Goal: Task Accomplishment & Management: Manage account settings

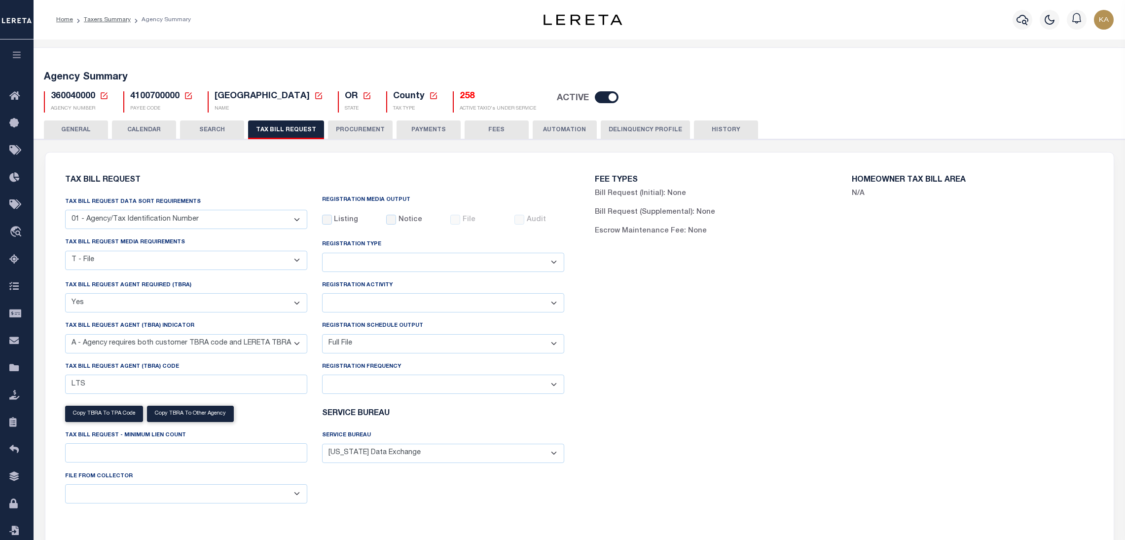
select select "22"
select select "true"
select select "9"
select select "1"
select select
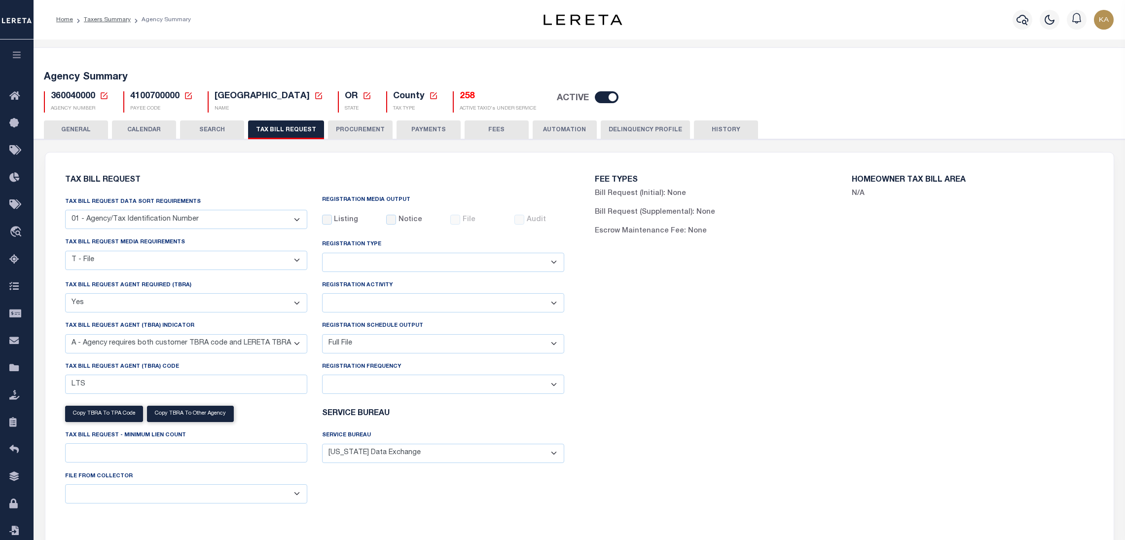
select select "4100743000"
click at [160, 123] on button "CALENDAR" at bounding box center [144, 129] width 64 height 19
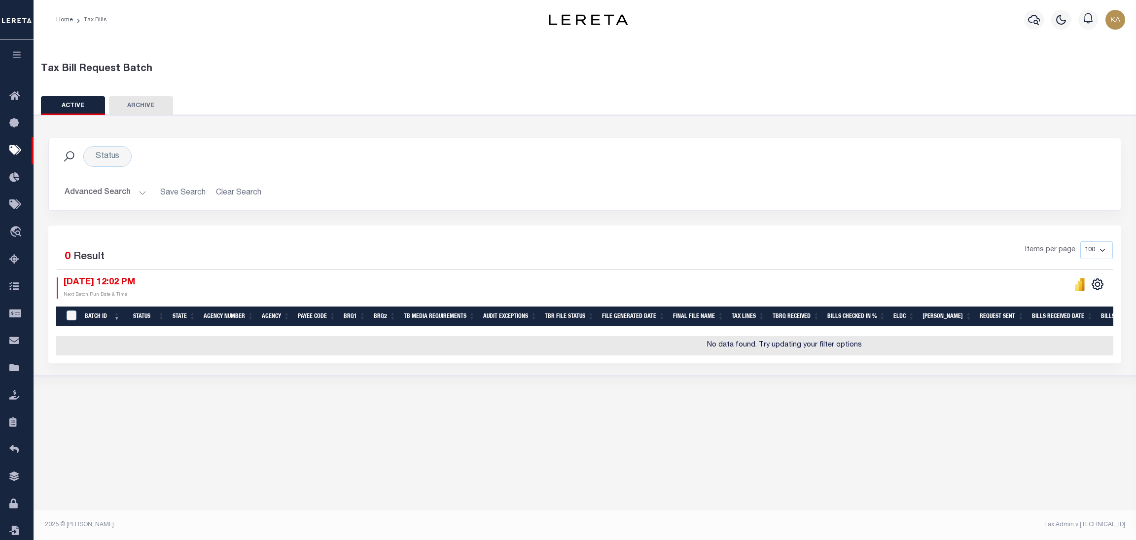
drag, startPoint x: 687, startPoint y: 204, endPoint x: 691, endPoint y: 192, distance: 12.8
click at [687, 204] on div "Advanced Search Save Search Clear Search TaxBillBatches_dynamictable_____Defaul…" at bounding box center [585, 192] width 1072 height 35
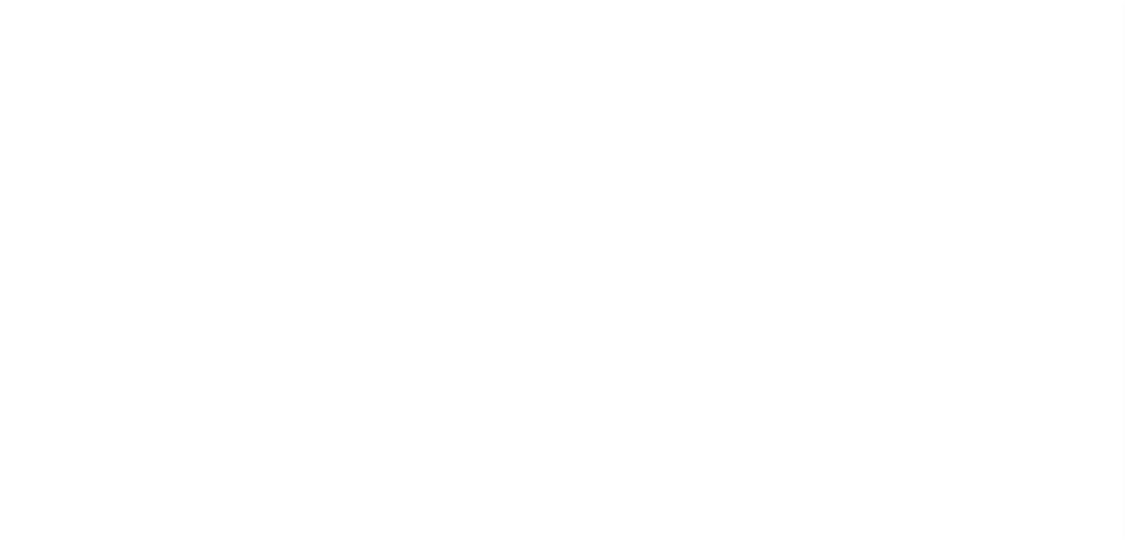
select select
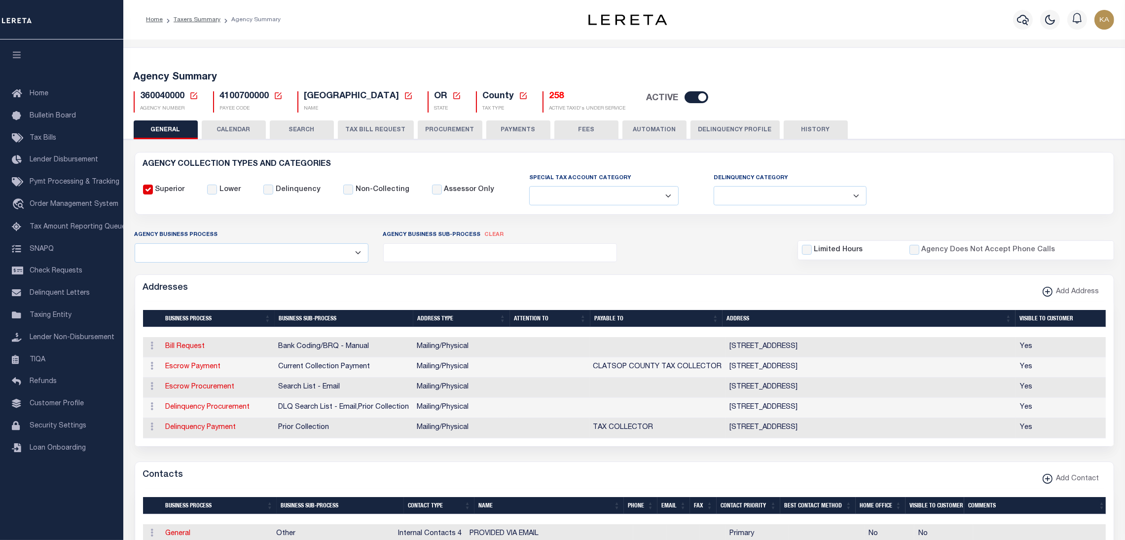
click at [247, 136] on button "CALENDAR" at bounding box center [234, 129] width 64 height 19
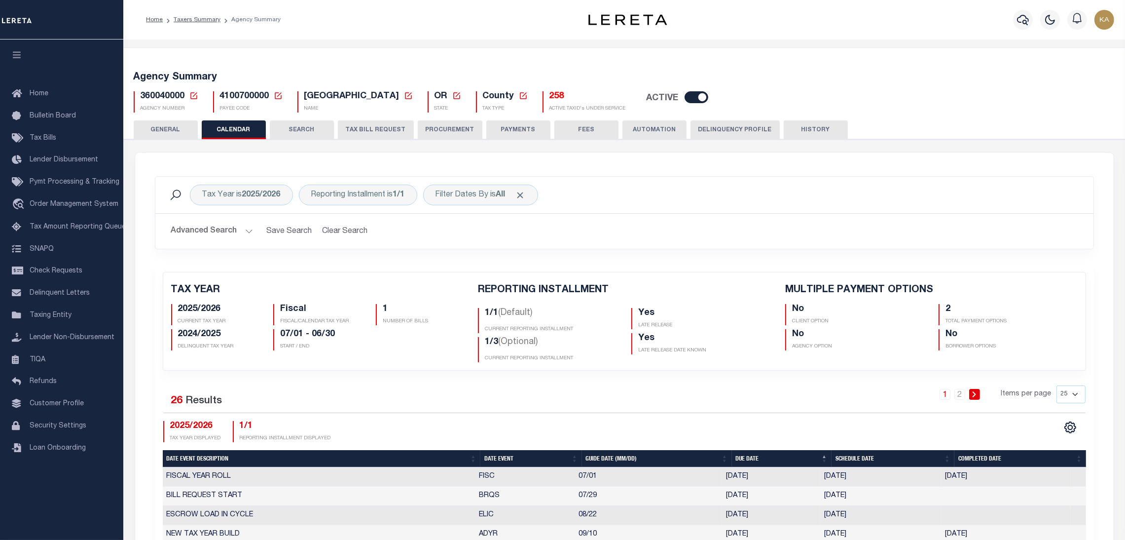
checkbox input "false"
type input "2"
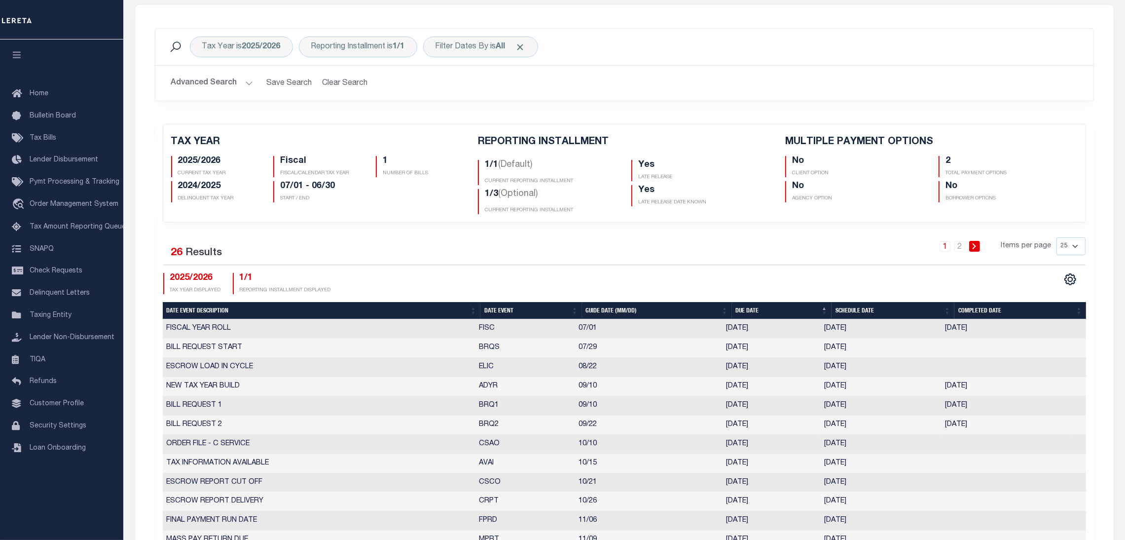
click at [836, 426] on td "[DATE]" at bounding box center [880, 424] width 121 height 19
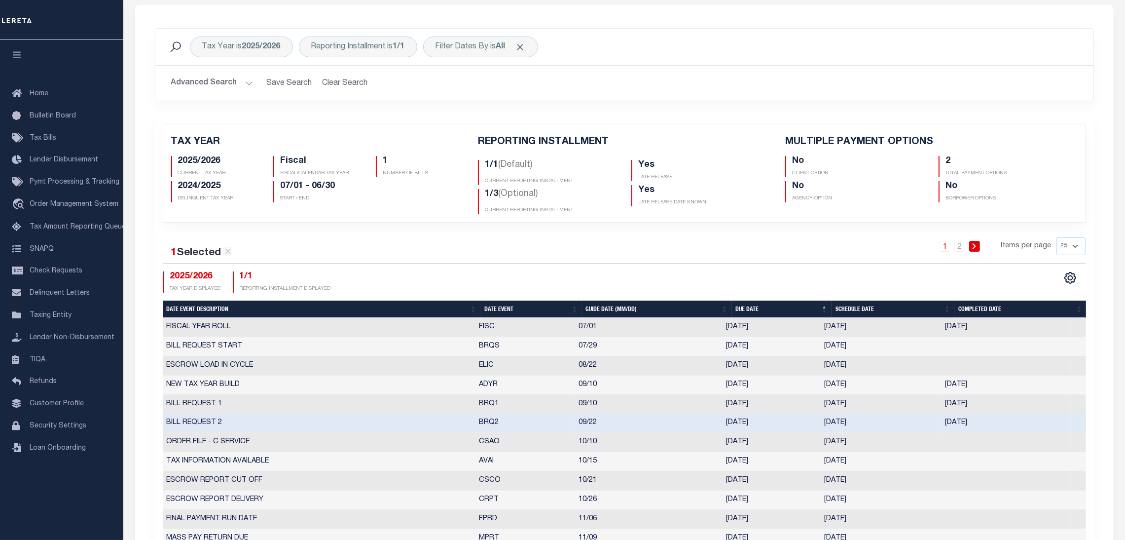
select select "9"
select select "22"
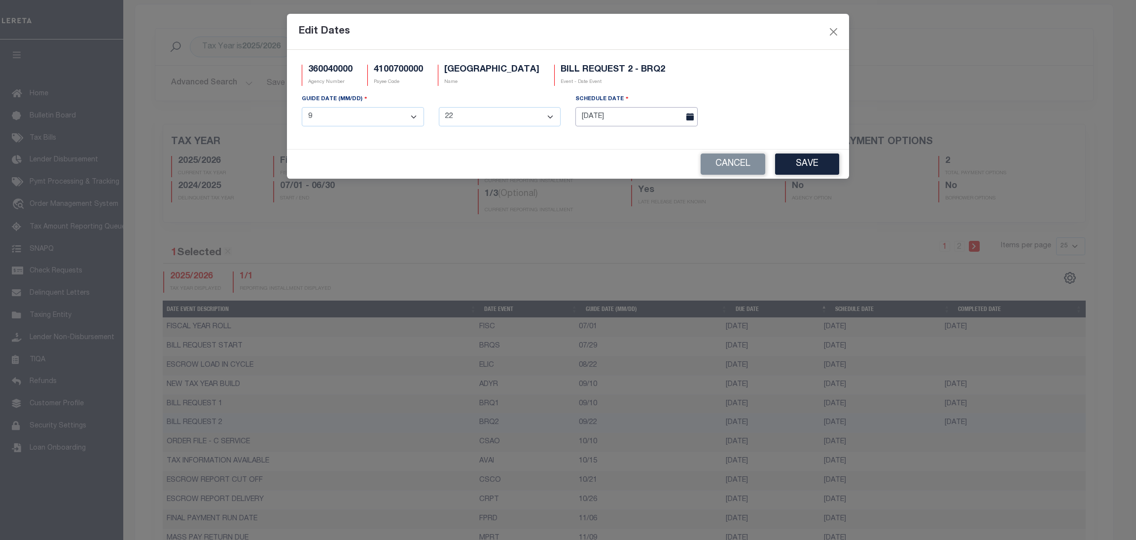
drag, startPoint x: 837, startPoint y: 426, endPoint x: 653, endPoint y: 122, distance: 354.5
click at [653, 123] on input "[DATE]" at bounding box center [637, 116] width 122 height 19
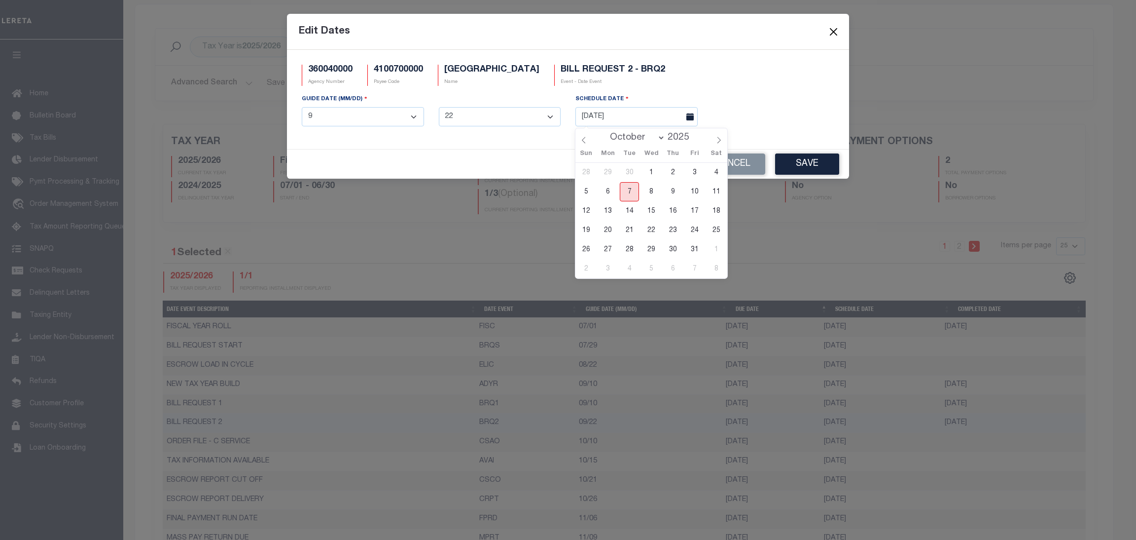
click at [625, 193] on span "7" at bounding box center [629, 191] width 19 height 19
type input "10/07/2025"
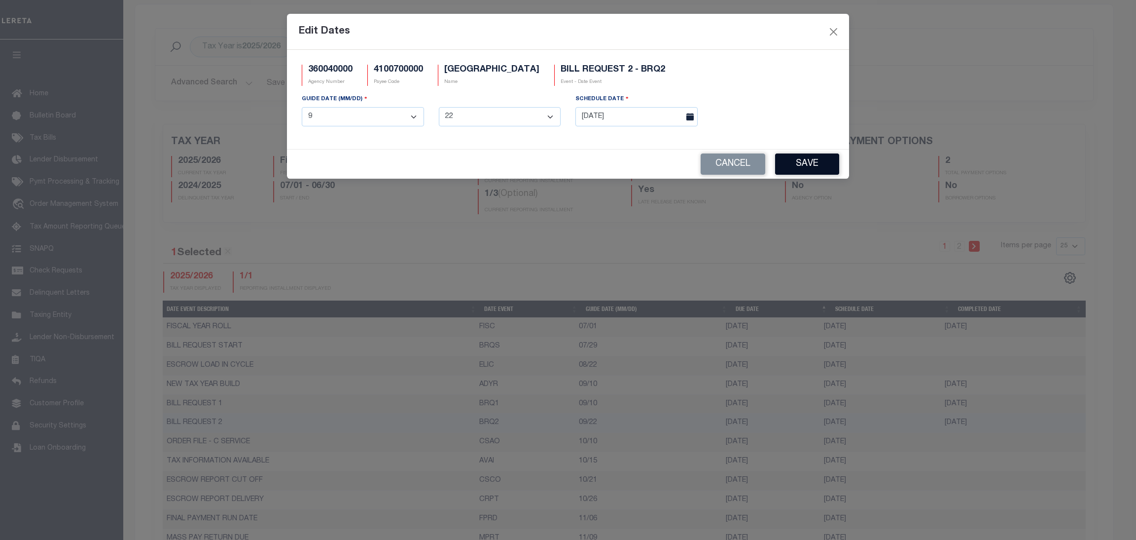
click at [815, 164] on button "Save" at bounding box center [807, 163] width 64 height 21
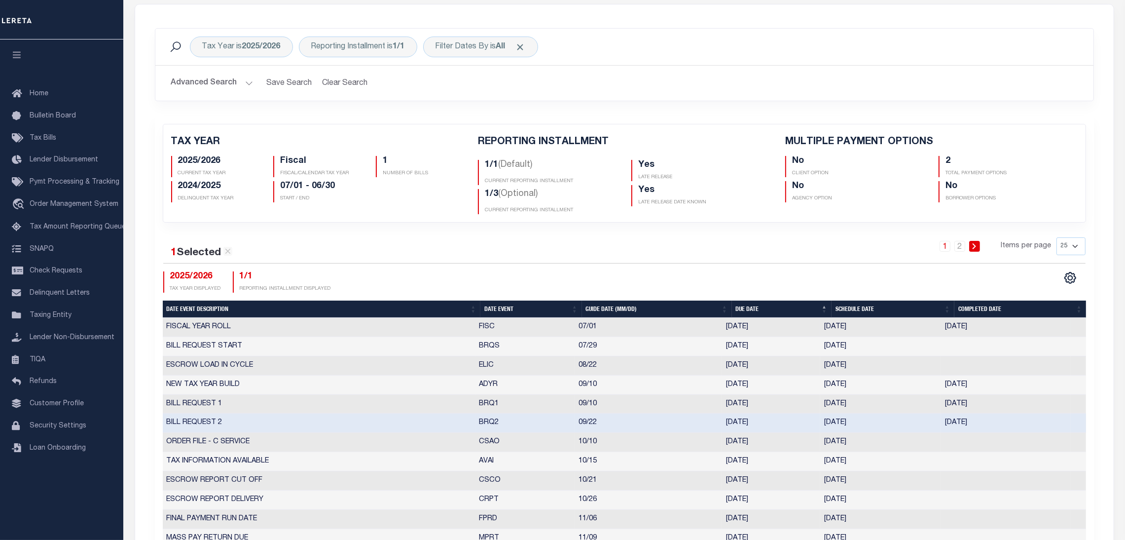
scroll to position [0, 0]
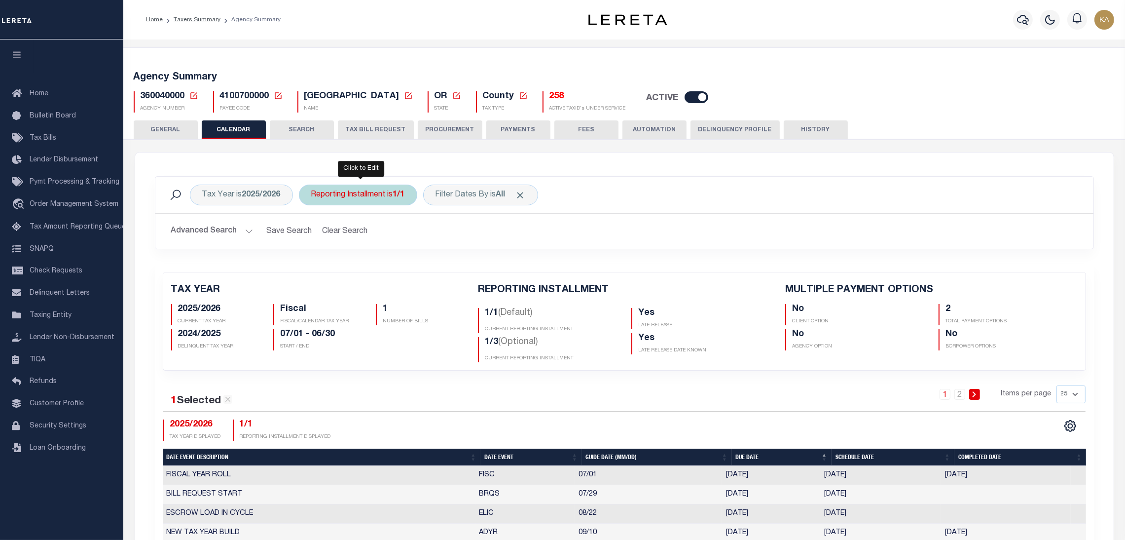
click at [378, 197] on div "Reporting Installment is 1/1" at bounding box center [358, 194] width 118 height 21
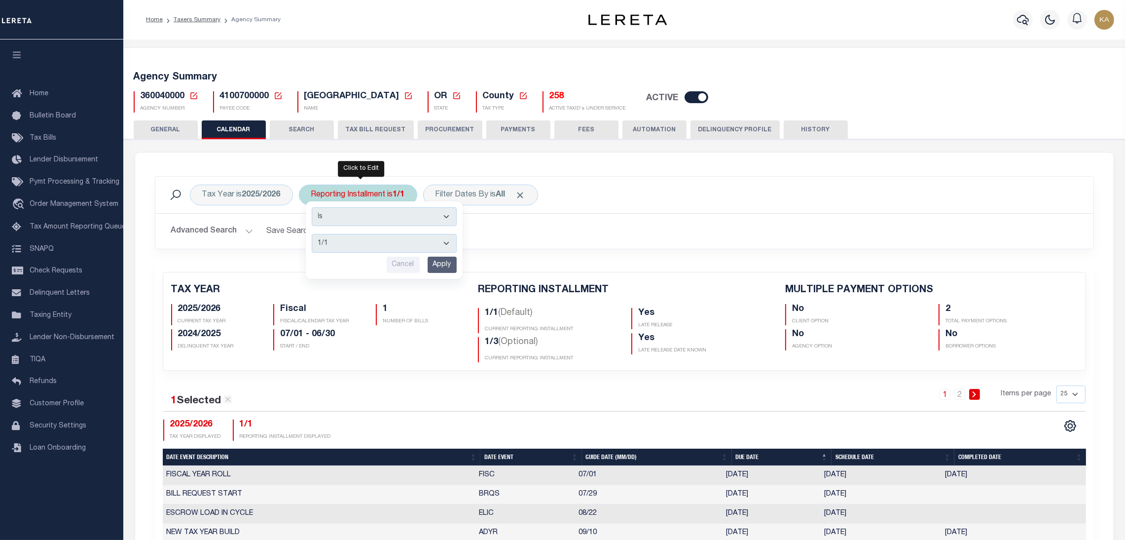
click at [385, 256] on div "Is Contains 1/1 1/3 2/3 3/3 Cancel Apply" at bounding box center [384, 239] width 157 height 77
click at [381, 248] on select "1/1 1/3 2/3 3/3" at bounding box center [384, 243] width 145 height 19
select select "1/3"
click at [312, 234] on select "1/1 1/3 2/3 3/3" at bounding box center [384, 243] width 145 height 19
click at [436, 259] on input "Apply" at bounding box center [442, 264] width 29 height 16
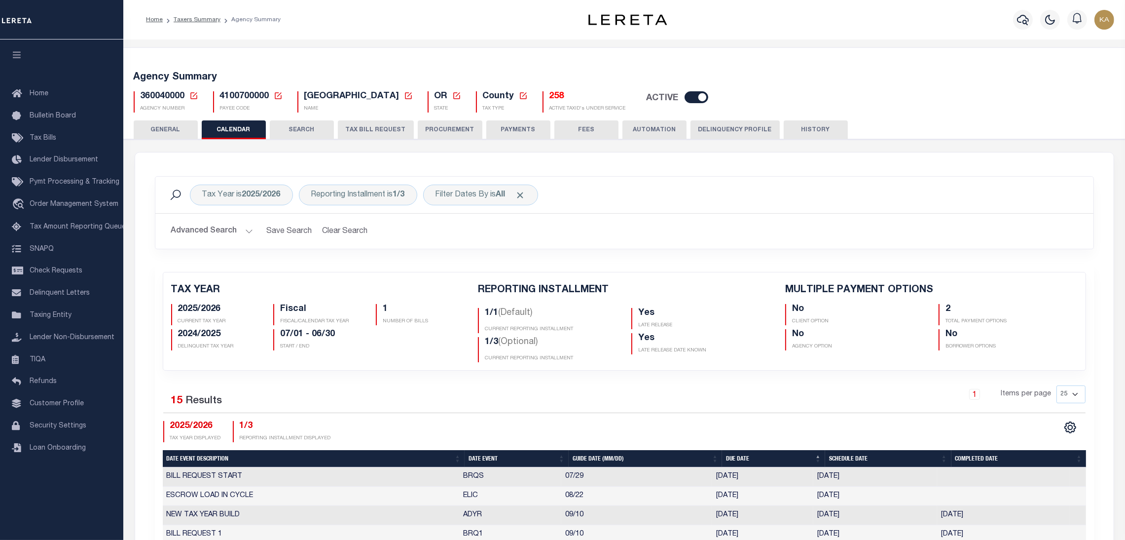
scroll to position [296, 0]
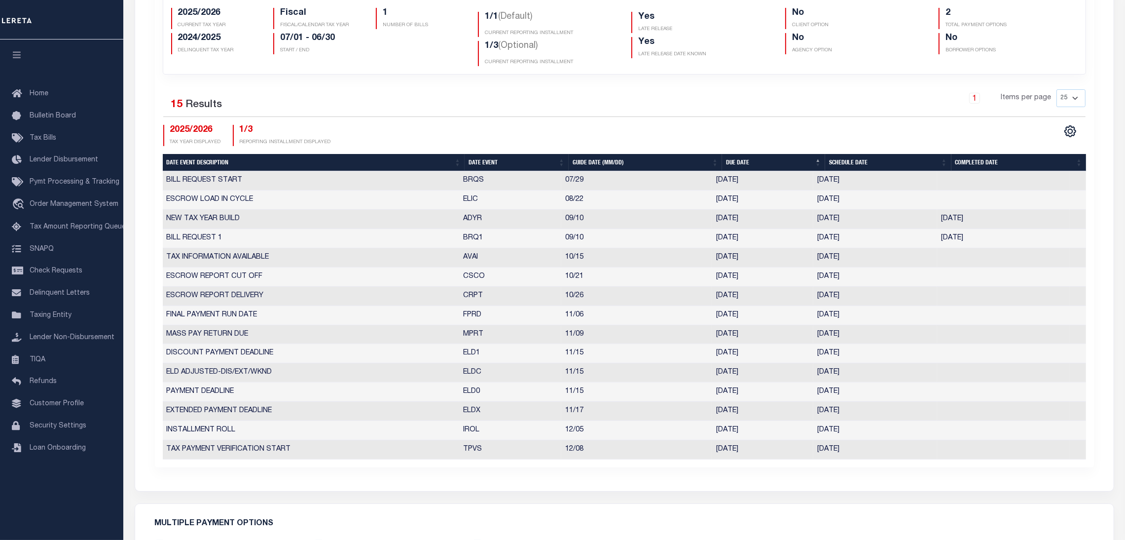
select select "10"
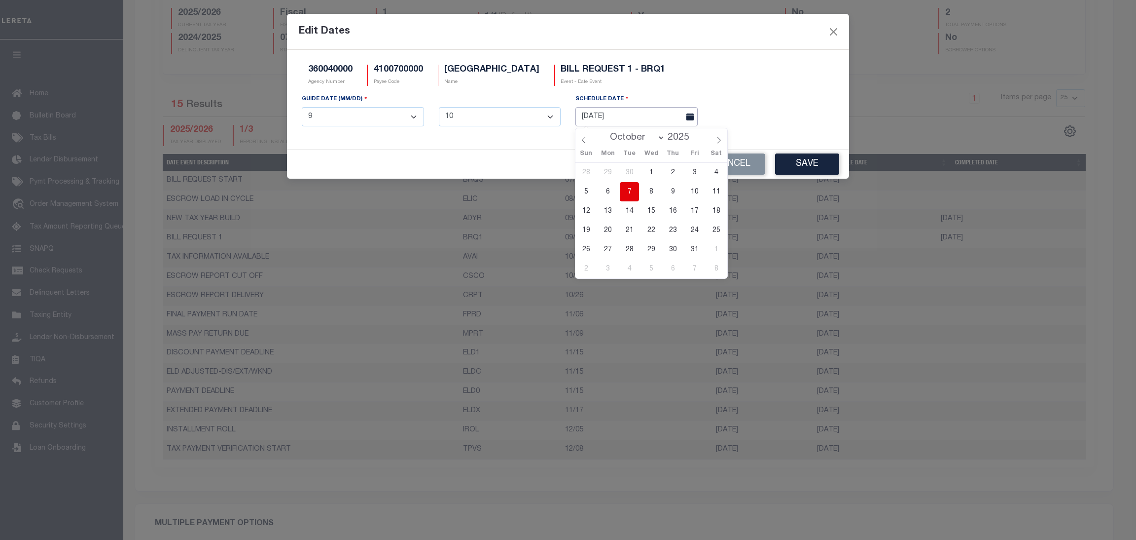
drag, startPoint x: 828, startPoint y: 235, endPoint x: 656, endPoint y: 121, distance: 206.7
click at [656, 121] on input "[DATE]" at bounding box center [637, 116] width 122 height 19
click at [629, 187] on span "7" at bounding box center [629, 191] width 19 height 19
type input "[DATE]"
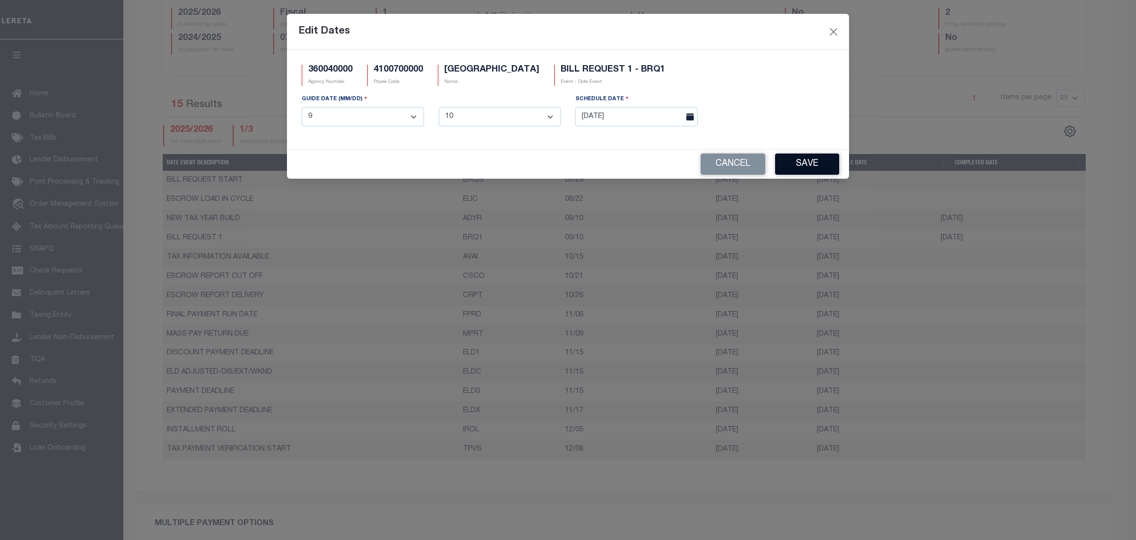
click at [830, 166] on button "Save" at bounding box center [807, 163] width 64 height 21
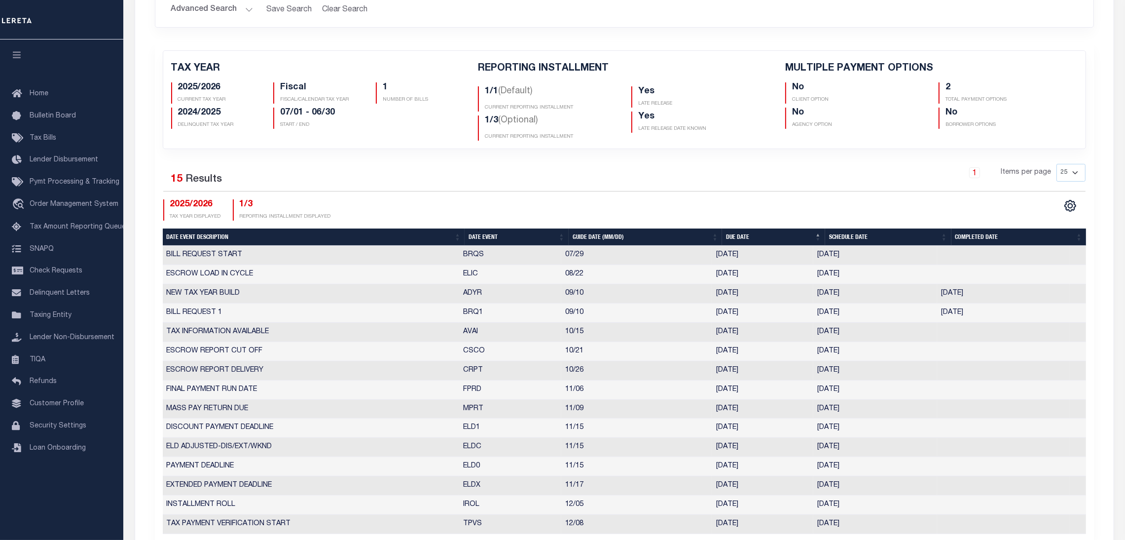
scroll to position [0, 0]
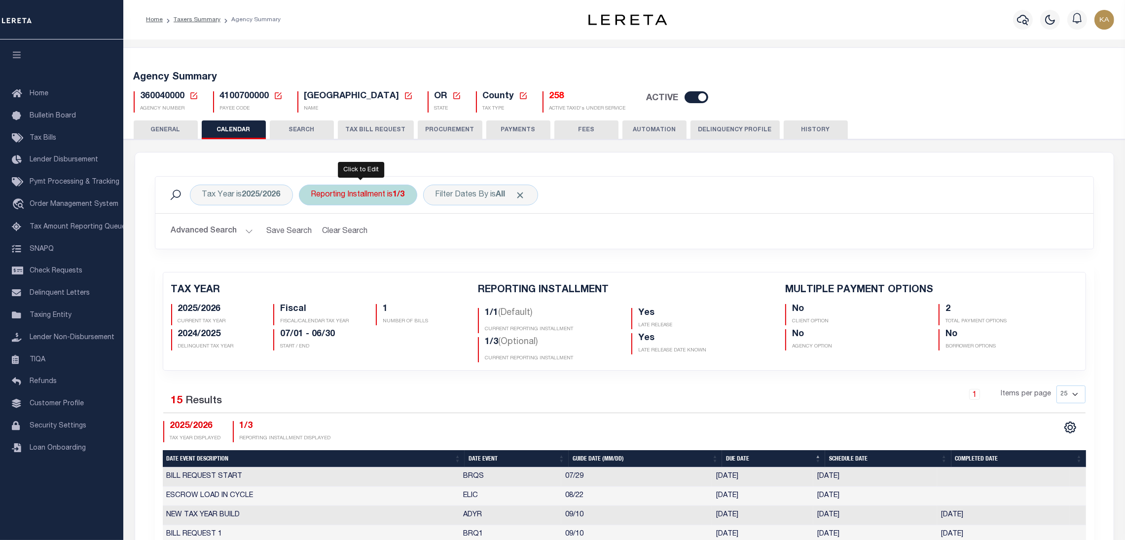
click at [347, 194] on div "Reporting Installment is 1/3" at bounding box center [358, 194] width 118 height 21
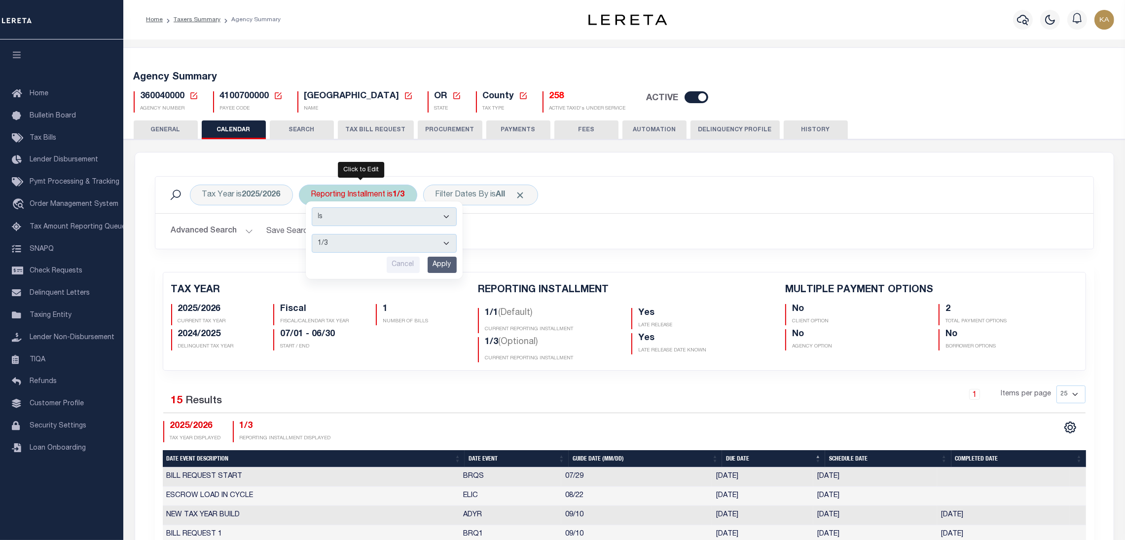
click at [398, 241] on select "1/1 1/3 2/3 3/3" at bounding box center [384, 243] width 145 height 19
select select "2/3"
click at [312, 234] on select "1/1 1/3 2/3 3/3" at bounding box center [384, 243] width 145 height 19
click at [449, 264] on input "Apply" at bounding box center [442, 264] width 29 height 16
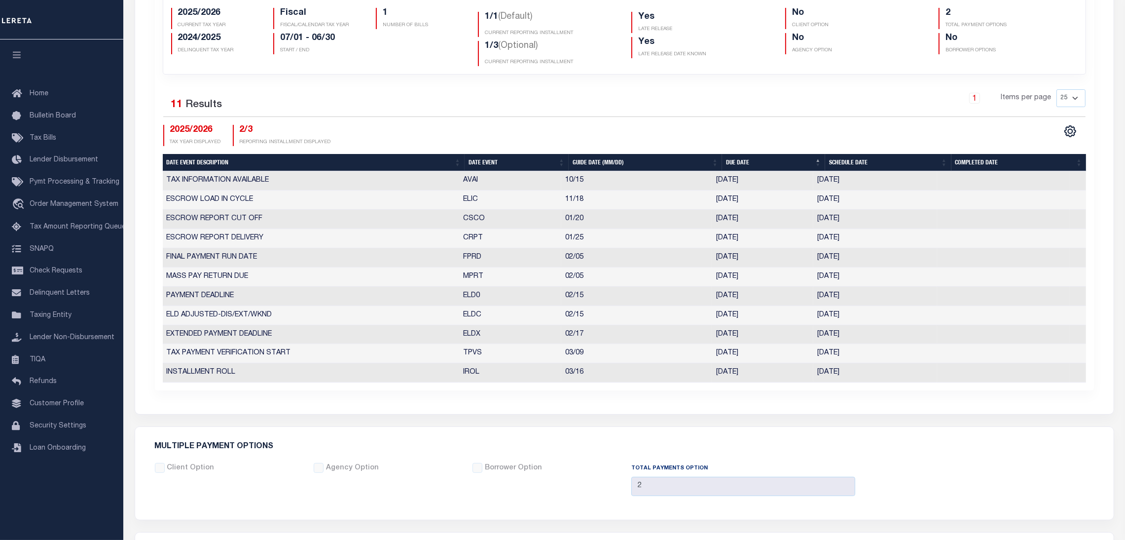
scroll to position [74, 0]
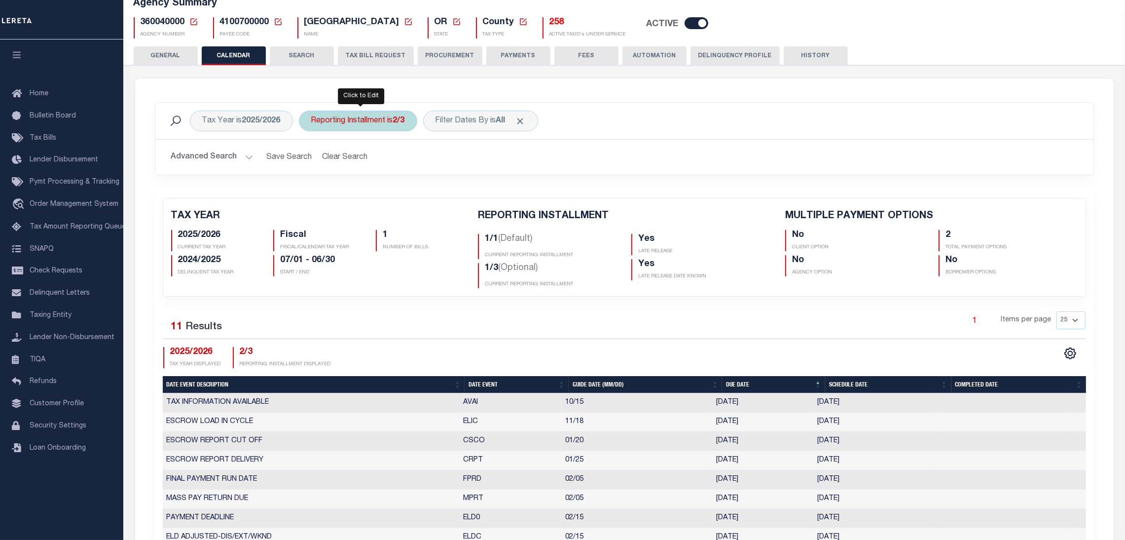
click at [357, 122] on div "Reporting Installment is 2/3" at bounding box center [358, 120] width 118 height 21
select select "2/3"
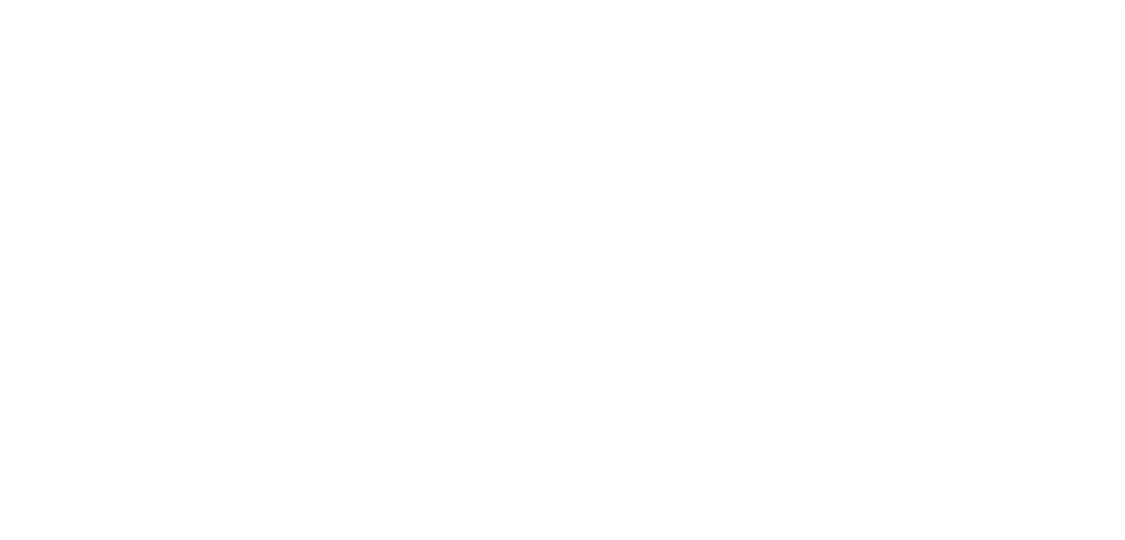
select select
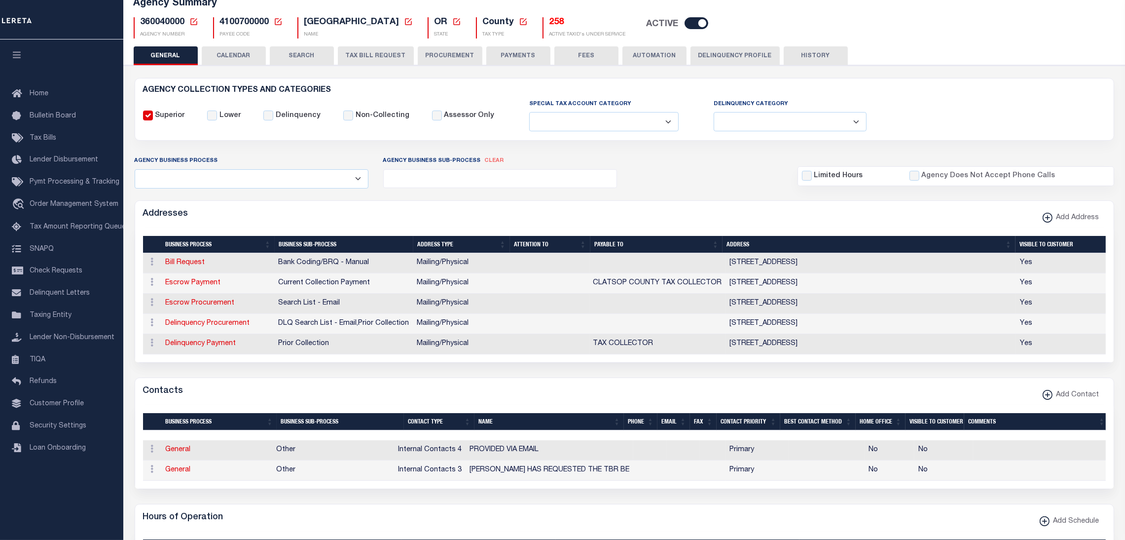
scroll to position [74, 0]
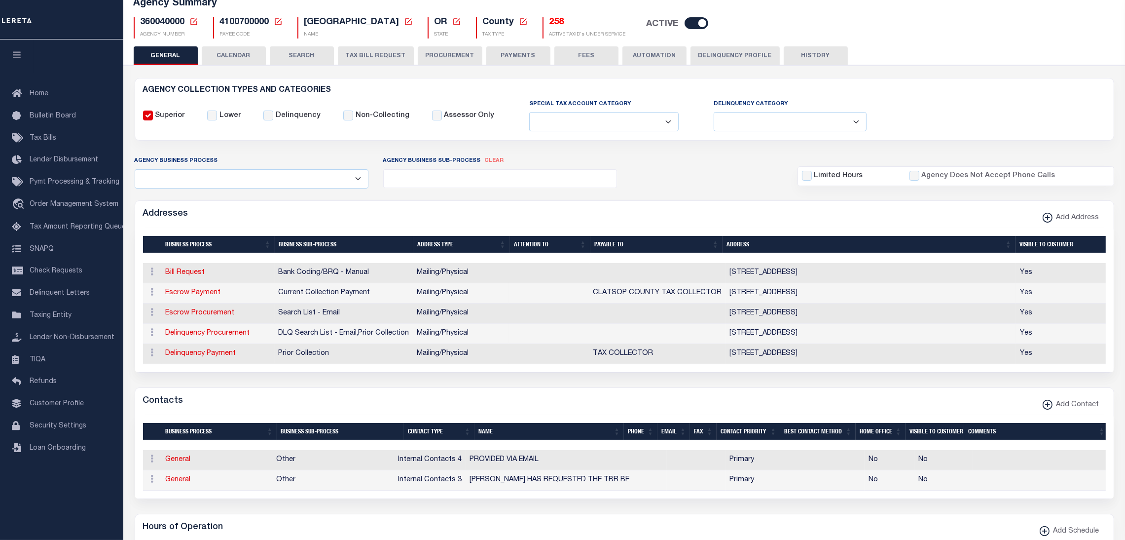
click at [227, 53] on button "CALENDAR" at bounding box center [234, 55] width 64 height 19
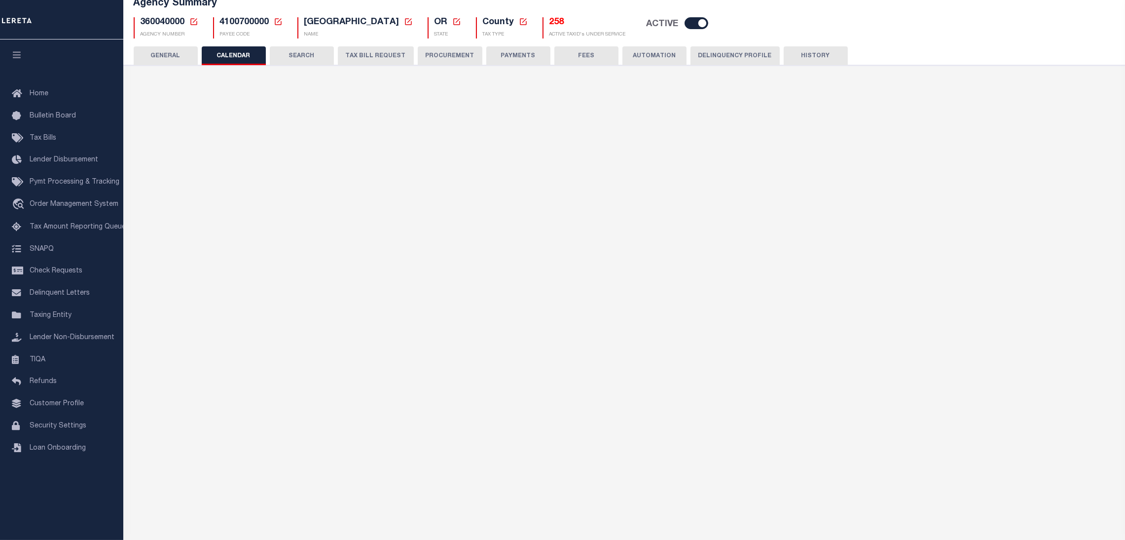
checkbox input "false"
type input "2"
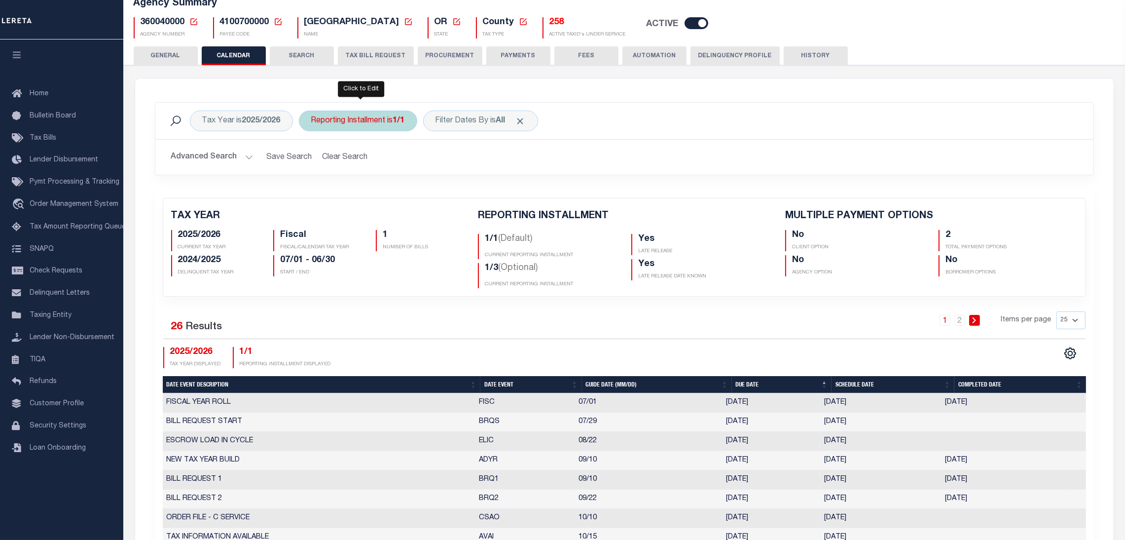
click at [332, 122] on div "Reporting Installment is 1/1" at bounding box center [358, 120] width 118 height 21
click at [347, 172] on select "1/1 1/3 2/3 3/3" at bounding box center [384, 169] width 145 height 19
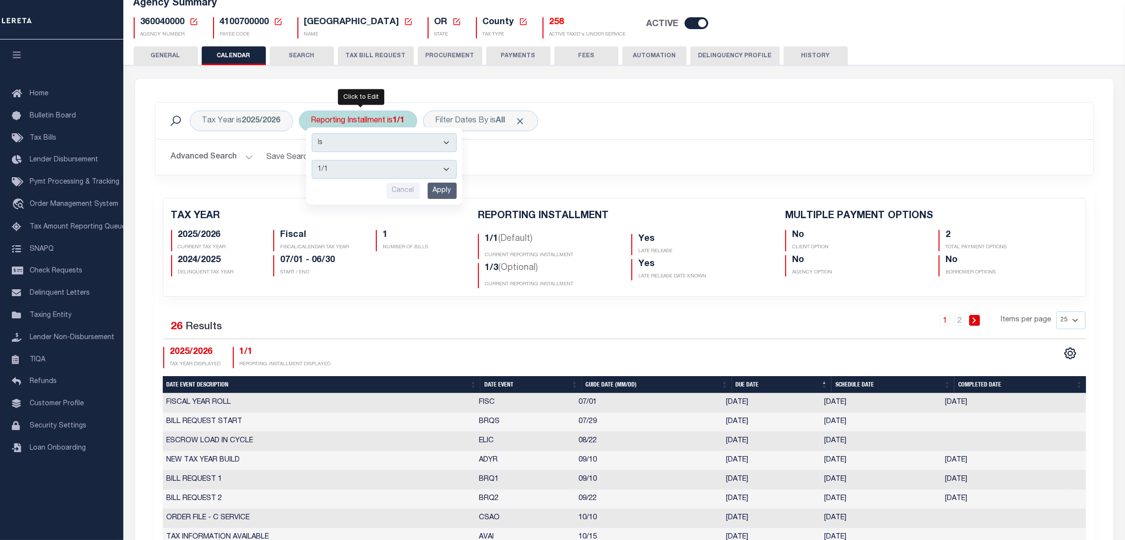
select select "2/3"
click at [312, 160] on select "1/1 1/3 2/3 3/3" at bounding box center [384, 169] width 145 height 19
click at [435, 194] on input "Apply" at bounding box center [442, 190] width 29 height 16
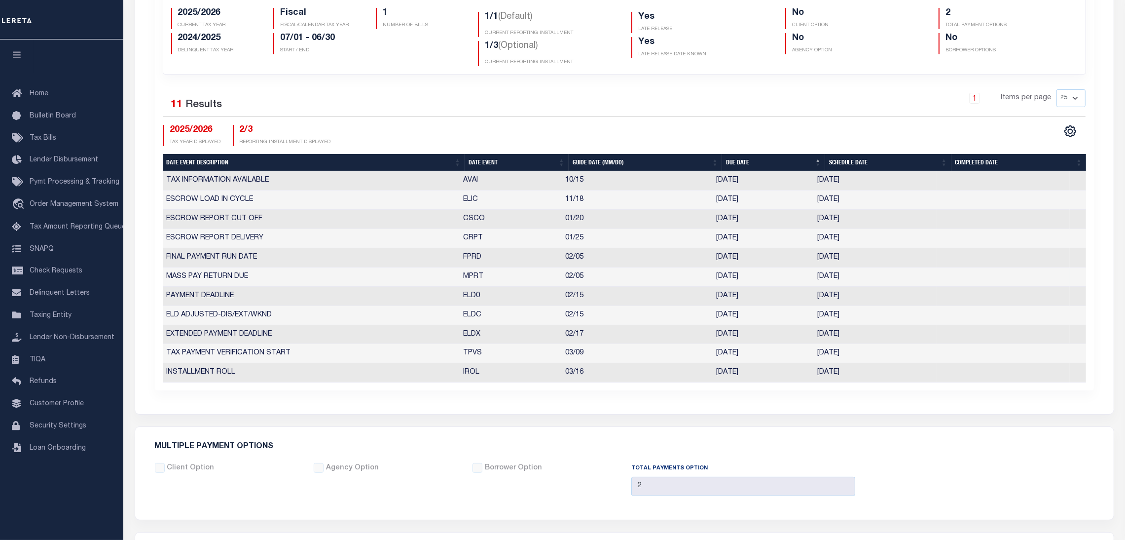
scroll to position [0, 0]
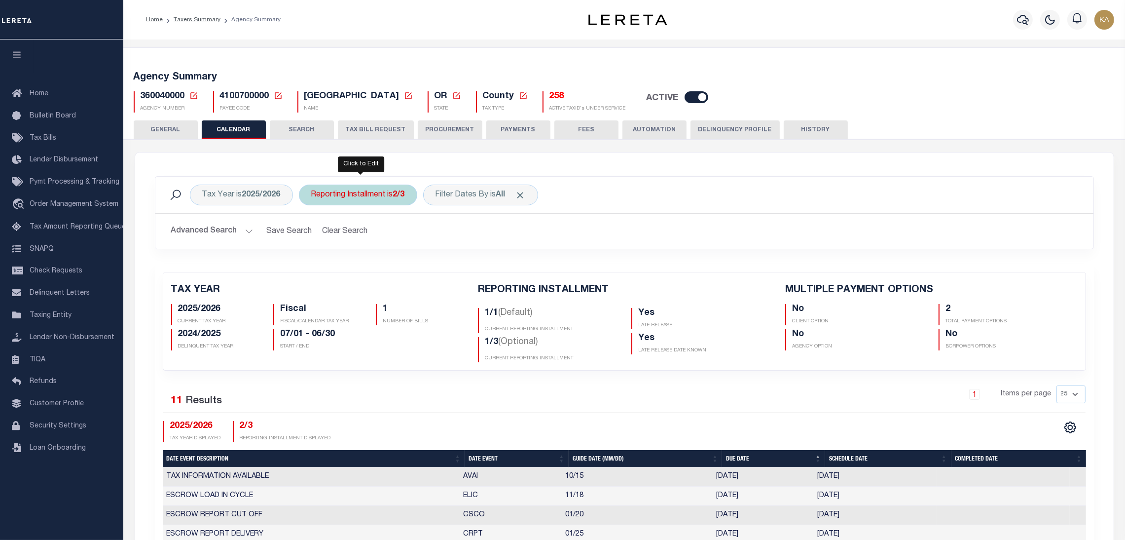
click at [356, 195] on div "Reporting Installment is 2/3" at bounding box center [358, 194] width 118 height 21
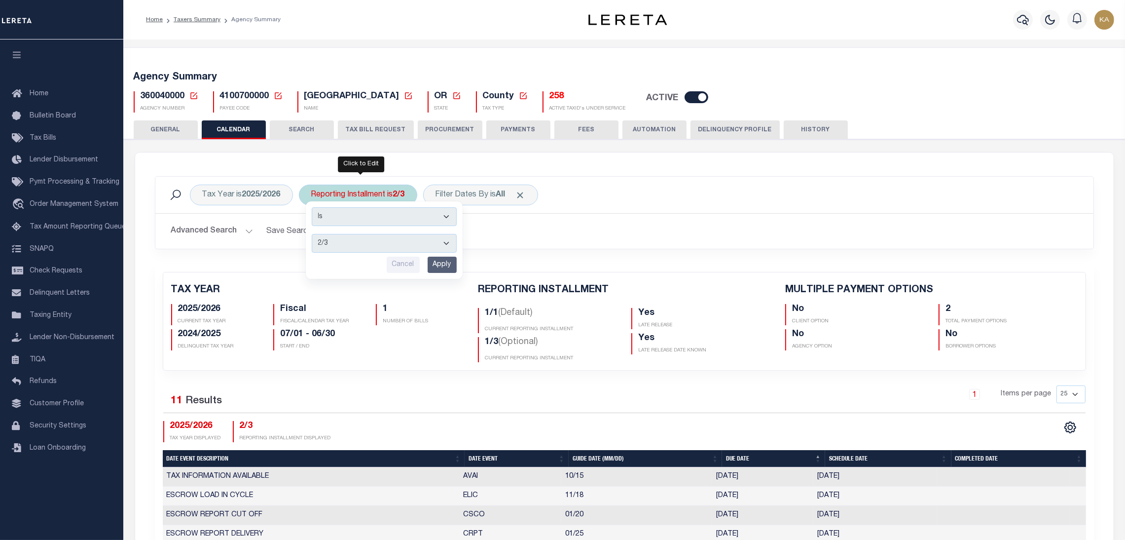
click at [358, 246] on select "1/1 1/3 2/3 3/3" at bounding box center [384, 243] width 145 height 19
select select "3/3"
click at [312, 234] on select "1/1 1/3 2/3 3/3" at bounding box center [384, 243] width 145 height 19
click at [440, 257] on input "Apply" at bounding box center [442, 264] width 29 height 16
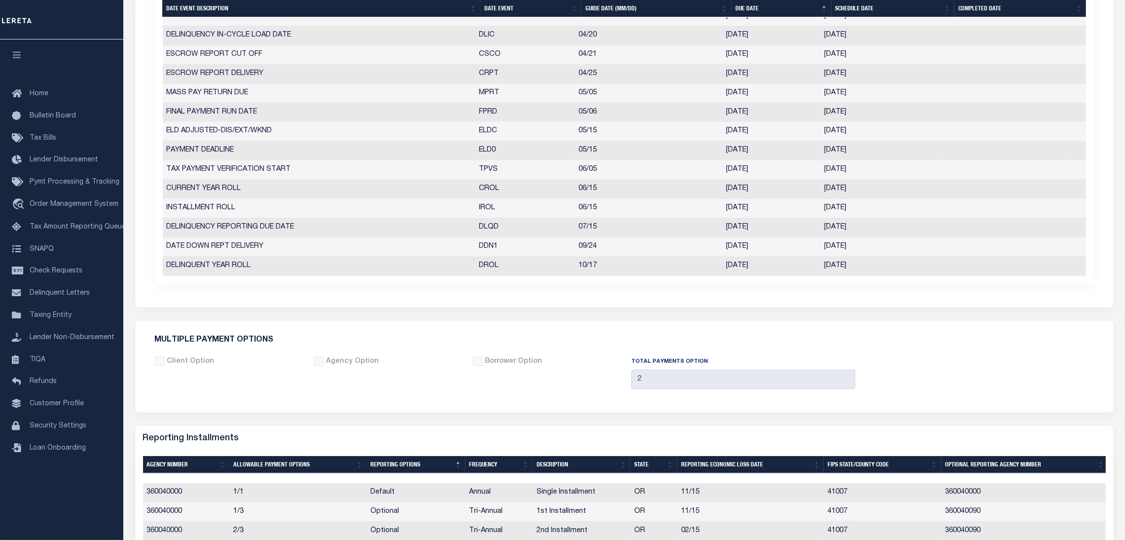
scroll to position [296, 0]
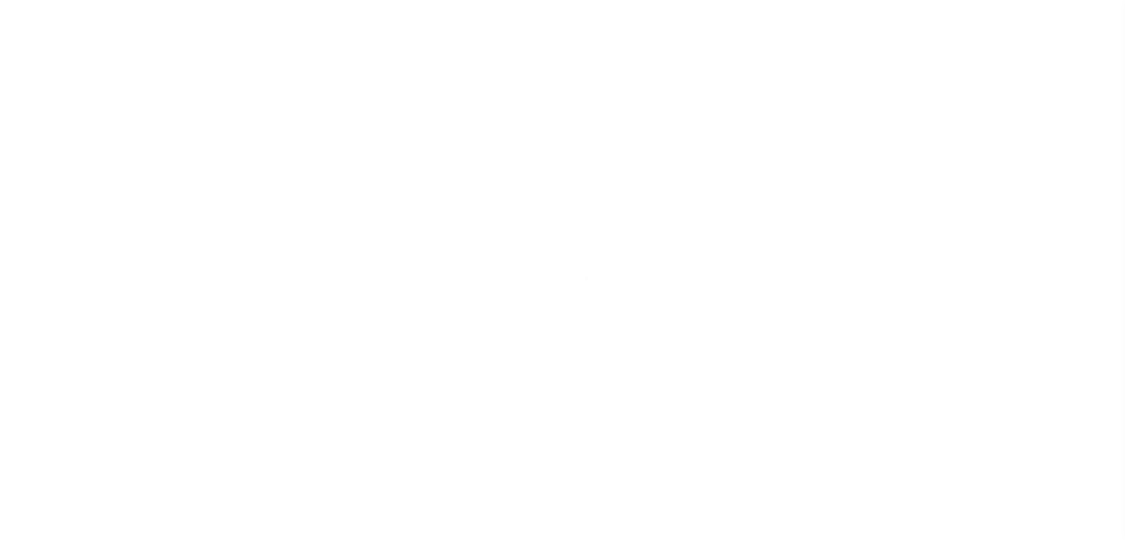
select select
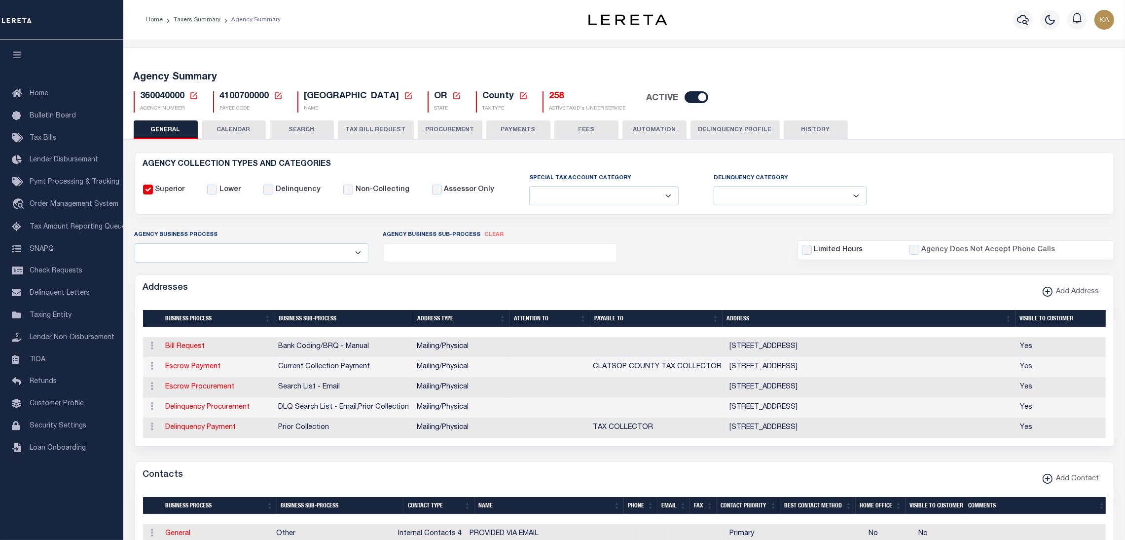
drag, startPoint x: 234, startPoint y: 130, endPoint x: 296, endPoint y: 173, distance: 75.2
click at [233, 129] on button "CALENDAR" at bounding box center [234, 129] width 64 height 19
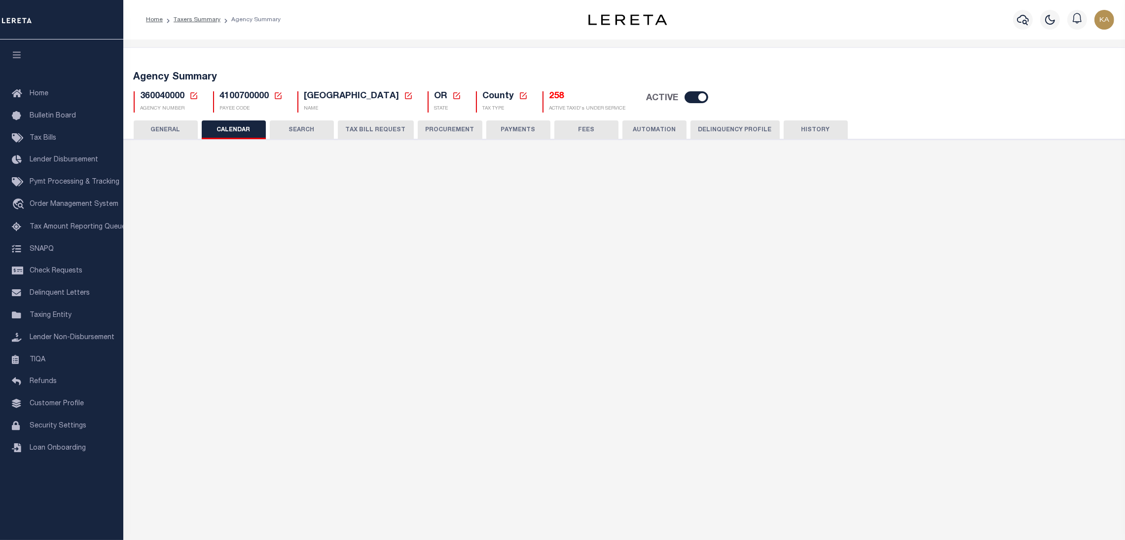
checkbox input "false"
type input "2"
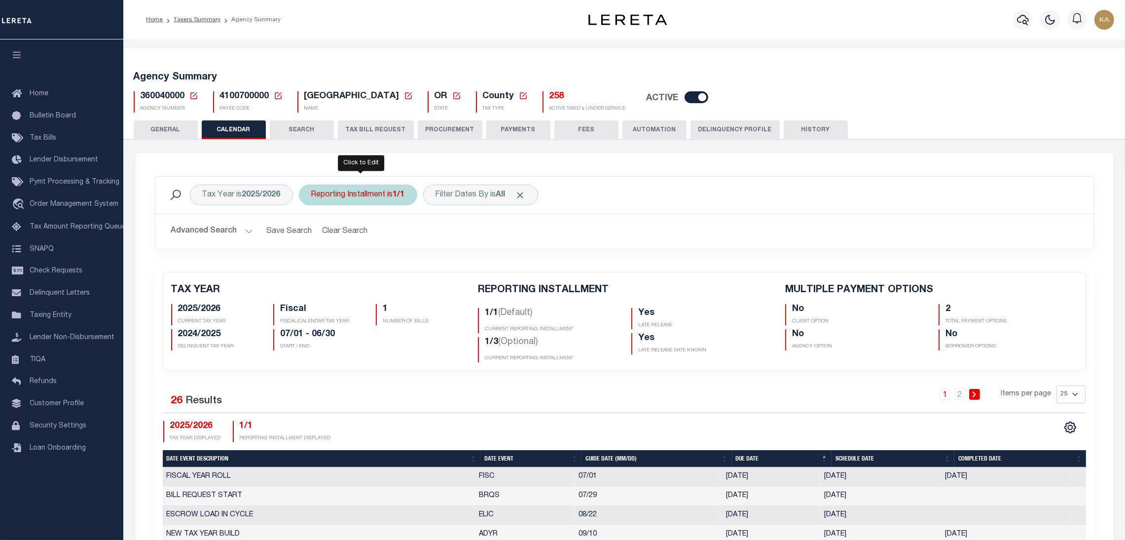
click at [353, 195] on div "Reporting Installment is 1/1" at bounding box center [358, 194] width 118 height 21
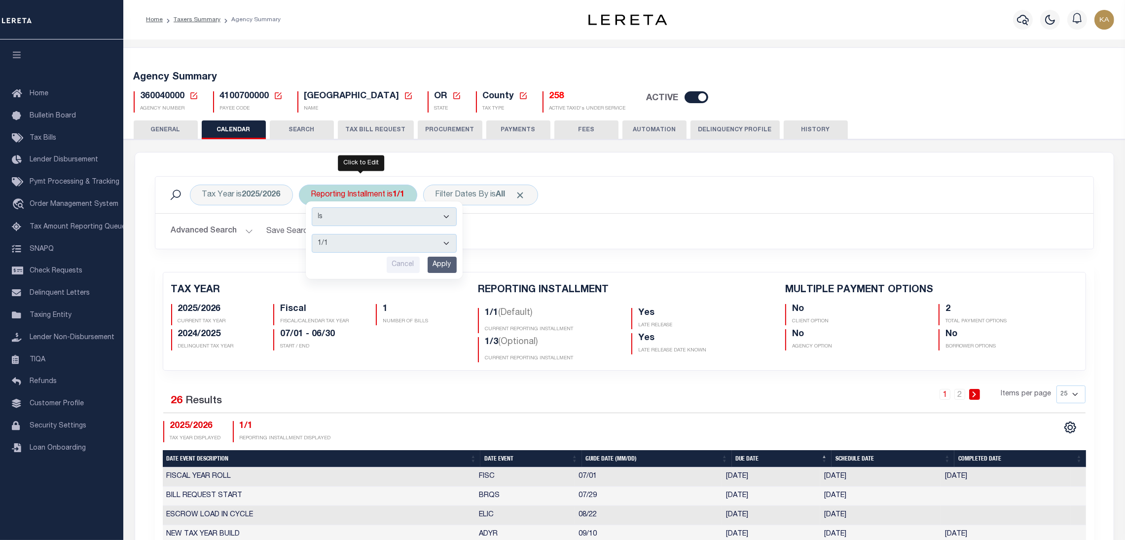
click at [380, 247] on select "1/1 1/3 2/3 3/3" at bounding box center [384, 243] width 145 height 19
select select "2/3"
click at [312, 234] on select "1/1 1/3 2/3 3/3" at bounding box center [384, 243] width 145 height 19
click at [443, 263] on input "Apply" at bounding box center [442, 264] width 29 height 16
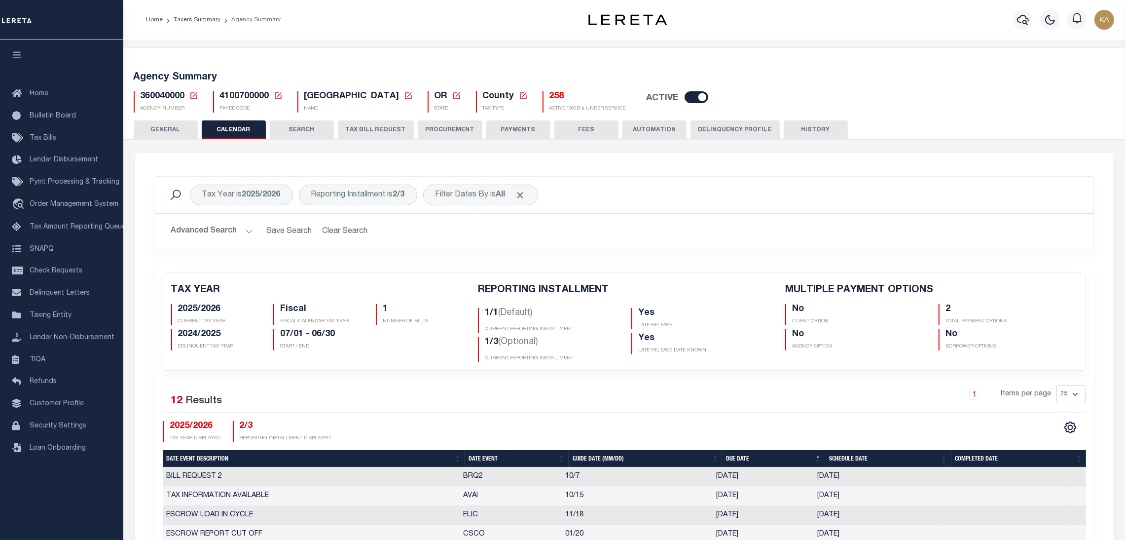
click at [431, 128] on button "PROCUREMENT" at bounding box center [450, 129] width 65 height 19
click at [384, 125] on button "TAX BILL REQUEST" at bounding box center [376, 129] width 76 height 19
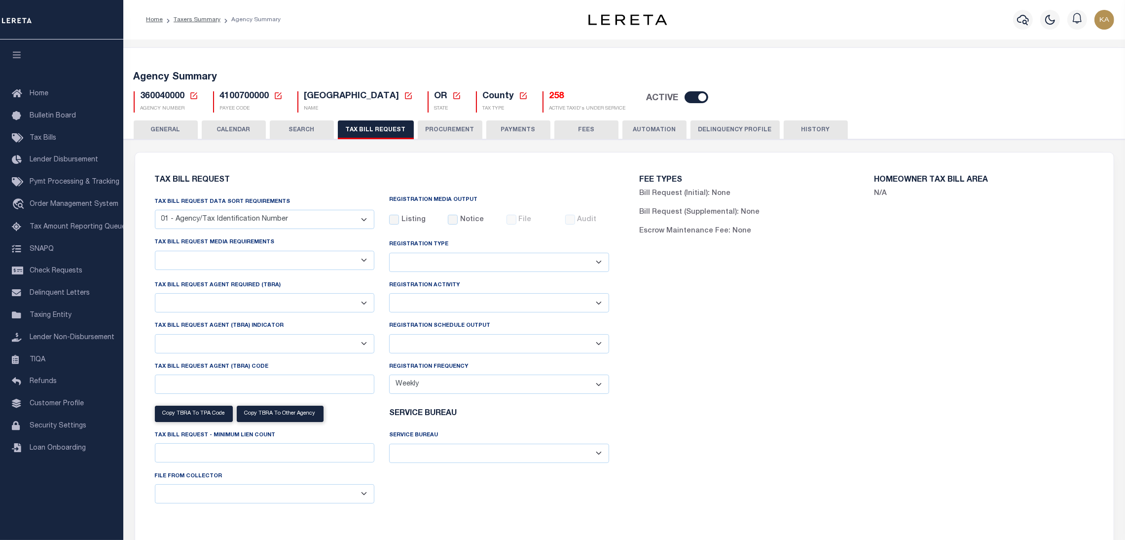
select select "22"
select select "true"
select select "9"
select select "1"
type input "LTS"
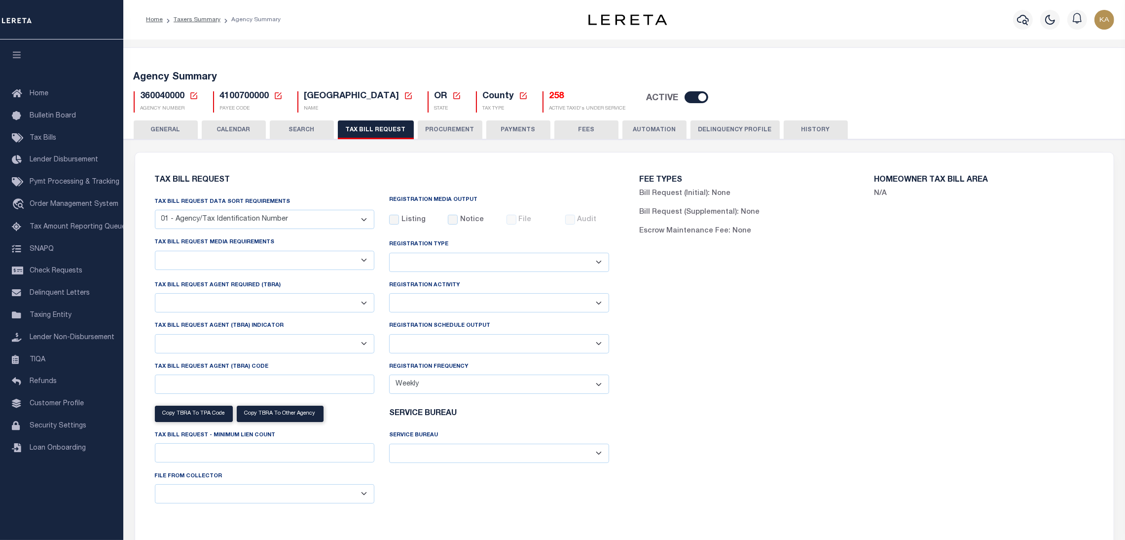
select select
select select "4100743000"
click at [279, 347] on select "A - Agency requires both customer TBRA code and LERETA TBRA code. B - Agency re…" at bounding box center [265, 343] width 220 height 19
click at [233, 267] on select "A - Listing, File B - Blank Disk E - Notice, Listing F - Form G - Survey L - Li…" at bounding box center [265, 260] width 220 height 19
select select "16"
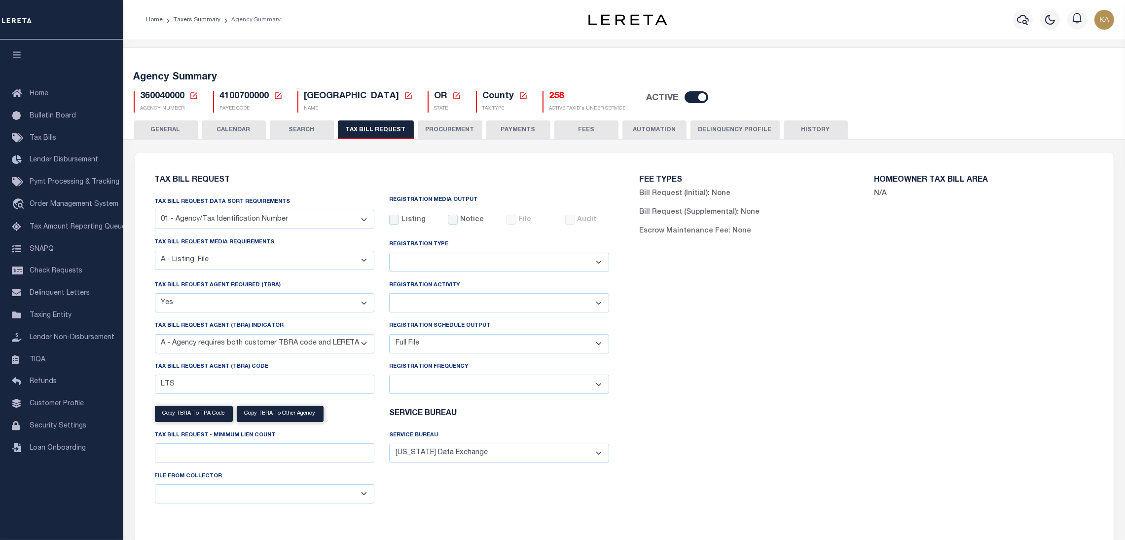
click at [155, 251] on select "A - Listing, File B - Blank Disk E - Notice, Listing F - Form G - Survey L - Li…" at bounding box center [265, 260] width 220 height 19
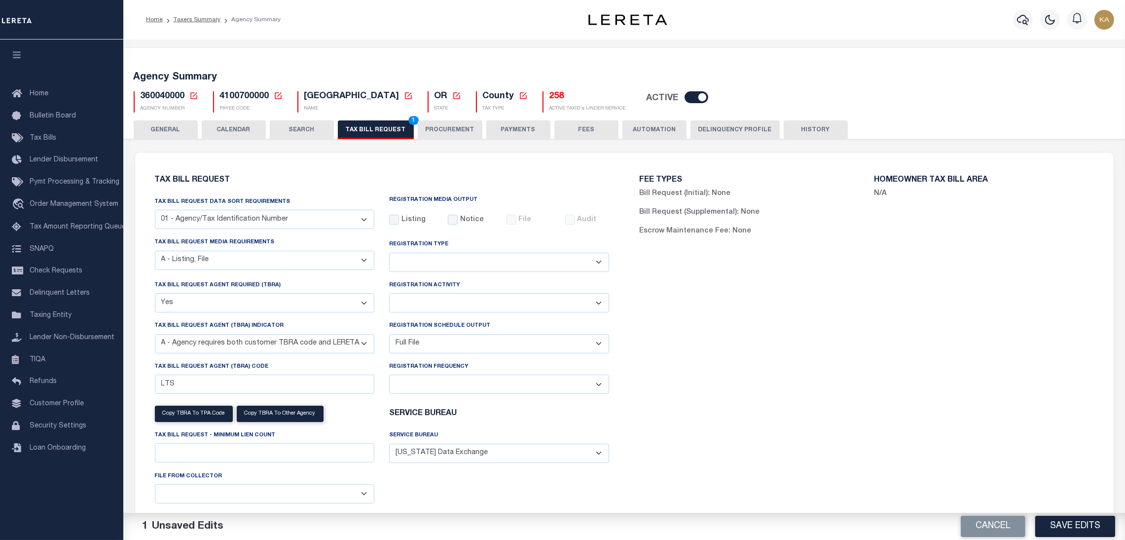
click at [1056, 519] on button "Save Edits" at bounding box center [1075, 525] width 80 height 21
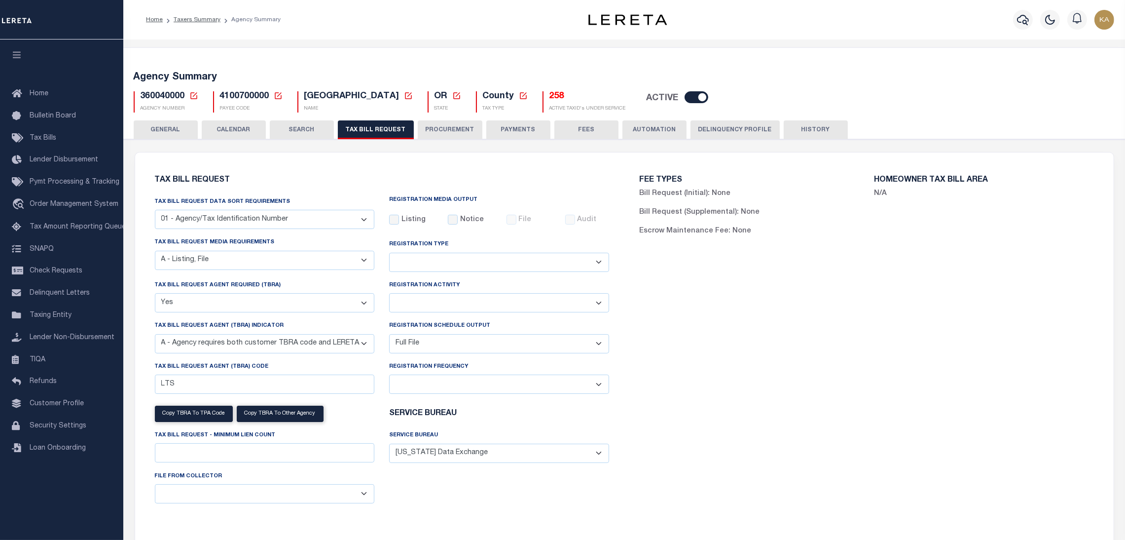
click at [182, 125] on button "GENERAL" at bounding box center [166, 129] width 64 height 19
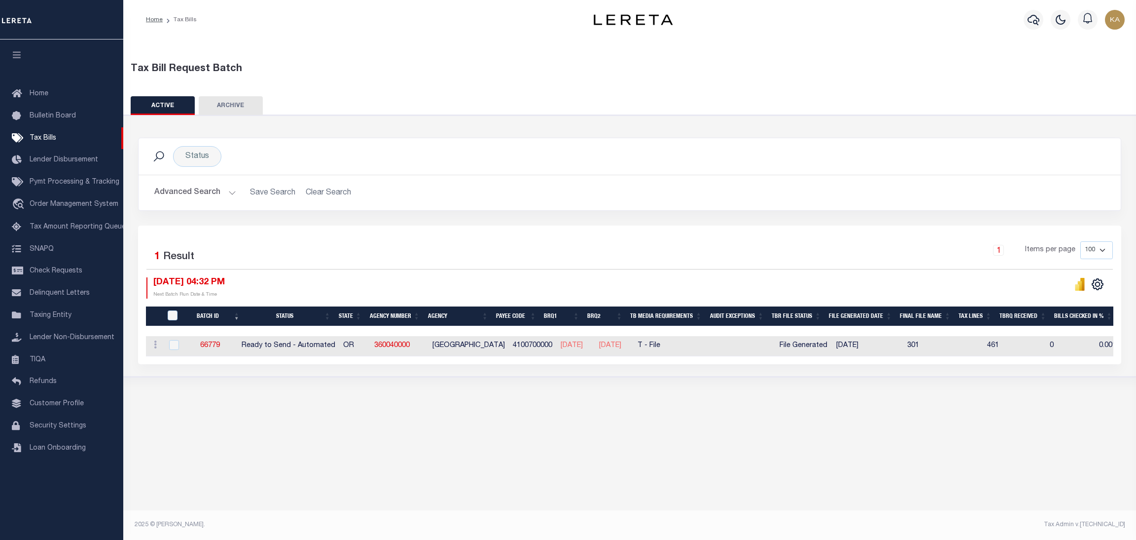
click at [711, 397] on div "Tax Bill Request Batch ACTIVE ARCHIVE HISTORY Search" at bounding box center [629, 222] width 1013 height 367
drag, startPoint x: 242, startPoint y: 339, endPoint x: 188, endPoint y: 342, distance: 53.8
click at [188, 342] on td "66779" at bounding box center [210, 346] width 55 height 20
checkbox input "true"
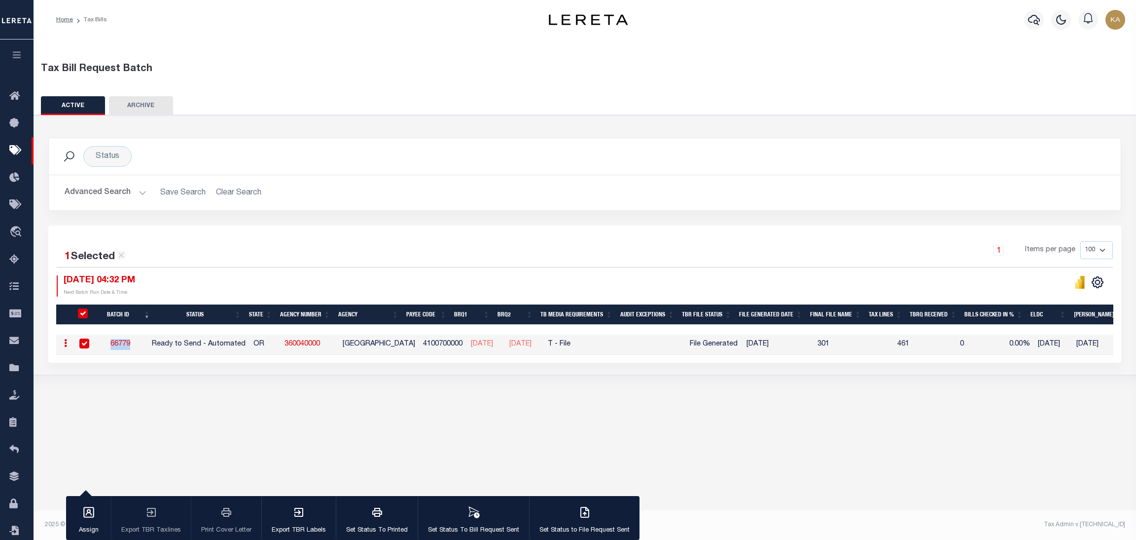
copy link "66779"
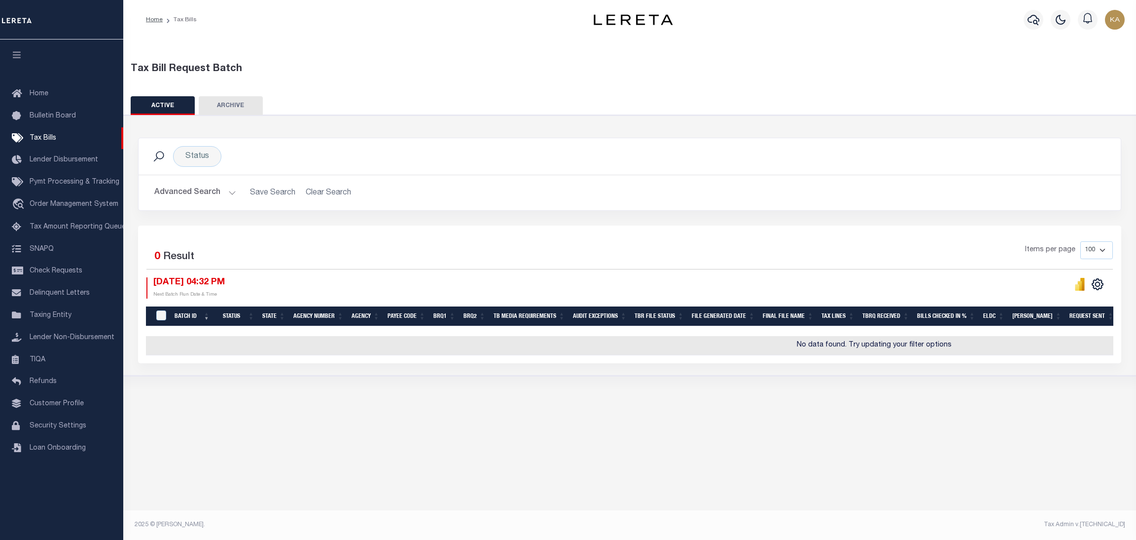
click at [779, 405] on div "Tax Bill Request Batch ACTIVE ARCHIVE HISTORY Search" at bounding box center [629, 222] width 1013 height 366
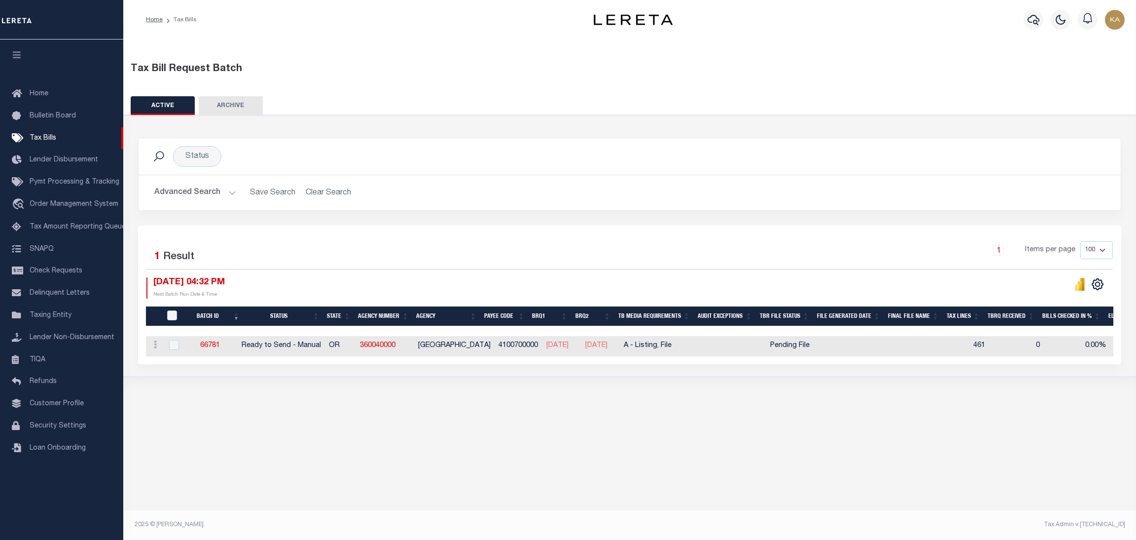
click at [234, 349] on td "66781" at bounding box center [210, 346] width 55 height 20
checkbox input "true"
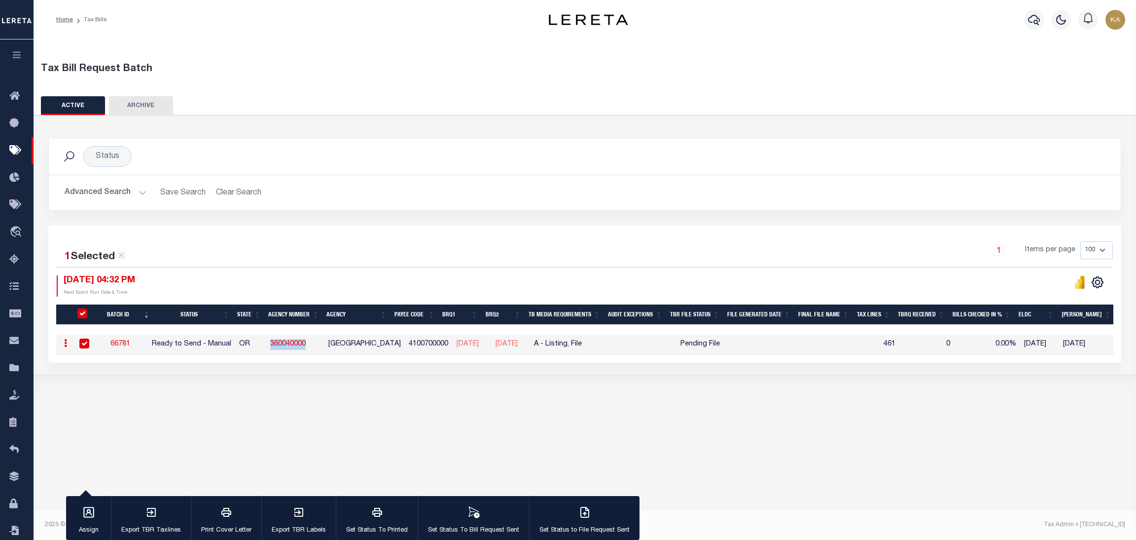
drag, startPoint x: 315, startPoint y: 346, endPoint x: 277, endPoint y: 349, distance: 38.6
click at [277, 349] on td "360040000" at bounding box center [295, 344] width 58 height 20
checkbox input "false"
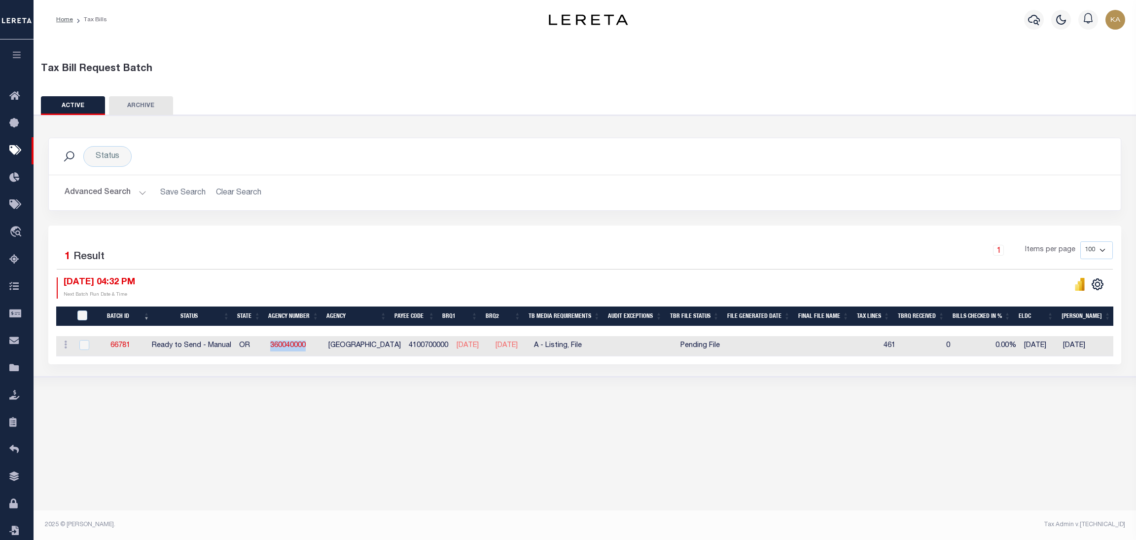
copy link "360040000"
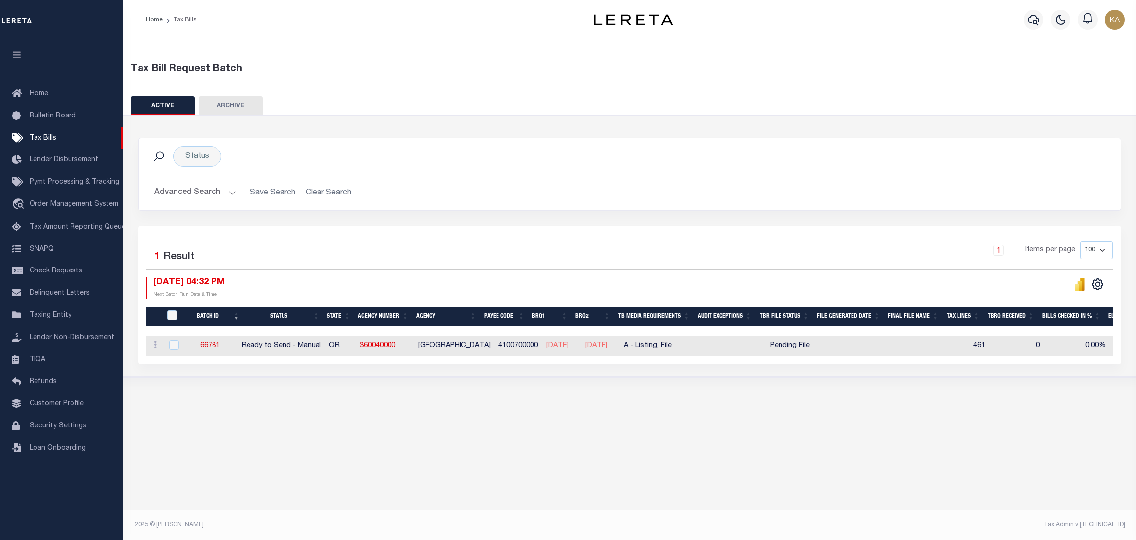
click at [649, 254] on div "1 Items per page 100 200 500 1000" at bounding box center [753, 254] width 722 height 26
drag, startPoint x: 201, startPoint y: 350, endPoint x: 986, endPoint y: 344, distance: 785.2
click at [1002, 341] on tr "ACTIONS Delete 66781 Ready to Send - Manual OR 360040000 CLATSOP COUNTY 4100700…" at bounding box center [946, 346] width 1600 height 20
click at [252, 373] on div "Status Search Advanced Search Save Search Clear Search Equals" at bounding box center [630, 246] width 1022 height 262
drag, startPoint x: 998, startPoint y: 346, endPoint x: 973, endPoint y: 343, distance: 25.3
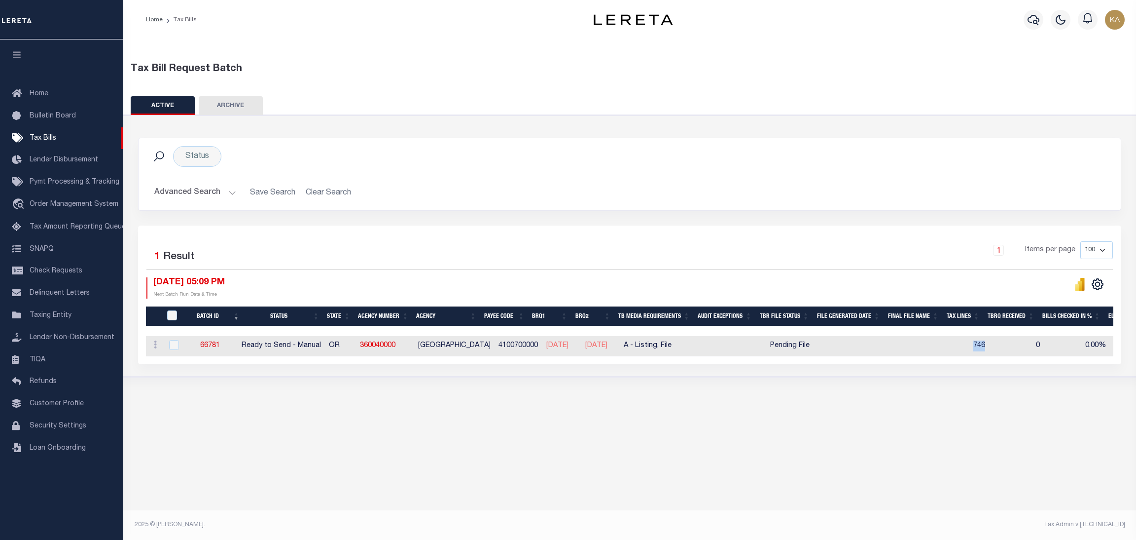
click at [973, 343] on td "746" at bounding box center [968, 346] width 41 height 20
checkbox input "true"
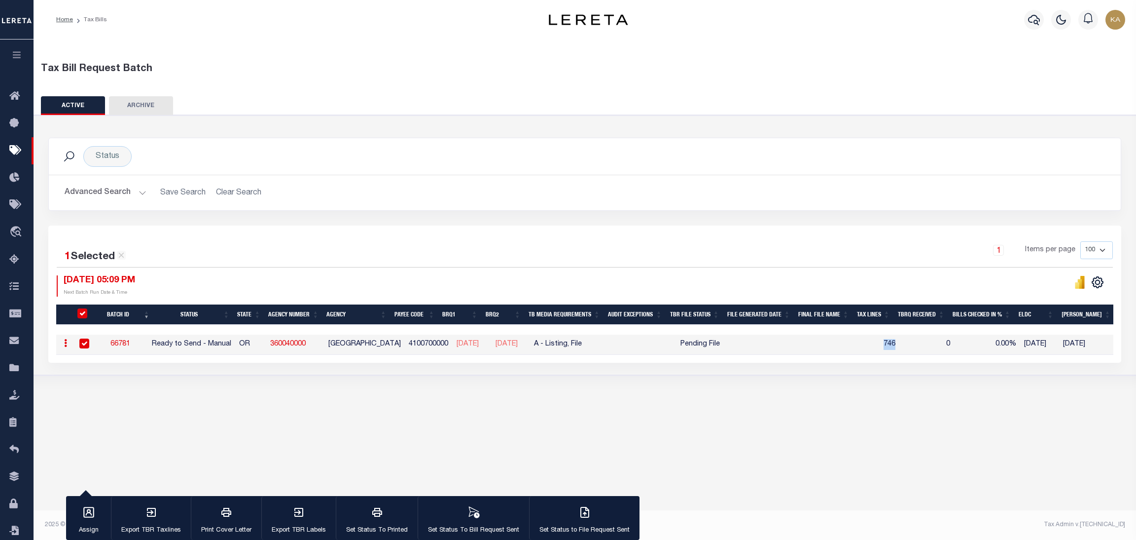
click at [887, 345] on td "746" at bounding box center [879, 344] width 41 height 20
checkbox input "false"
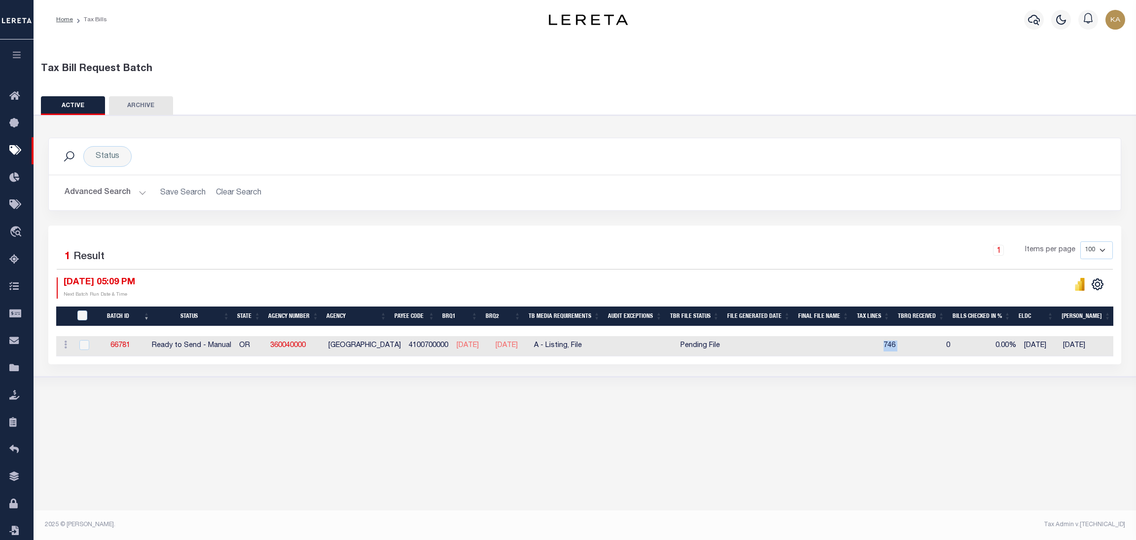
drag, startPoint x: 889, startPoint y: 343, endPoint x: 919, endPoint y: 346, distance: 29.7
click at [919, 346] on tr "ACTIONS Delete 66781 Ready to Send - Manual OR 360040000 CLATSOP COUNTY 4100700…" at bounding box center [856, 346] width 1600 height 20
click at [129, 345] on link "66781" at bounding box center [120, 345] width 20 height 7
select select "RTS"
type input "Yes"
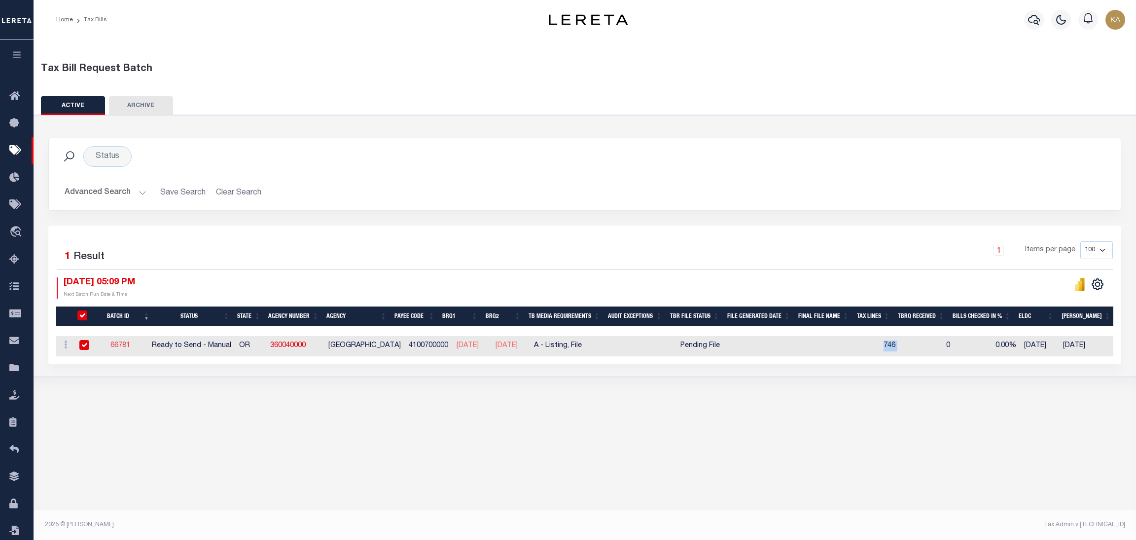
type input "Yes"
select select "16"
select select "1"
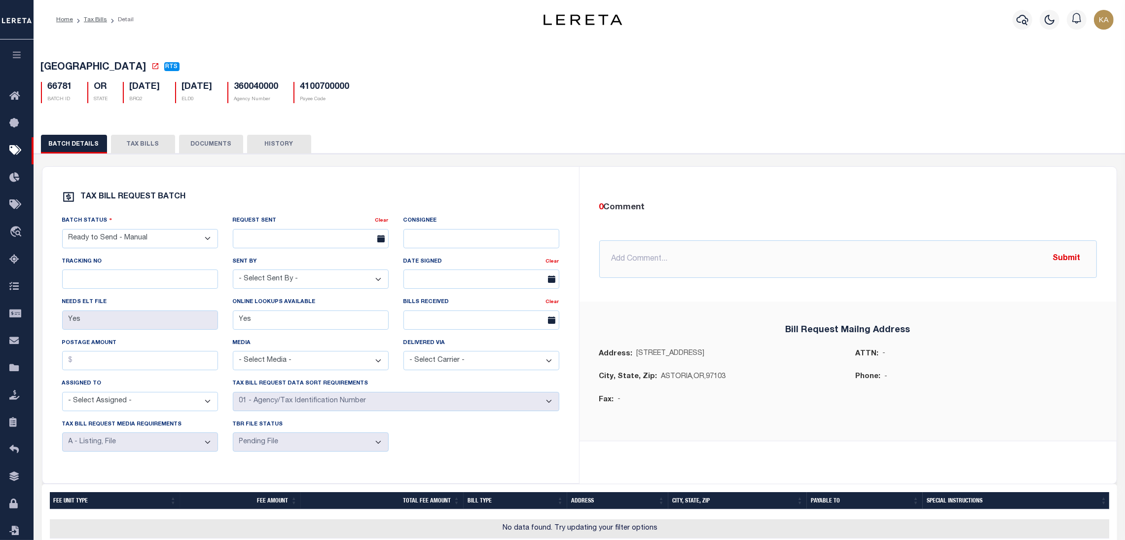
click at [134, 148] on button "TAX BILLS" at bounding box center [143, 144] width 64 height 19
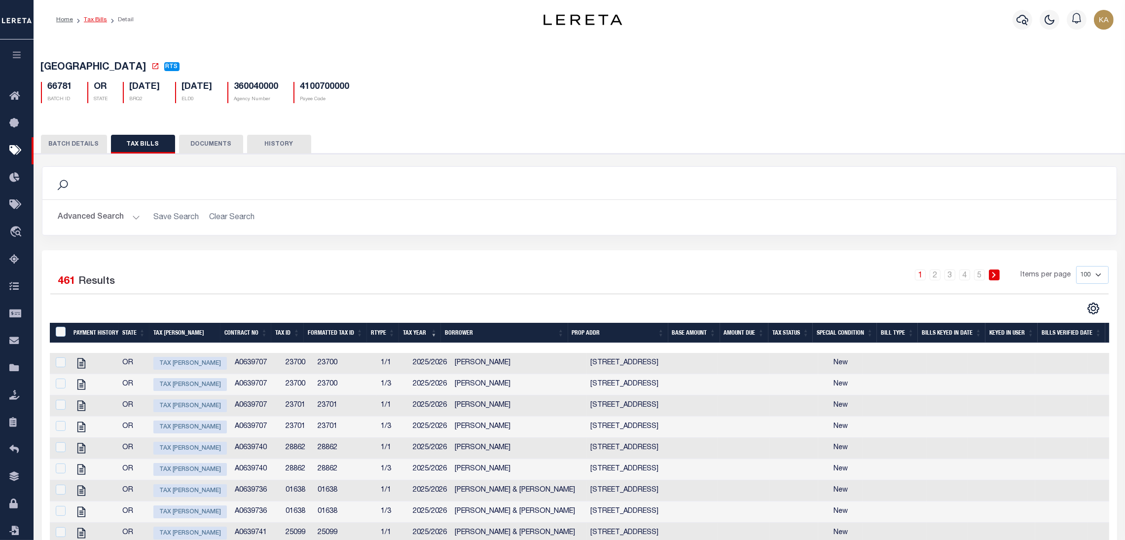
click at [93, 19] on link "Tax Bills" at bounding box center [95, 20] width 23 height 6
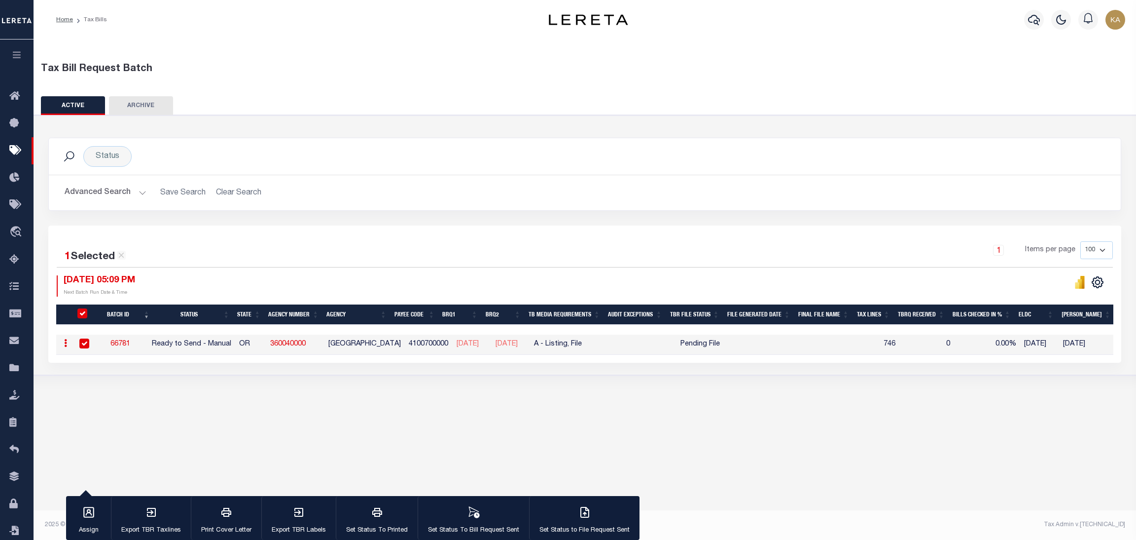
click at [706, 416] on div "Tax Bill Request Batch ACTIVE ARCHIVE HISTORY In 1" at bounding box center [585, 282] width 1103 height 486
drag, startPoint x: 318, startPoint y: 344, endPoint x: 276, endPoint y: 341, distance: 42.5
click at [276, 341] on td "360040000" at bounding box center [295, 344] width 58 height 20
checkbox input "false"
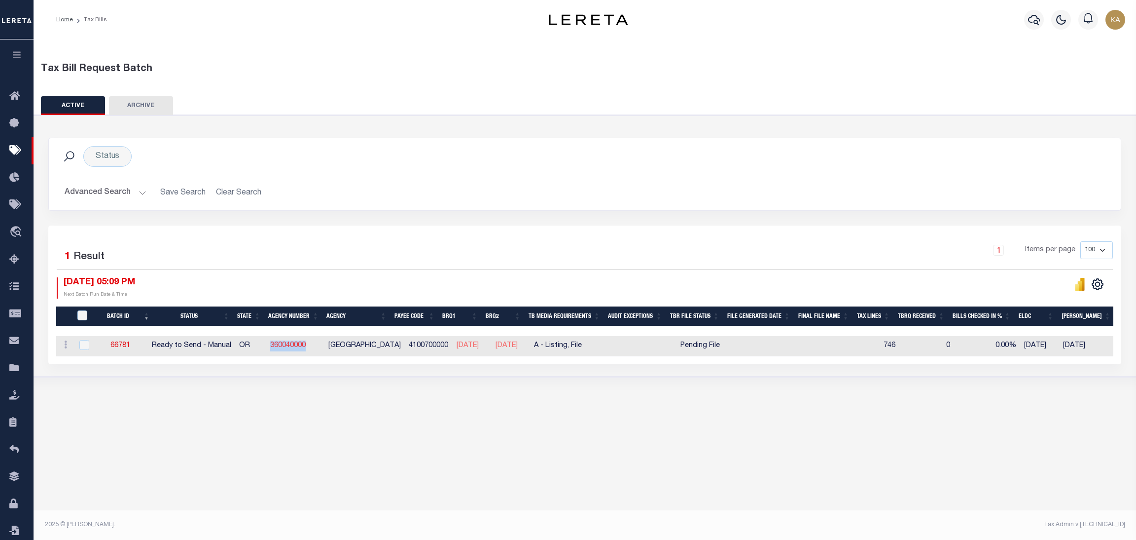
copy link "360040000"
click at [410, 370] on div "Status Search Advanced Search Save Search Clear Search Equals" at bounding box center [585, 246] width 1112 height 262
drag, startPoint x: 149, startPoint y: 345, endPoint x: 113, endPoint y: 348, distance: 35.6
click at [113, 348] on td "66781" at bounding box center [120, 346] width 55 height 20
checkbox input "true"
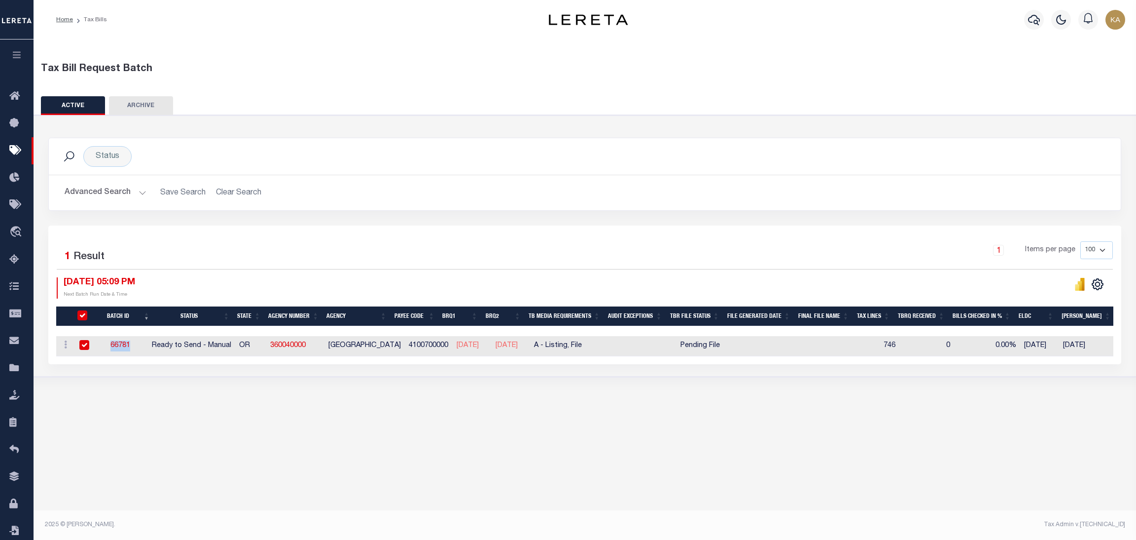
checkbox input "true"
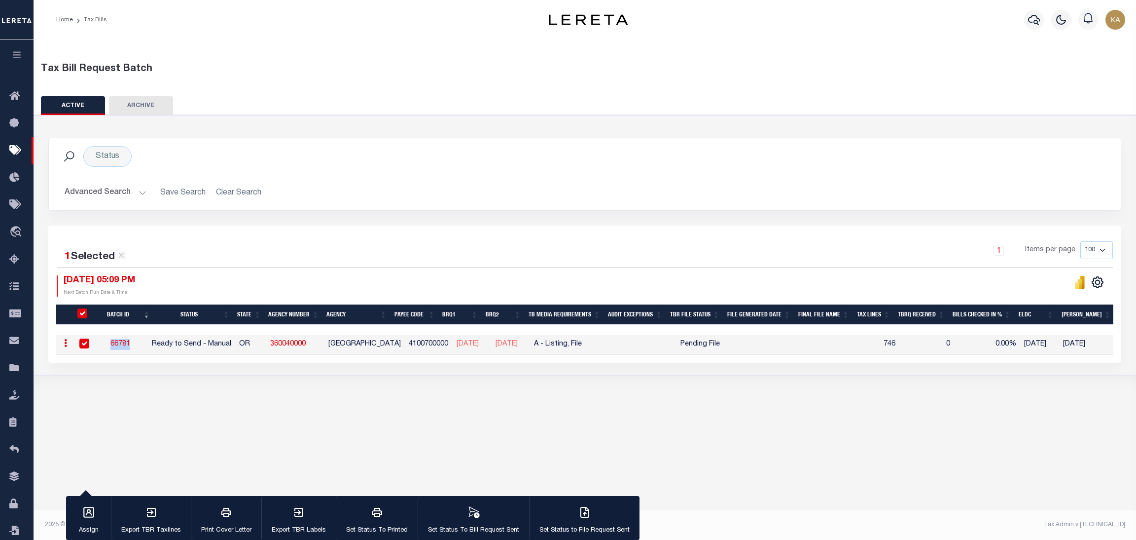
copy link "66781"
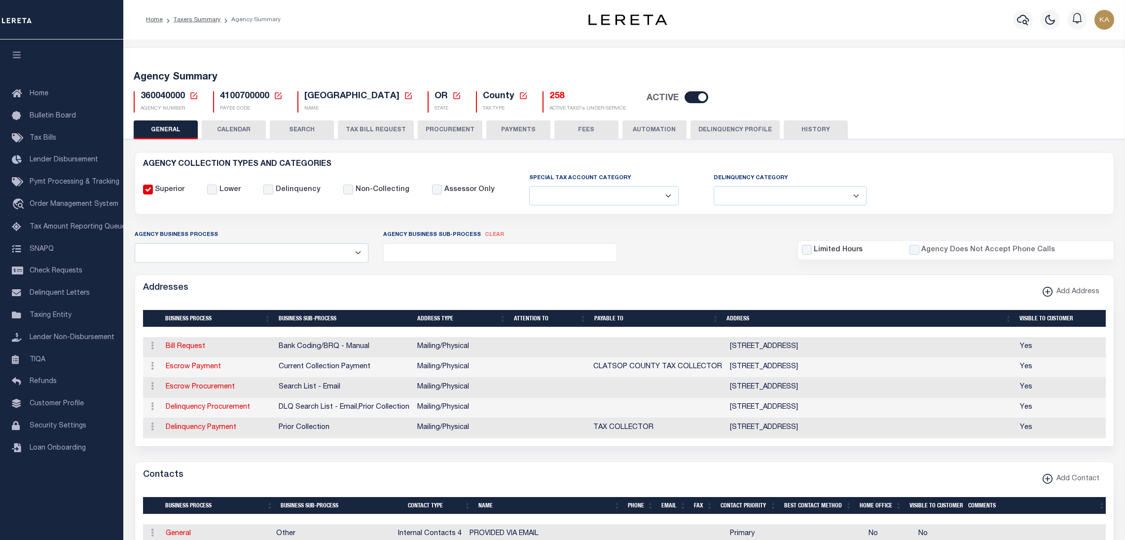
select select
click at [224, 133] on button "CALENDAR" at bounding box center [234, 129] width 64 height 19
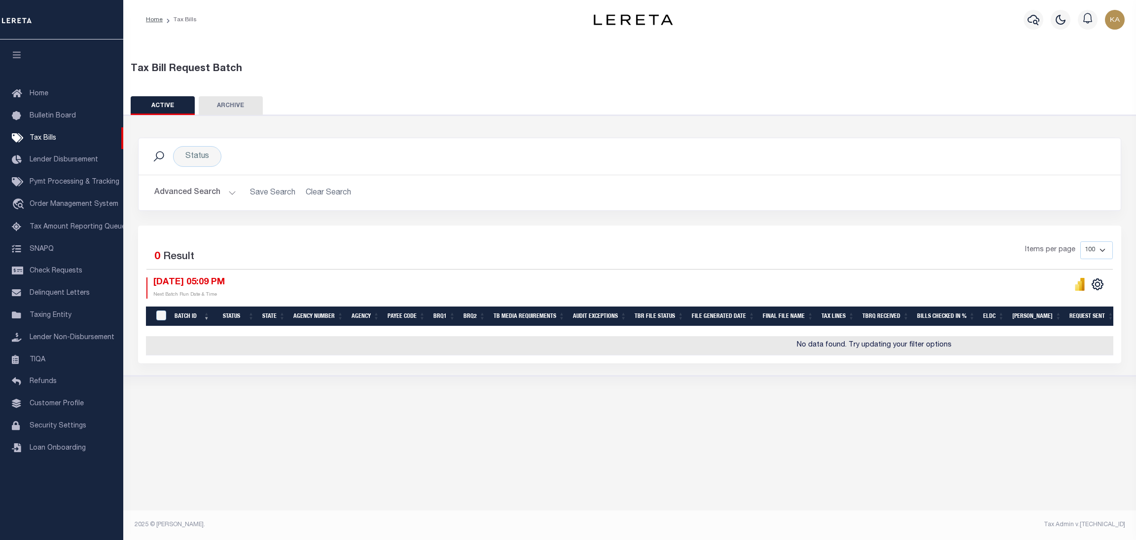
click at [756, 209] on div "Advanced Search Save Search Clear Search TaxBillBatches_dynamictable_____Defaul…" at bounding box center [630, 192] width 982 height 35
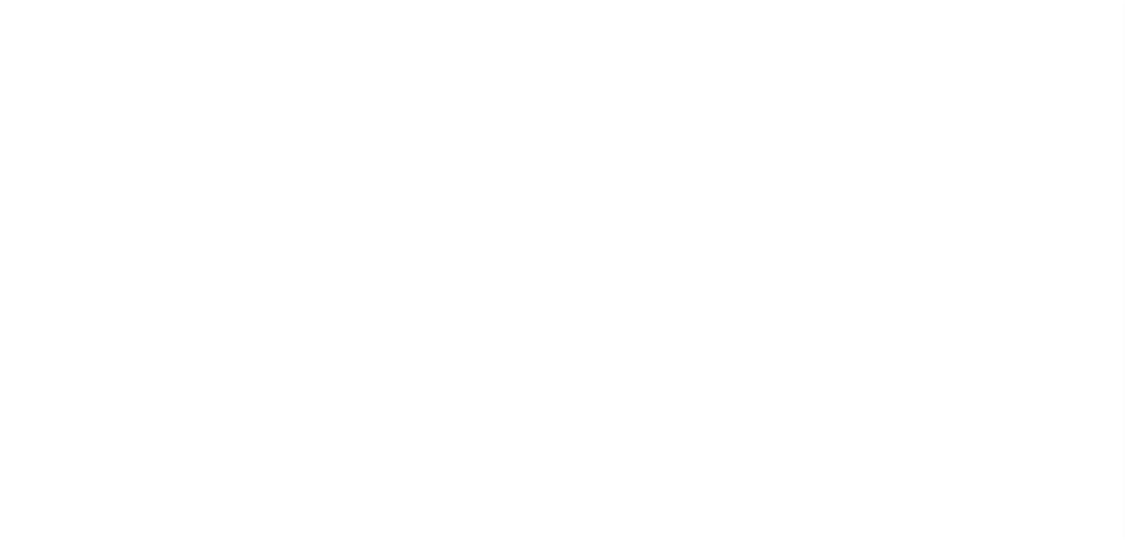
select select
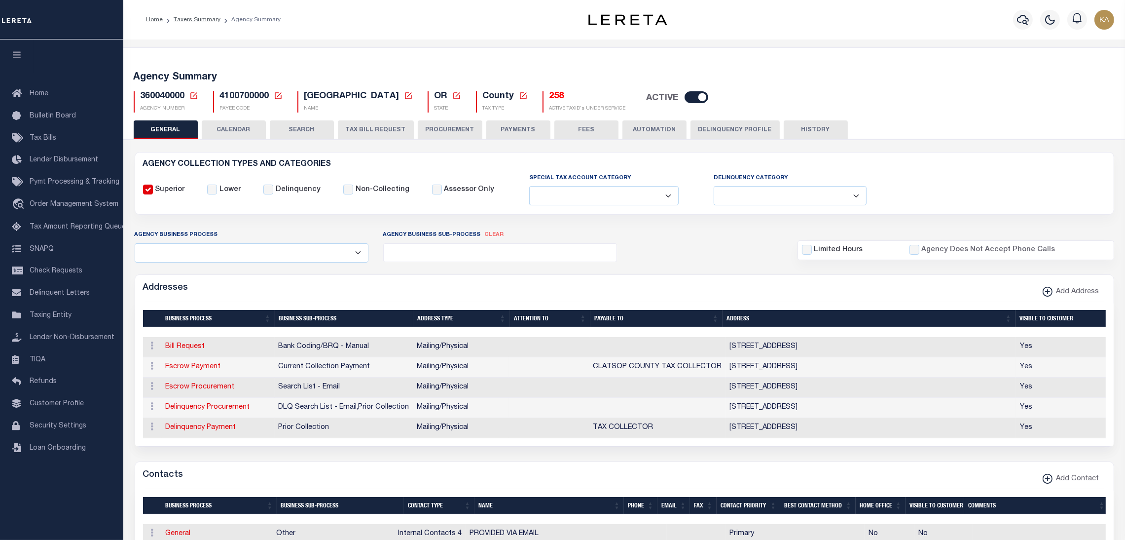
drag, startPoint x: 237, startPoint y: 128, endPoint x: 289, endPoint y: 162, distance: 62.6
click at [236, 128] on button "CALENDAR" at bounding box center [234, 129] width 64 height 19
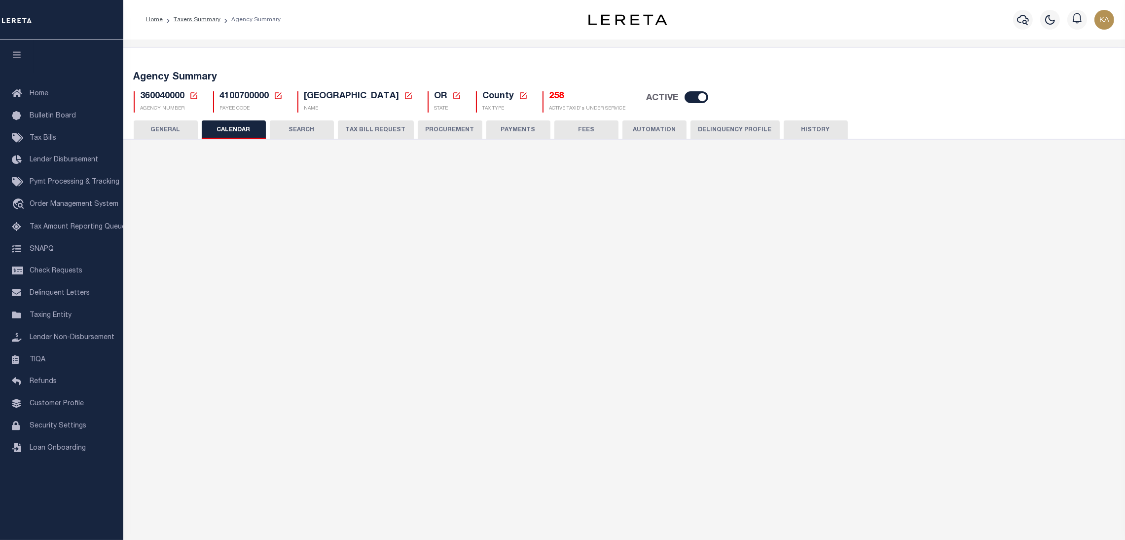
checkbox input "false"
type input "2"
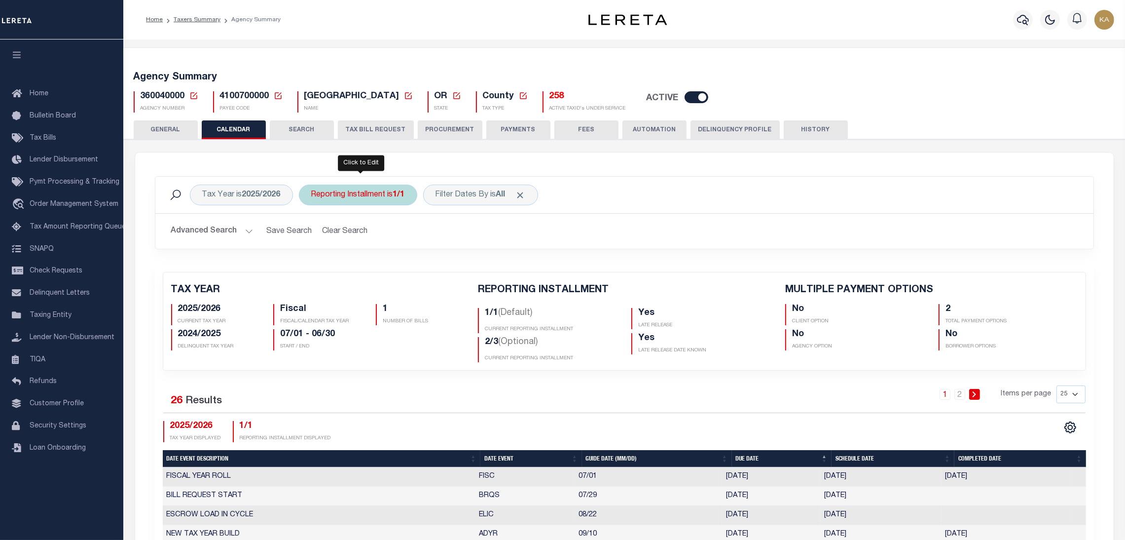
click at [368, 201] on div "Reporting Installment is 1/1" at bounding box center [358, 194] width 118 height 21
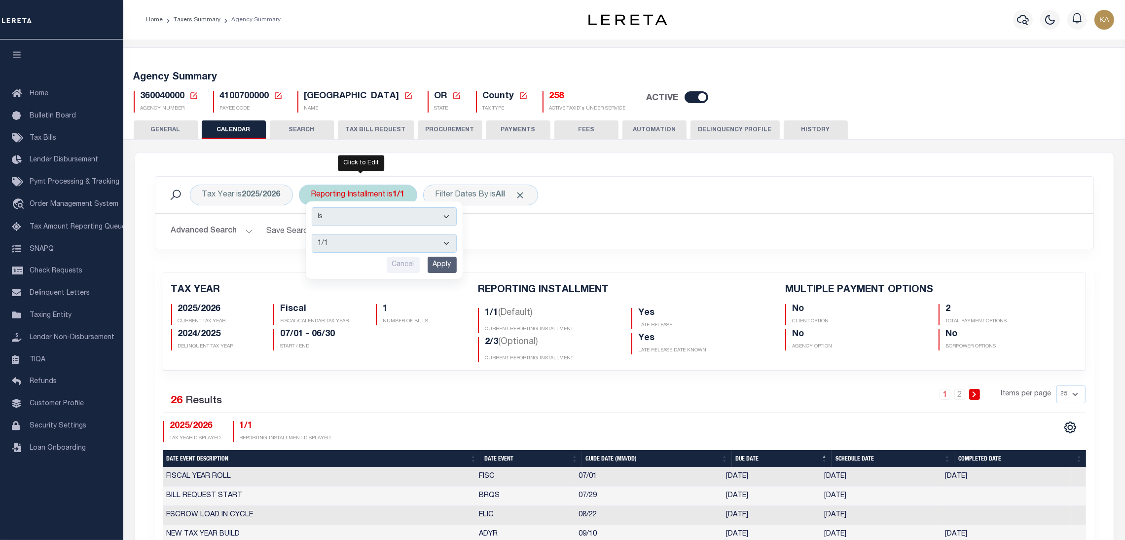
click at [373, 247] on select "1/1 1/3 2/3 3/3" at bounding box center [384, 243] width 145 height 19
select select "1/3"
click at [312, 234] on select "1/1 1/3 2/3 3/3" at bounding box center [384, 243] width 145 height 19
click at [447, 263] on input "Apply" at bounding box center [442, 264] width 29 height 16
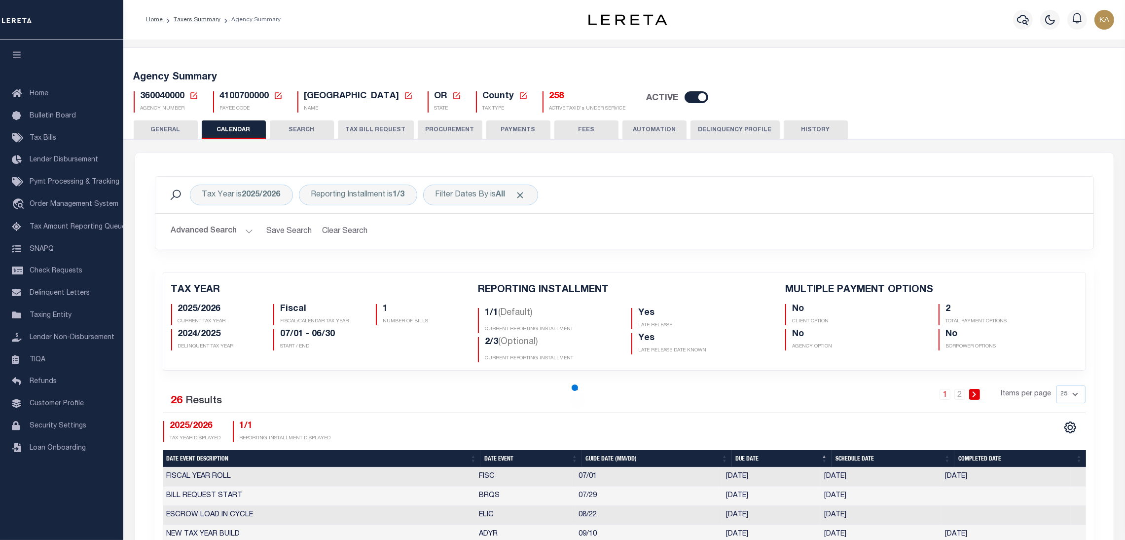
scroll to position [148, 0]
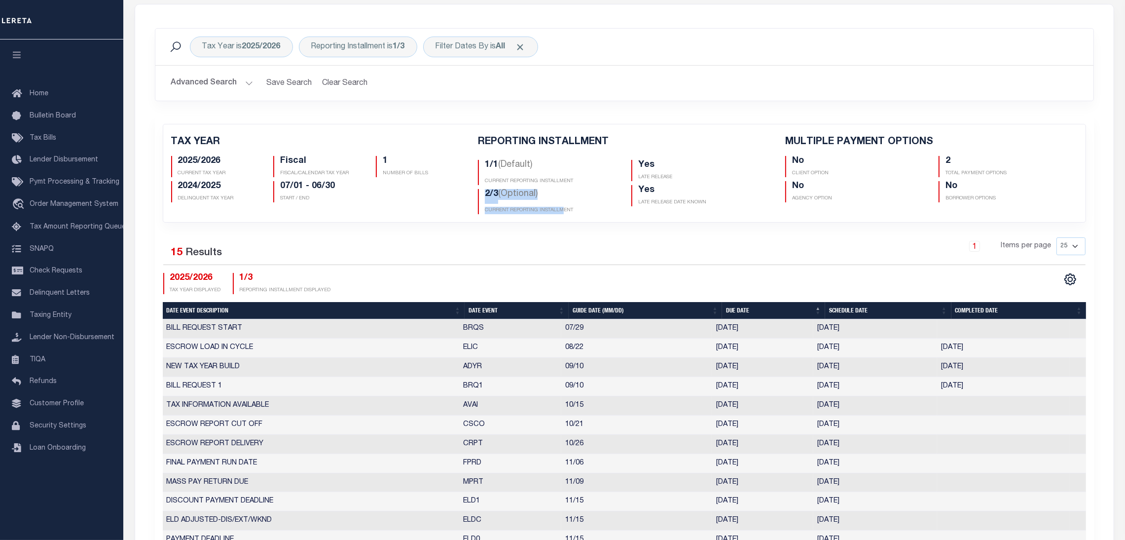
drag, startPoint x: 480, startPoint y: 198, endPoint x: 563, endPoint y: 211, distance: 83.9
click at [563, 212] on div "2/3 (Optional) CURRENT REPORTING INSTALLMENT" at bounding box center [547, 201] width 139 height 25
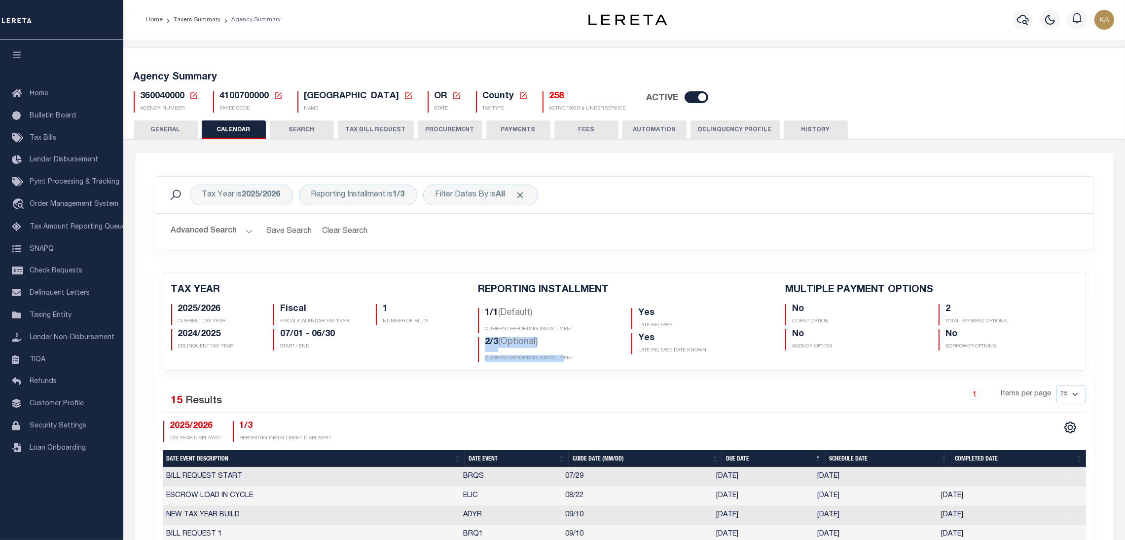
click at [356, 125] on button "TAX BILL REQUEST" at bounding box center [376, 129] width 76 height 19
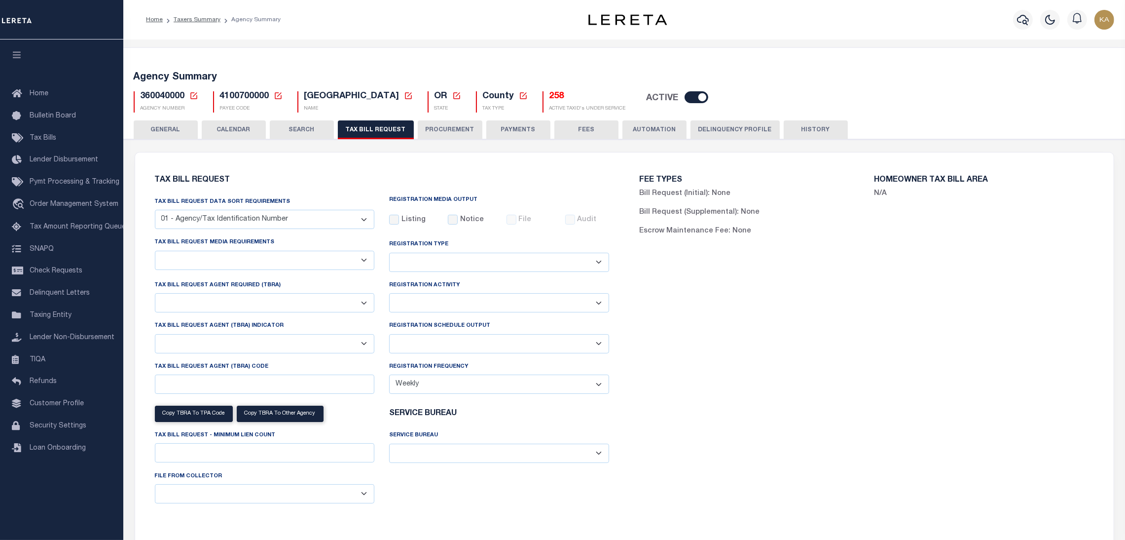
click at [234, 256] on select "A - Listing, File B - Blank Disk E - Notice, Listing F - Form G - Survey L - Li…" at bounding box center [265, 260] width 220 height 19
select select "16"
select select "true"
select select "9"
select select "1"
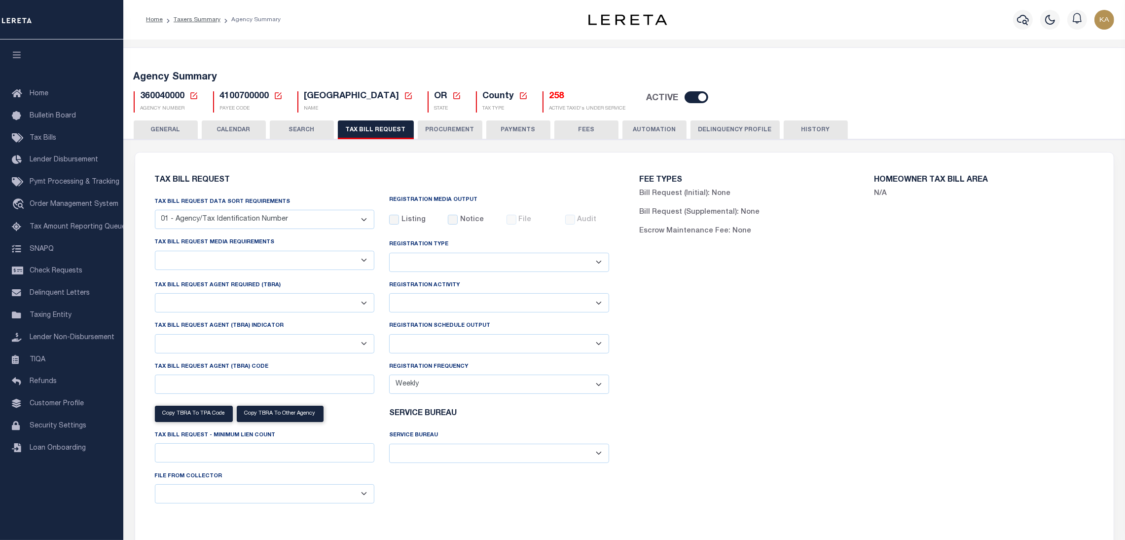
type input "LTS"
select select
select select "4100743000"
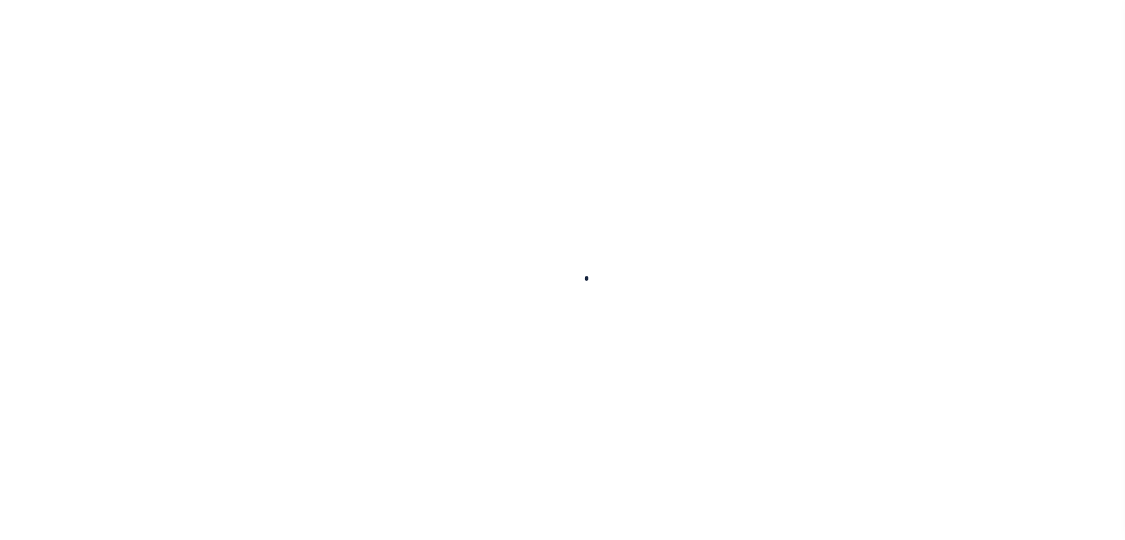
select select
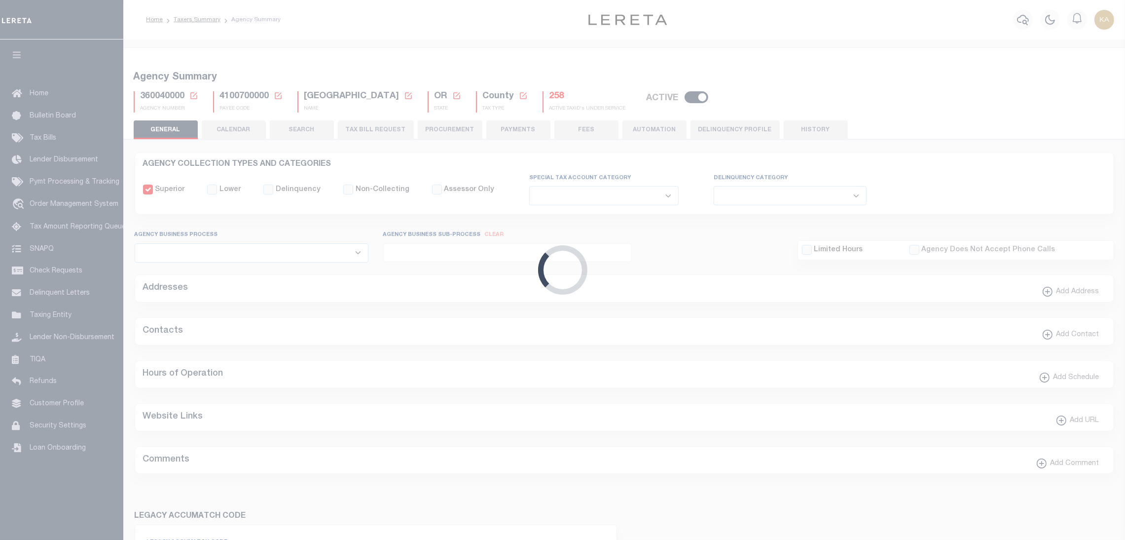
checkbox input "false"
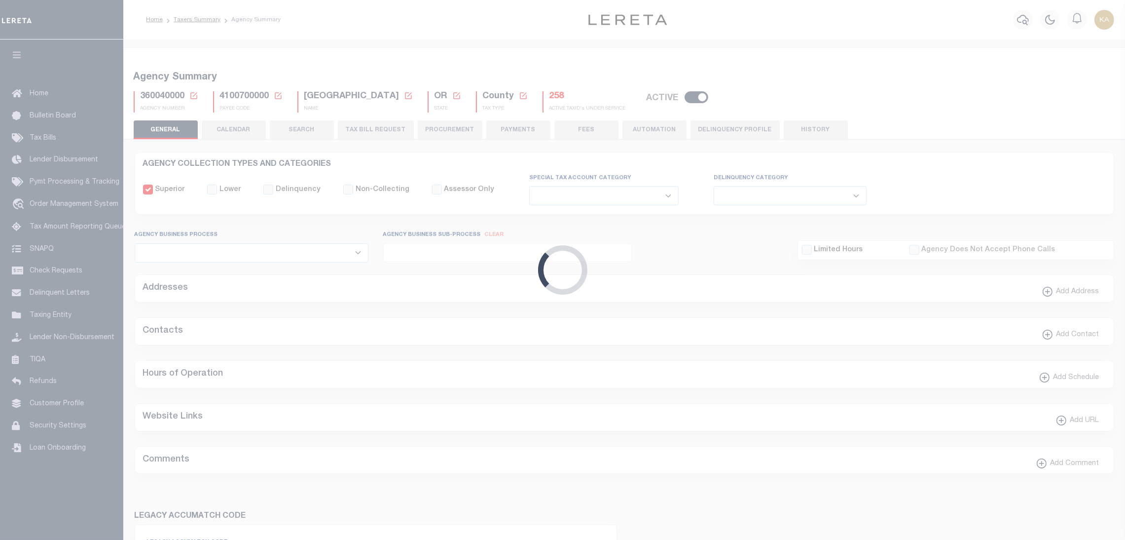
type input "4100700000"
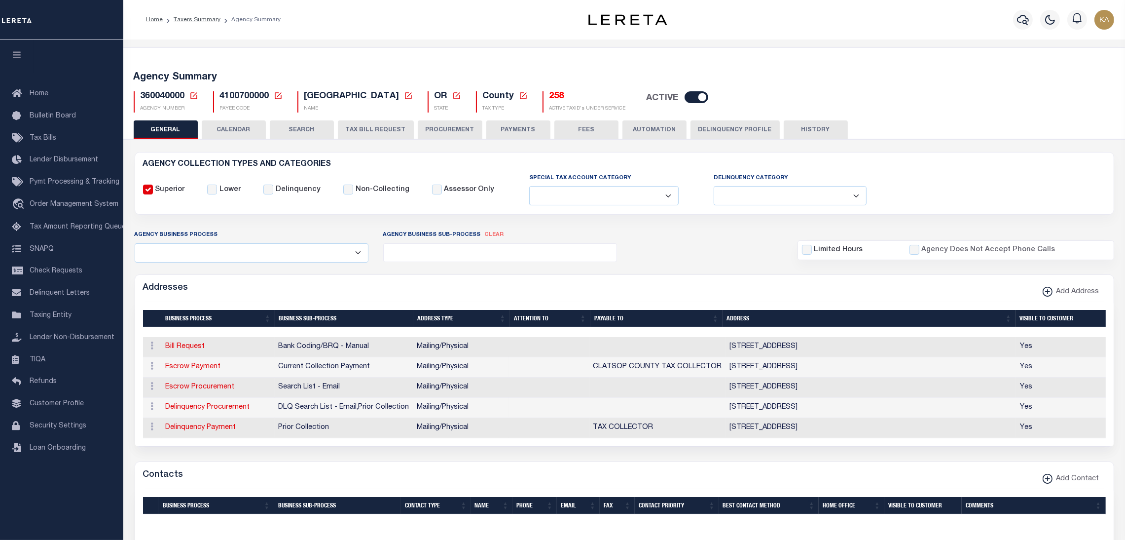
click at [377, 124] on button "TAX BILL REQUEST" at bounding box center [376, 129] width 76 height 19
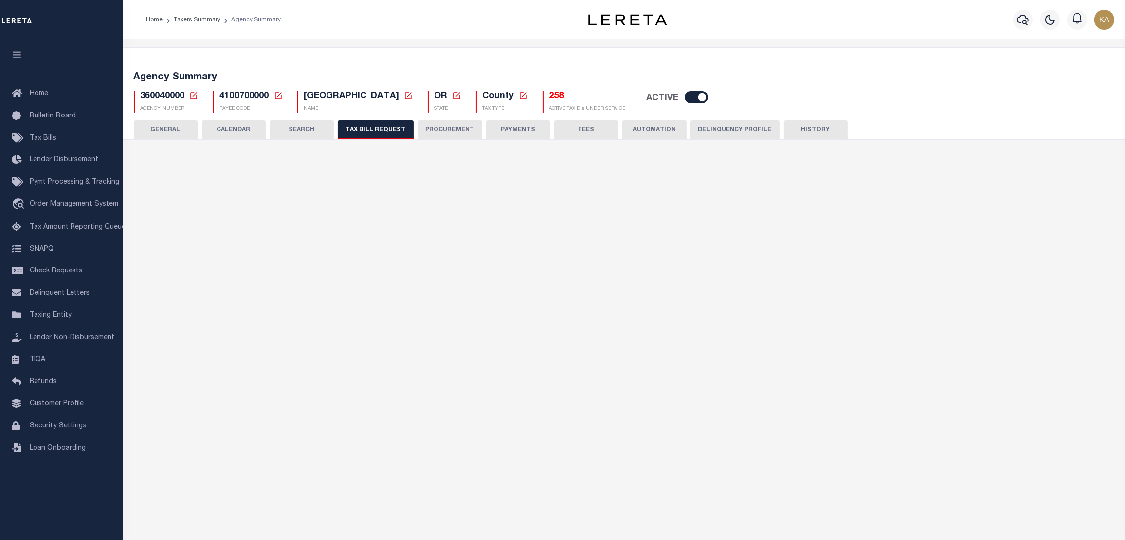
select select "16"
select select "true"
select select "9"
select select "1"
type input "LTS"
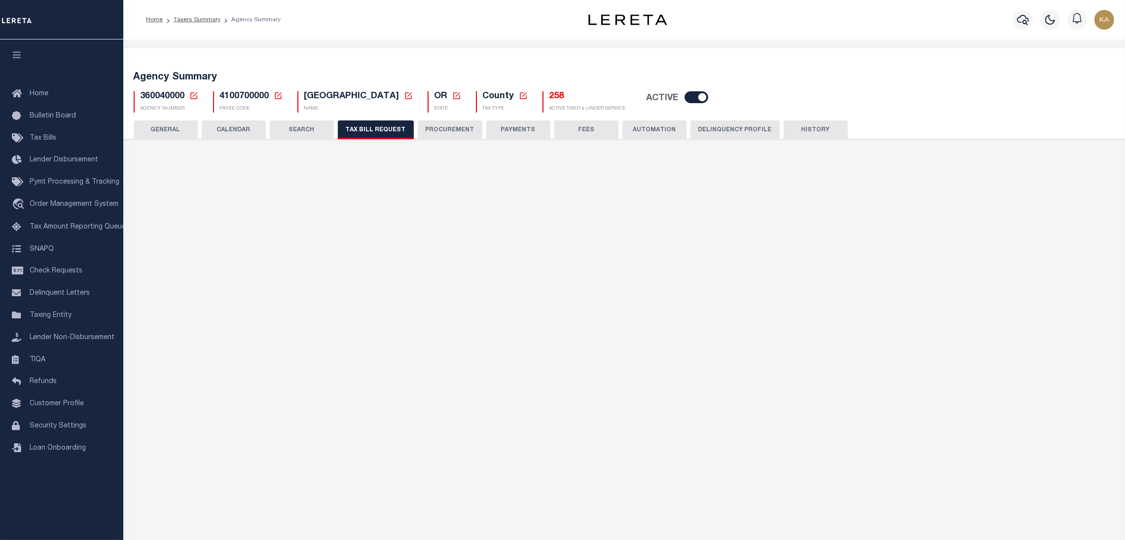
select select
select select "4100743000"
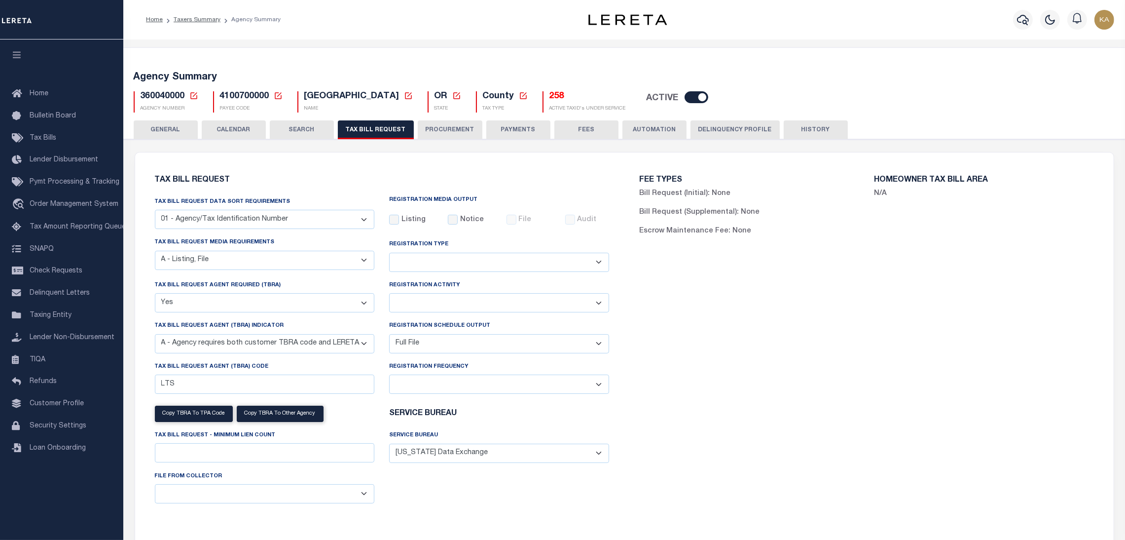
click at [235, 134] on button "CALENDAR" at bounding box center [234, 129] width 64 height 19
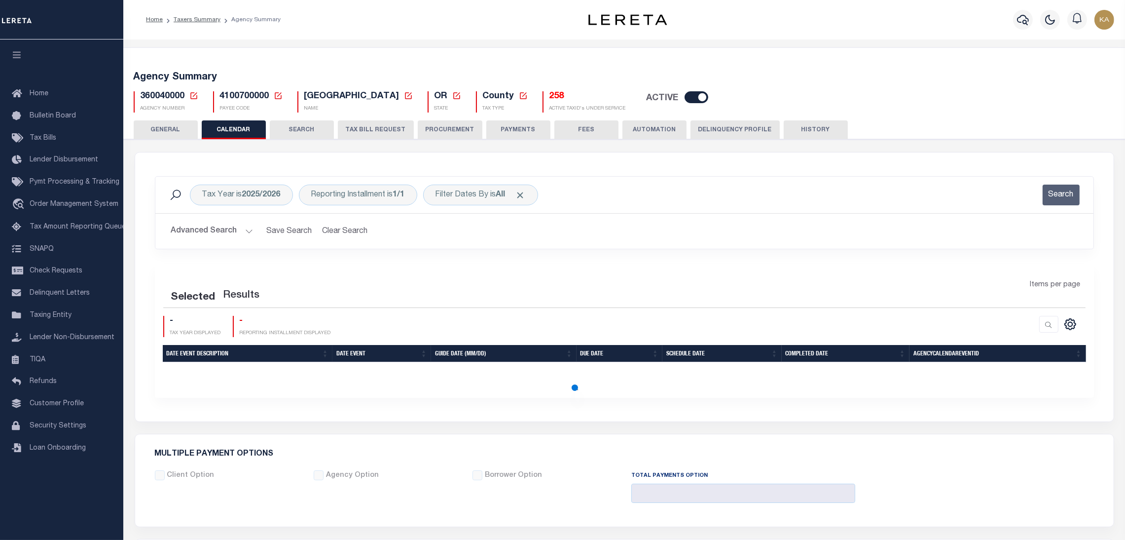
checkbox input "false"
type input "2"
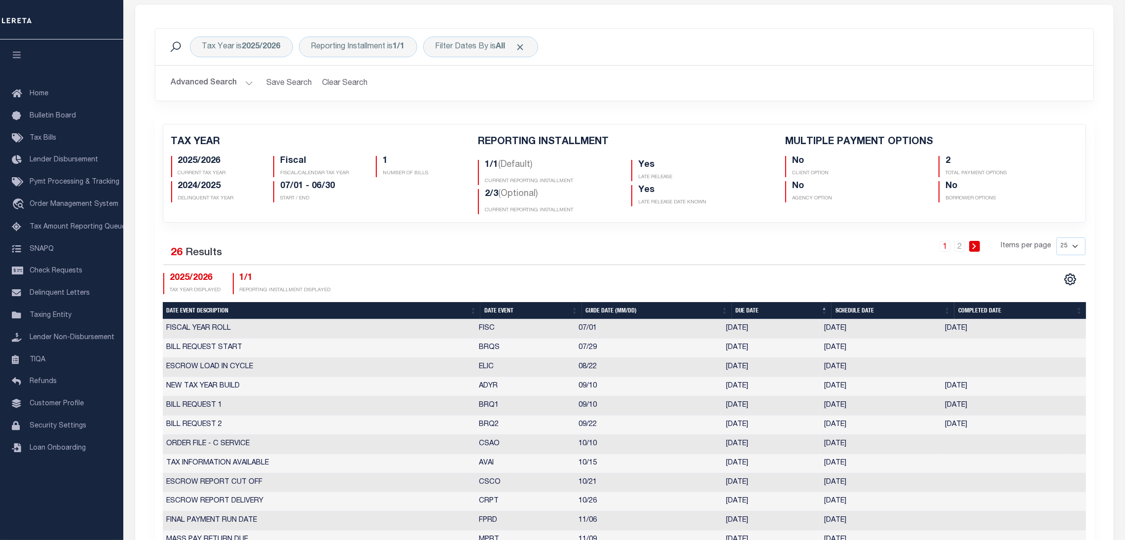
scroll to position [296, 0]
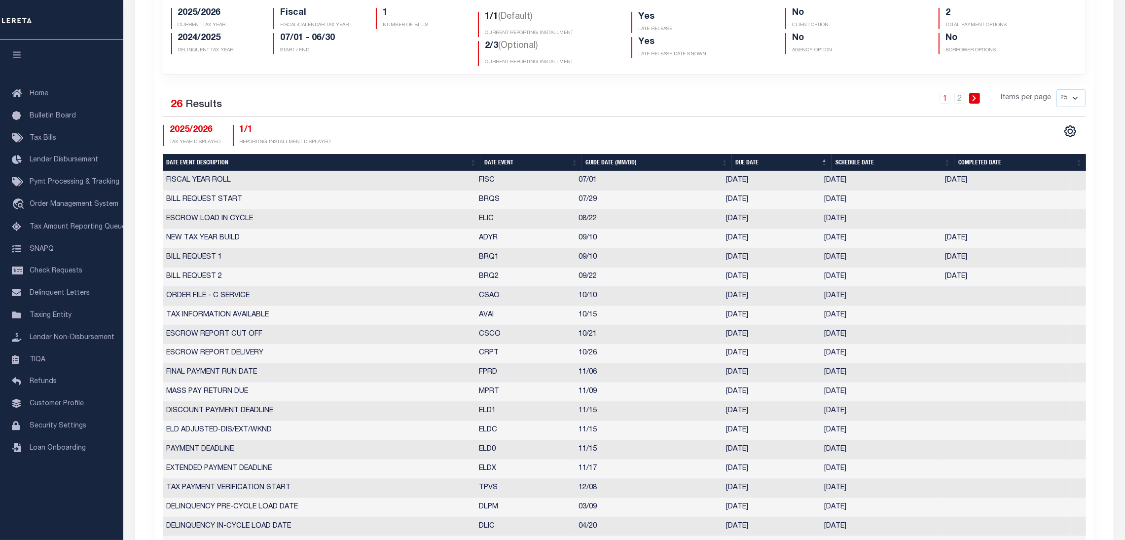
drag, startPoint x: 475, startPoint y: 272, endPoint x: 878, endPoint y: 287, distance: 402.7
click at [878, 287] on tr "BILL REQUEST 2 BRQ2 09/22 09/22/2025 10/07/2025 09/15/2025 10492556" at bounding box center [624, 276] width 923 height 19
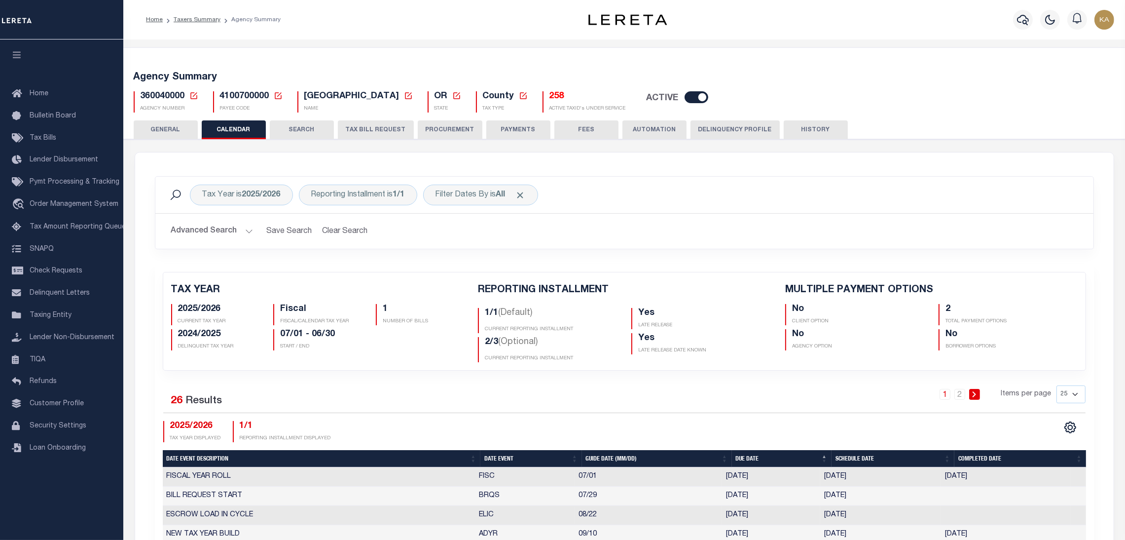
click at [167, 93] on span "360040000" at bounding box center [163, 96] width 44 height 9
click at [168, 95] on span "360040000" at bounding box center [163, 96] width 44 height 9
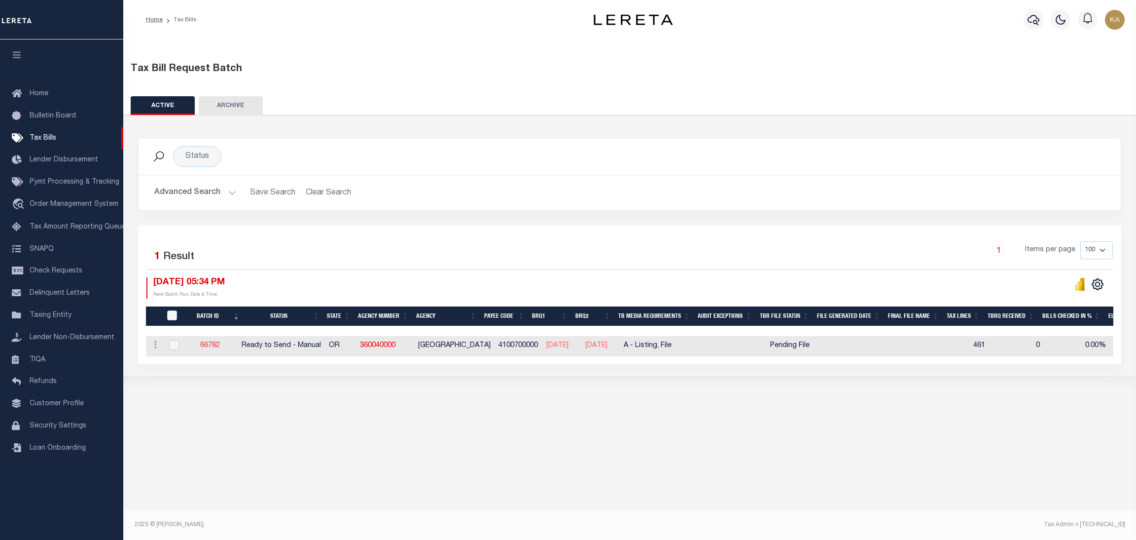
click at [209, 343] on link "66782" at bounding box center [210, 345] width 20 height 7
select select "RTS"
type input "Yes"
select select "16"
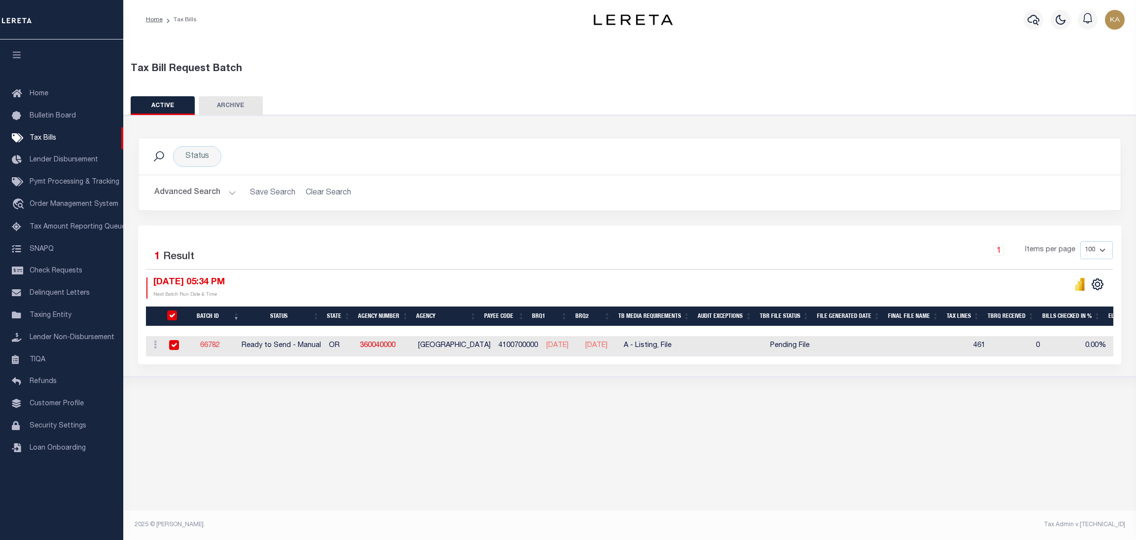
select select "1"
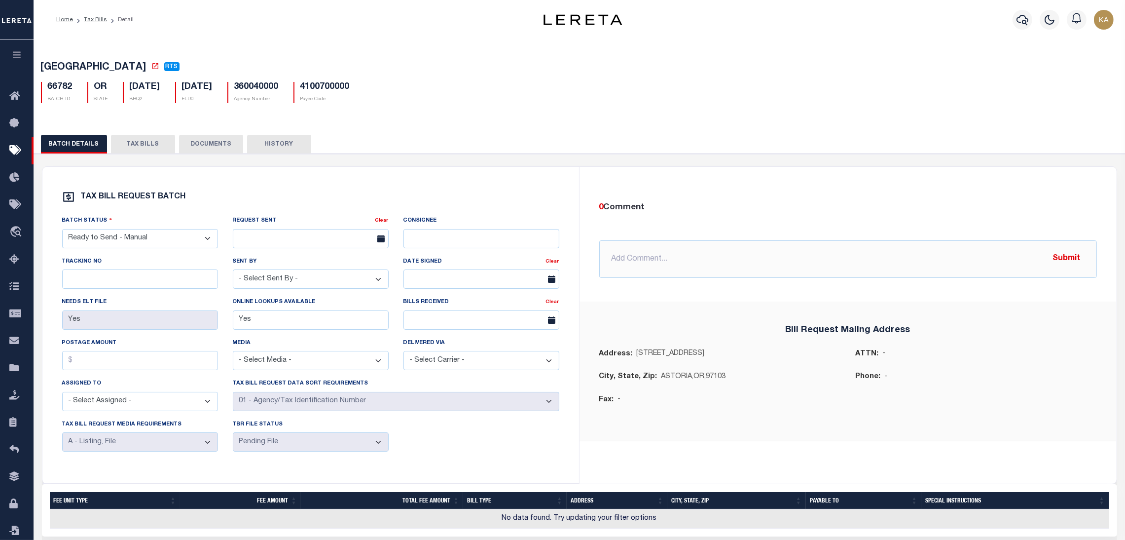
click at [153, 143] on button "TAX BILLS" at bounding box center [143, 144] width 64 height 19
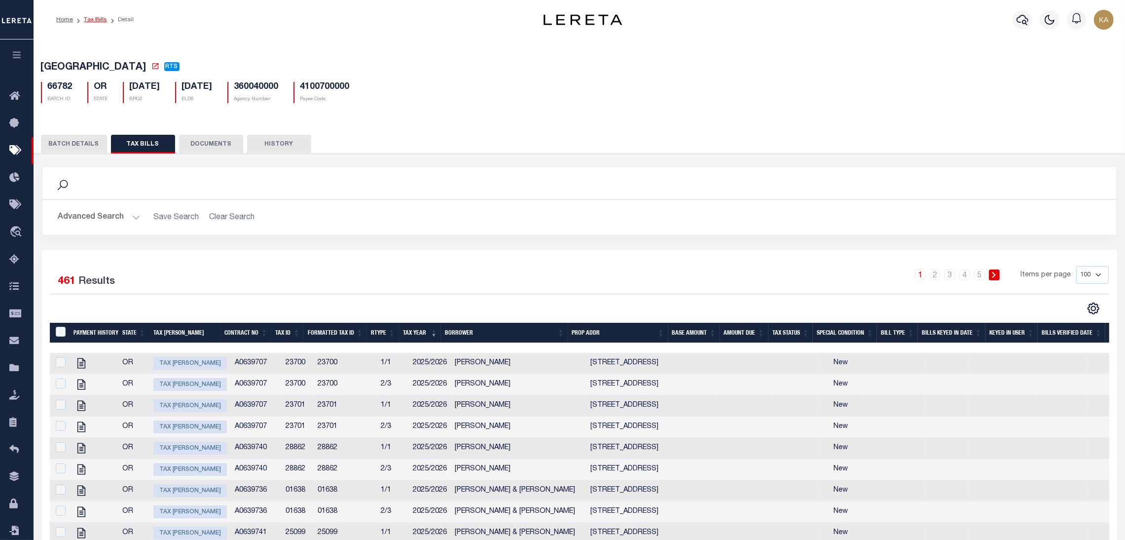
click at [99, 19] on link "Tax Bills" at bounding box center [95, 20] width 23 height 6
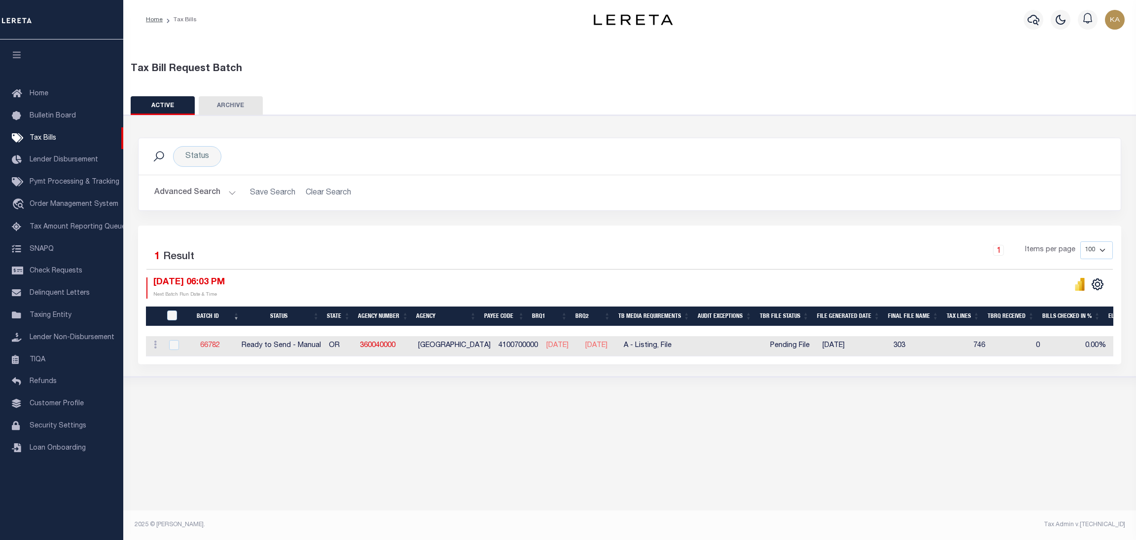
click at [210, 347] on link "66782" at bounding box center [210, 345] width 20 height 7
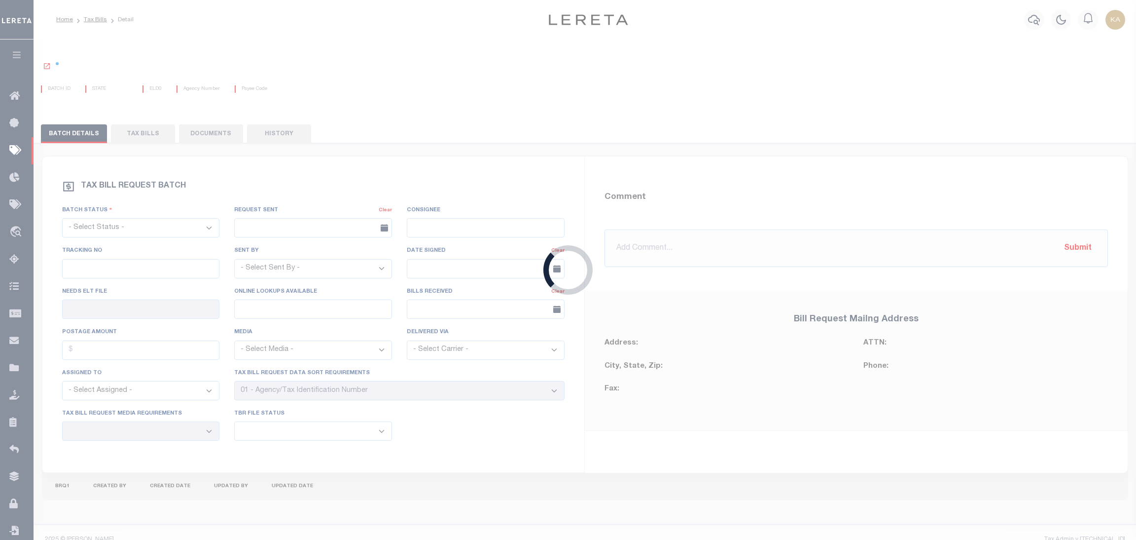
select select "RTS"
type input "Yes"
select select "16"
select select "1"
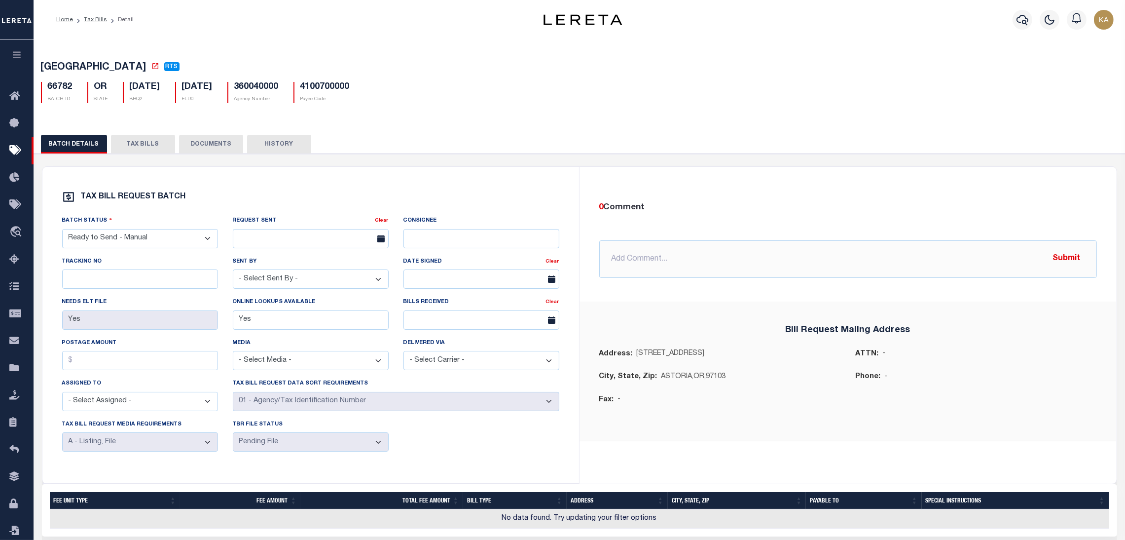
click at [148, 146] on button "TAX BILLS" at bounding box center [143, 144] width 64 height 19
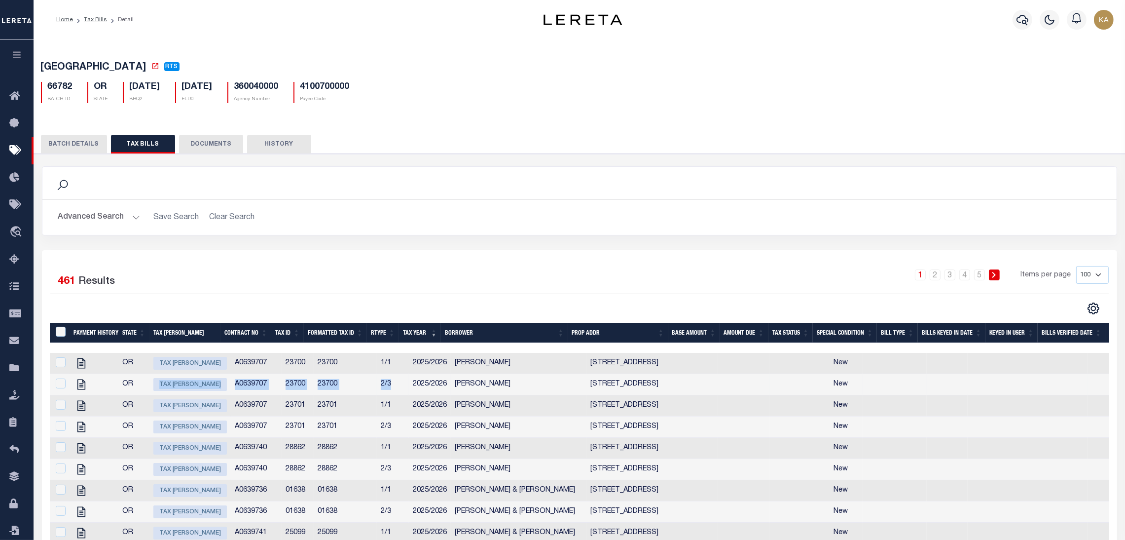
drag, startPoint x: 390, startPoint y: 389, endPoint x: 131, endPoint y: 387, distance: 259.4
click at [130, 388] on tr "OR Tax Bill Amount A0639707 23700 23700 2/3 2025/2026 David Wallace 3073 Grand …" at bounding box center [848, 384] width 1597 height 21
click at [102, 79] on div "66782 BATCH ID OR STATE 10/07/2025 BRQ2 11/17/2025" at bounding box center [580, 88] width 1092 height 29
click at [278, 84] on h5 "360040000" at bounding box center [256, 87] width 44 height 11
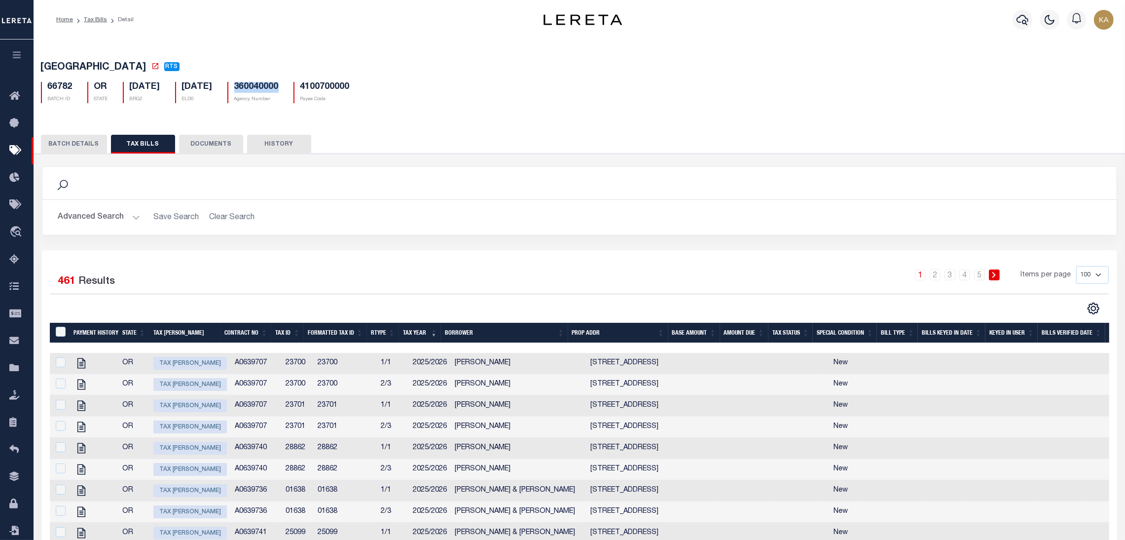
copy h5 "360040000"
click at [687, 240] on div "Search Advanced Search Save Search Clear Search Is Is" at bounding box center [580, 208] width 1090 height 84
click at [90, 22] on link "Tax Bills" at bounding box center [95, 20] width 23 height 6
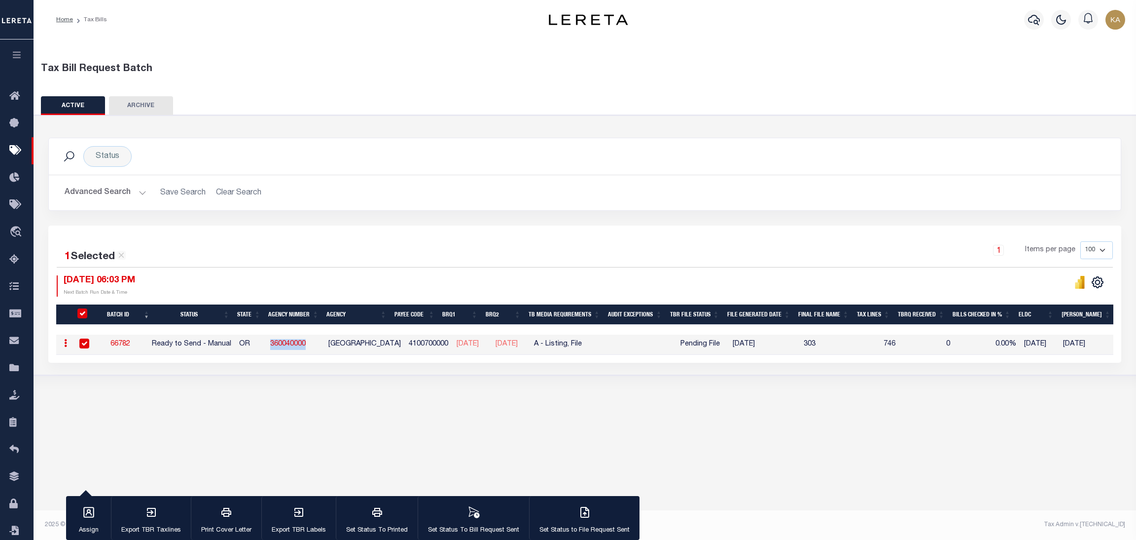
drag, startPoint x: 326, startPoint y: 343, endPoint x: 276, endPoint y: 342, distance: 50.3
click at [276, 342] on td "360040000" at bounding box center [295, 344] width 58 height 20
checkbox input "false"
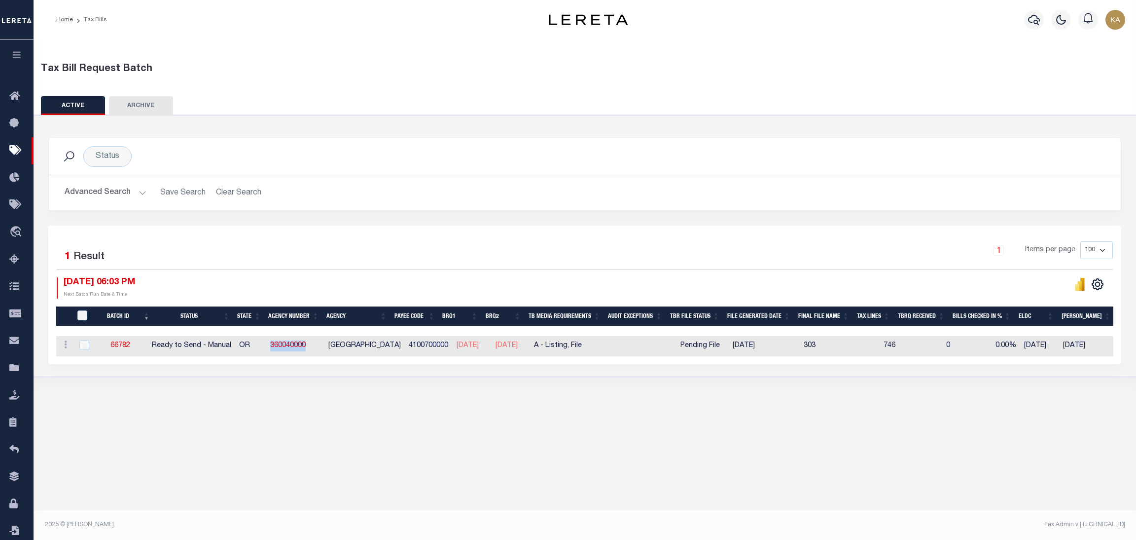
copy link "360040000"
click at [640, 144] on div "Status Search" at bounding box center [585, 156] width 1072 height 36
drag, startPoint x: 570, startPoint y: 351, endPoint x: 601, endPoint y: 350, distance: 31.6
click at [601, 351] on tr "ACTIONS Delete 66782 Ready to Send - Manual OR 360040000 CLATSOP COUNTY 4100700…" at bounding box center [856, 346] width 1600 height 20
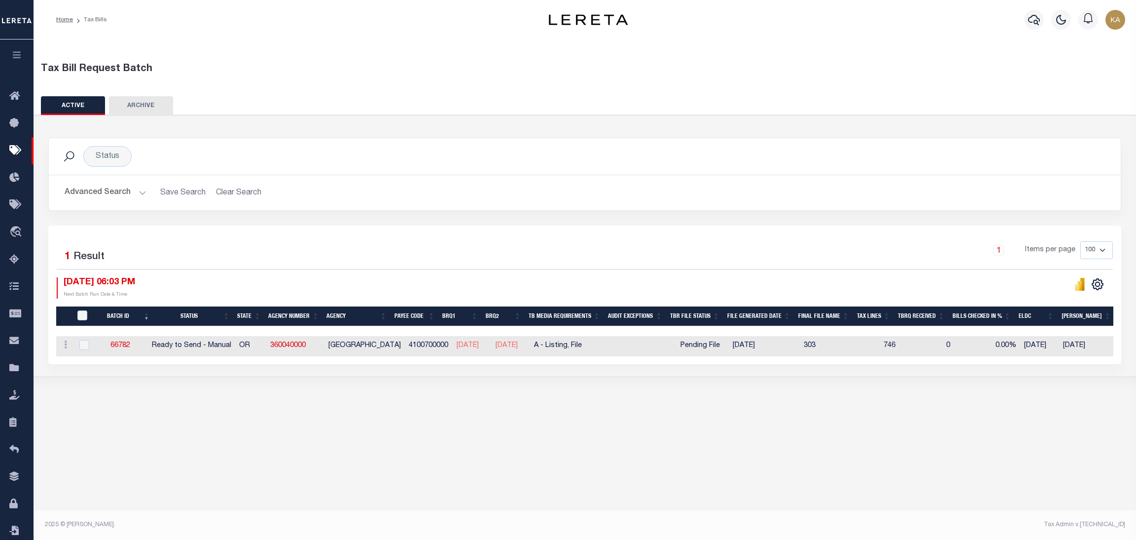
click at [649, 352] on td at bounding box center [641, 346] width 62 height 20
checkbox input "true"
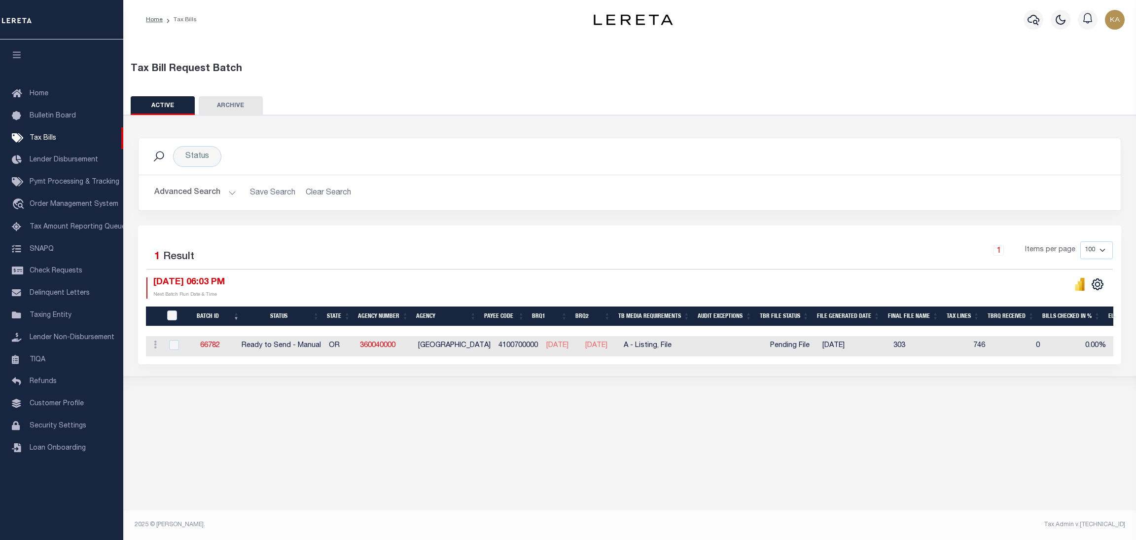
drag, startPoint x: 616, startPoint y: 363, endPoint x: 673, endPoint y: 361, distance: 56.3
click at [673, 361] on div "Selected 1 Result 1 Items per page 100 200 500 1000 [DATE] 06:03 PM" at bounding box center [629, 294] width 983 height 139
drag, startPoint x: 821, startPoint y: 343, endPoint x: 772, endPoint y: 344, distance: 49.3
click at [772, 344] on tr "ACTIONS Delete 66782 Ready to Send - Manual OR 360040000 CLATSOP COUNTY 4100700…" at bounding box center [945, 346] width 1600 height 20
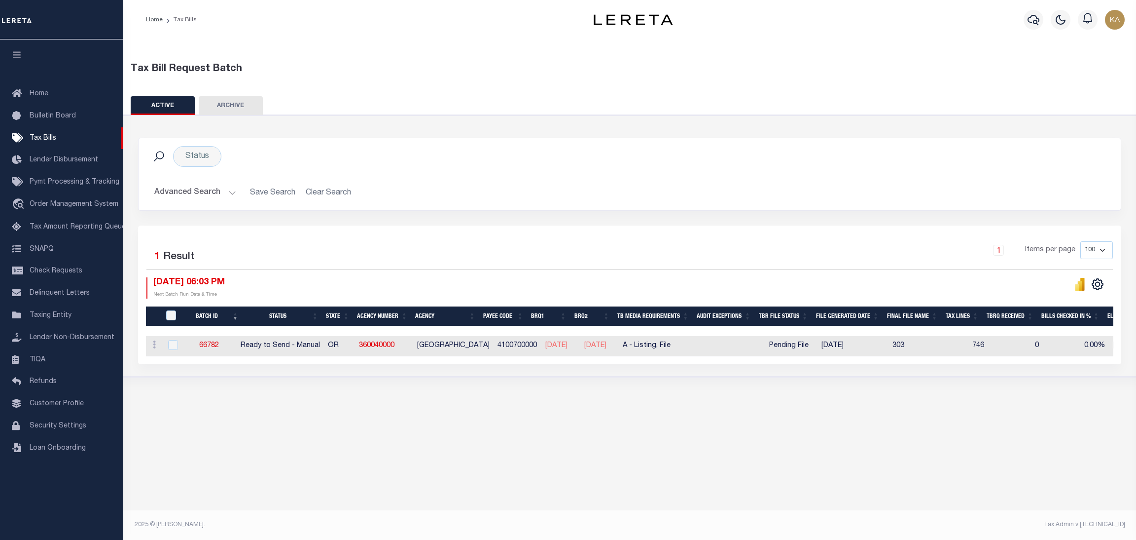
drag, startPoint x: 579, startPoint y: 362, endPoint x: 637, endPoint y: 362, distance: 58.2
click at [637, 362] on div "Selected 1 Result 1 Items per page 100 200 500 1000 10/07/2025 06:03 PM" at bounding box center [629, 294] width 983 height 139
drag, startPoint x: 645, startPoint y: 362, endPoint x: 665, endPoint y: 362, distance: 20.2
click at [662, 362] on div "Selected 1 Result 1 Items per page 100 200 500 1000 10/07/2025 06:03 PM" at bounding box center [629, 294] width 983 height 139
click at [759, 330] on div at bounding box center [945, 331] width 1600 height 10
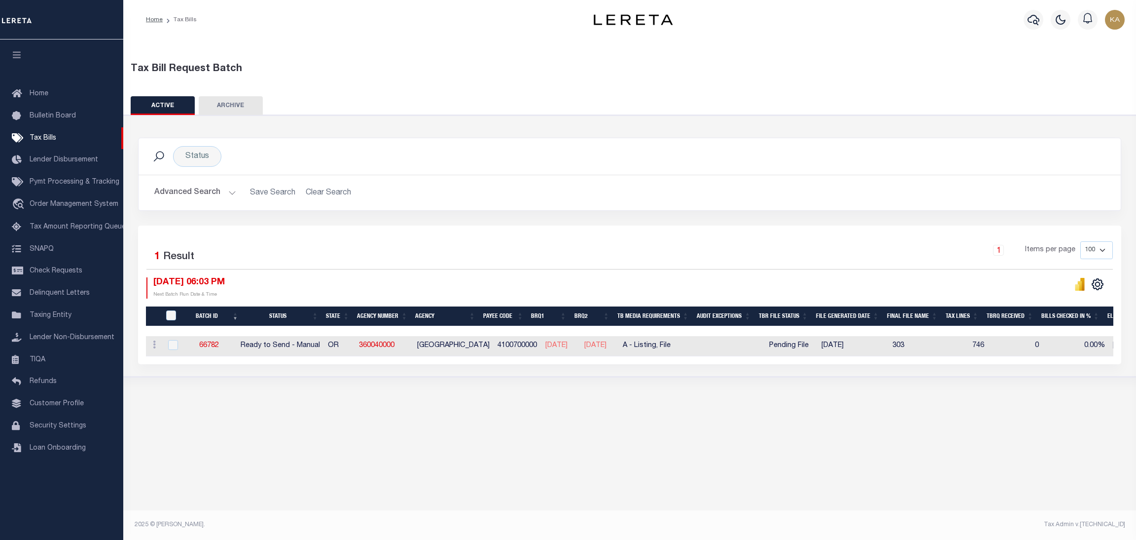
click at [759, 330] on div at bounding box center [945, 331] width 1600 height 10
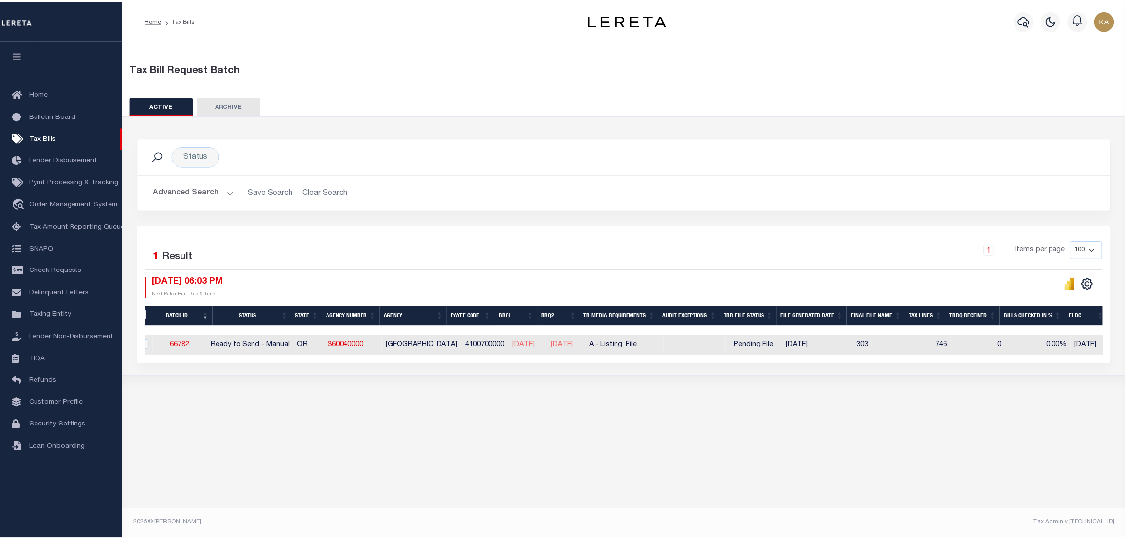
scroll to position [0, 0]
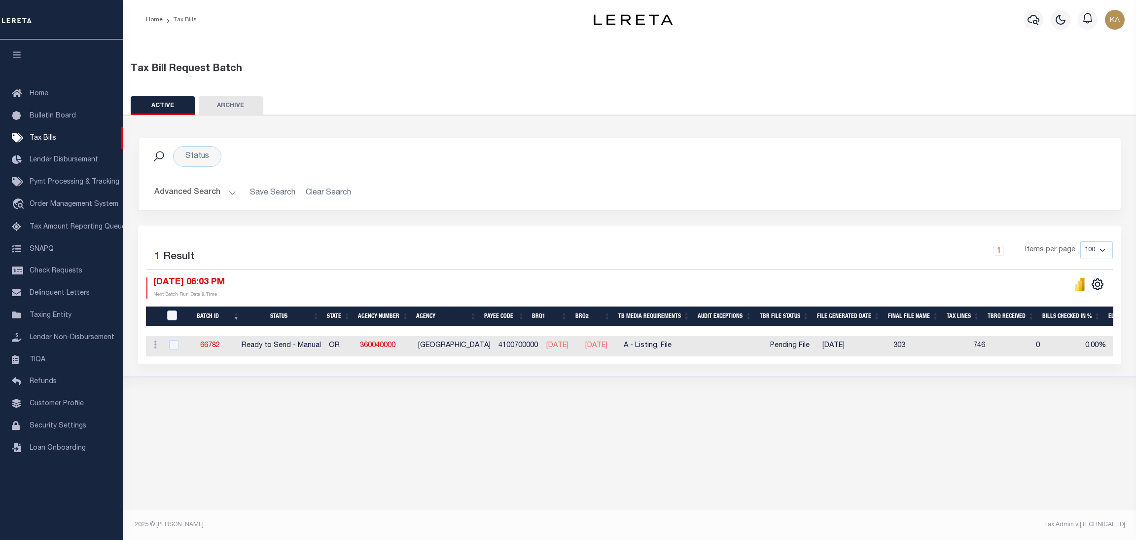
click at [659, 399] on div "Tax Bill Request Batch ACTIVE ARCHIVE HISTORY Search" at bounding box center [629, 222] width 1013 height 367
click at [518, 346] on td "4100700000" at bounding box center [519, 346] width 48 height 20
checkbox input "true"
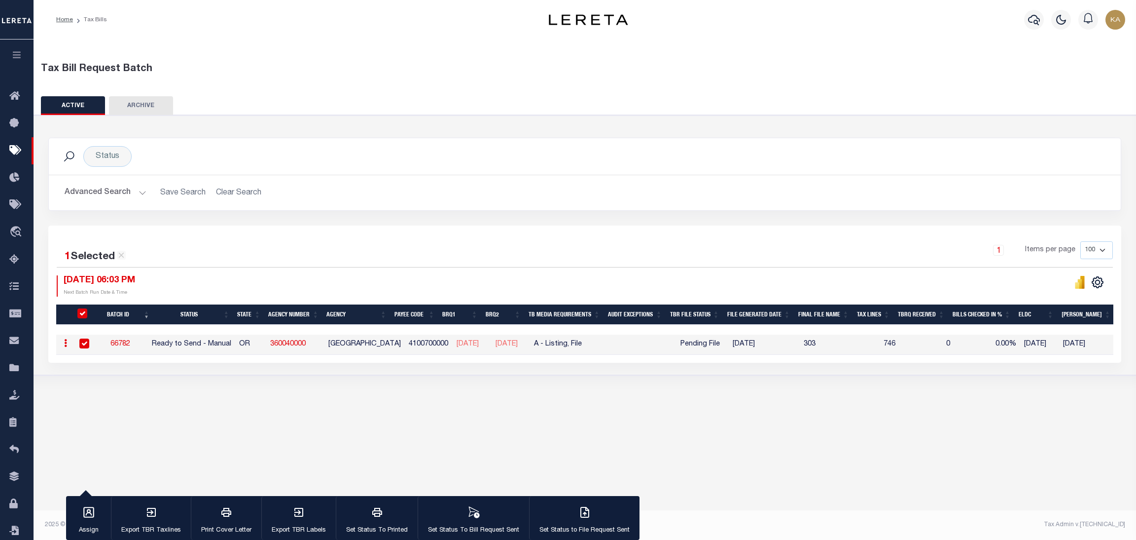
click at [518, 346] on tr "ACTIONS Delete 66782 Ready to Send - Manual OR 360040000 CLATSOP COUNTY 4100700…" at bounding box center [856, 344] width 1600 height 20
copy td "4100700000"
click at [541, 385] on div "Tax Bill Request Batch ACTIVE ARCHIVE HISTORY Search" at bounding box center [585, 222] width 1103 height 366
click at [144, 519] on div "button" at bounding box center [151, 513] width 25 height 25
click at [128, 343] on link "66782" at bounding box center [120, 343] width 20 height 7
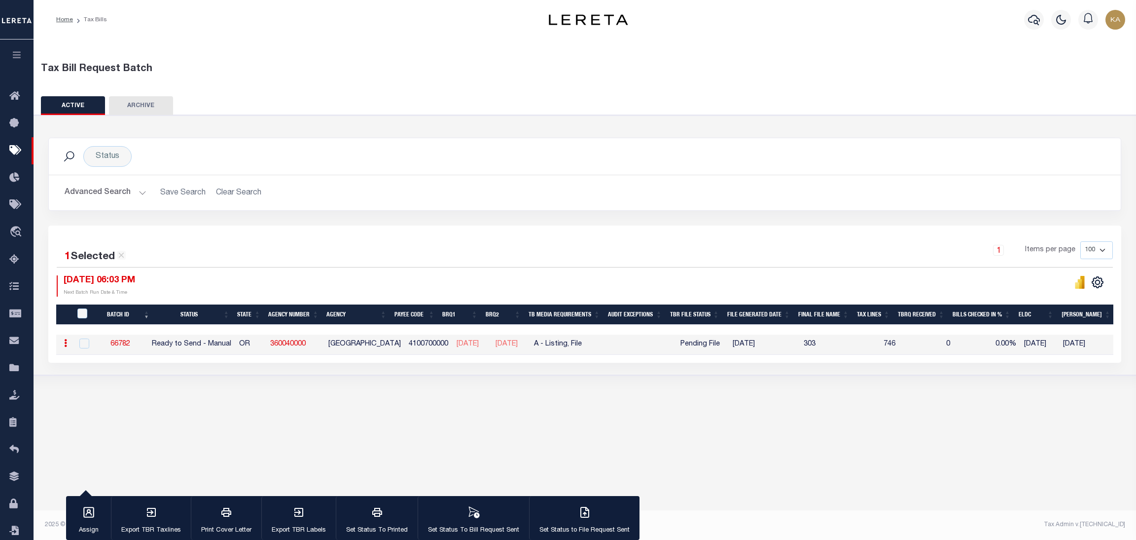
select select "RTS"
type input "Yes"
select select "16"
select select "2"
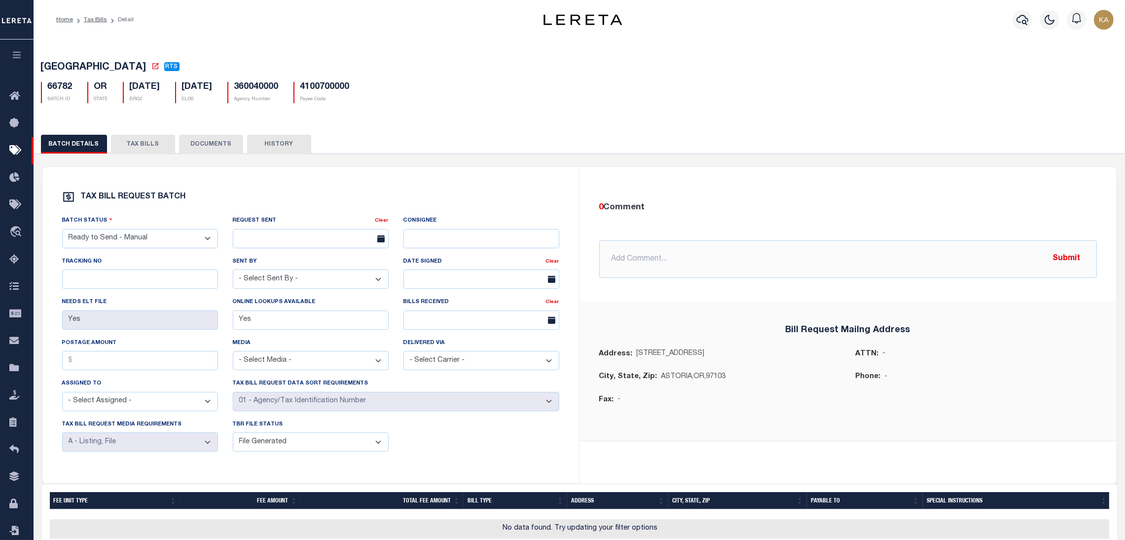
click at [147, 151] on button "TAX BILLS" at bounding box center [143, 144] width 64 height 19
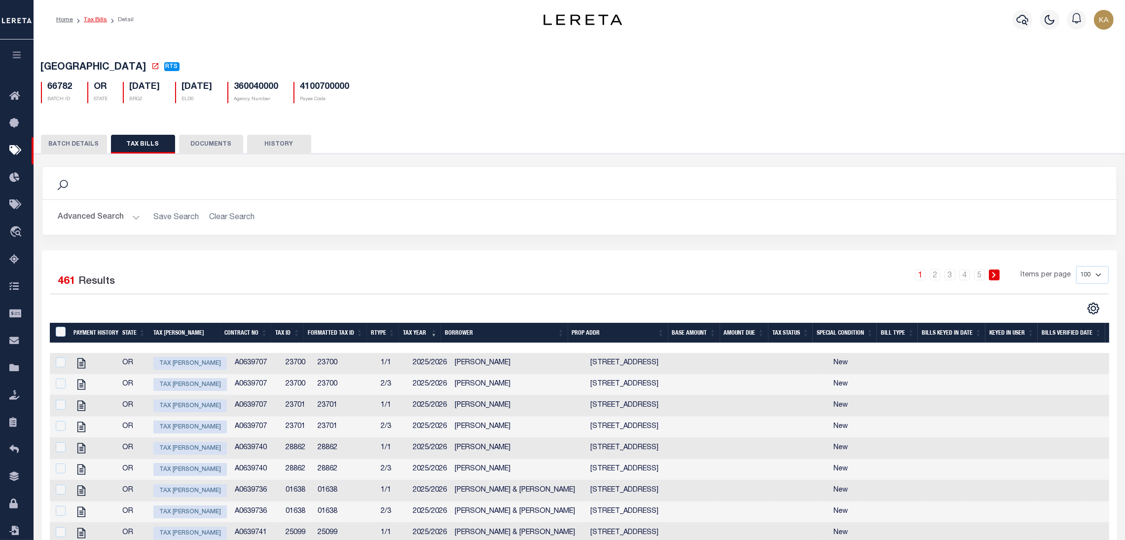
click at [99, 22] on link "Tax Bills" at bounding box center [95, 20] width 23 height 6
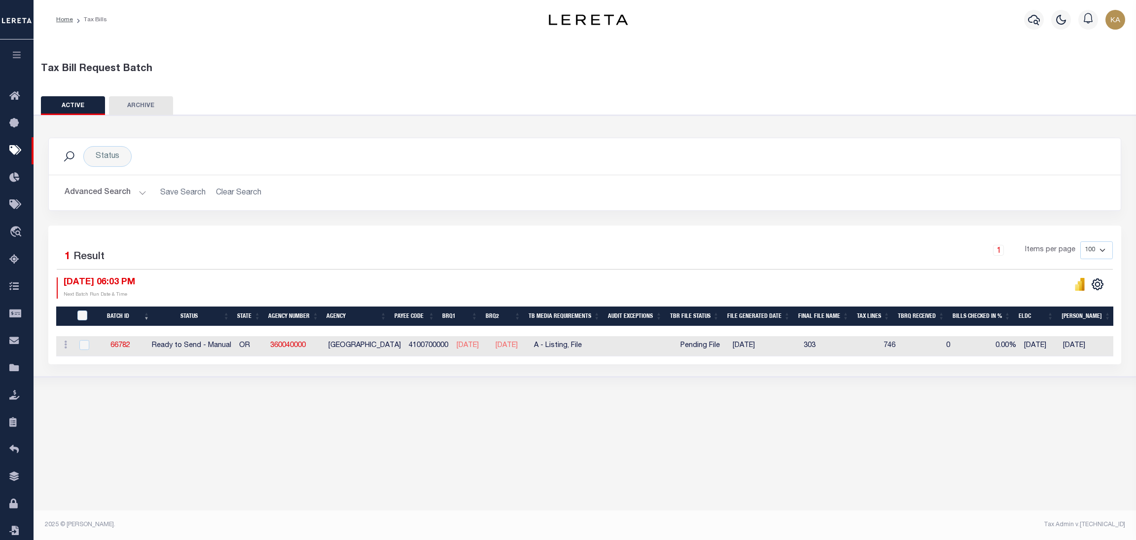
click at [333, 232] on div "1 Selected 1 Result 1 Items per page 100 200 500 1000 10/07/2025 06:03 PM" at bounding box center [584, 294] width 1073 height 139
click at [617, 440] on div "Tax Bill Request Batch ACTIVE ARCHIVE HISTORY In 1" at bounding box center [585, 282] width 1103 height 486
